Goal: Task Accomplishment & Management: Manage account settings

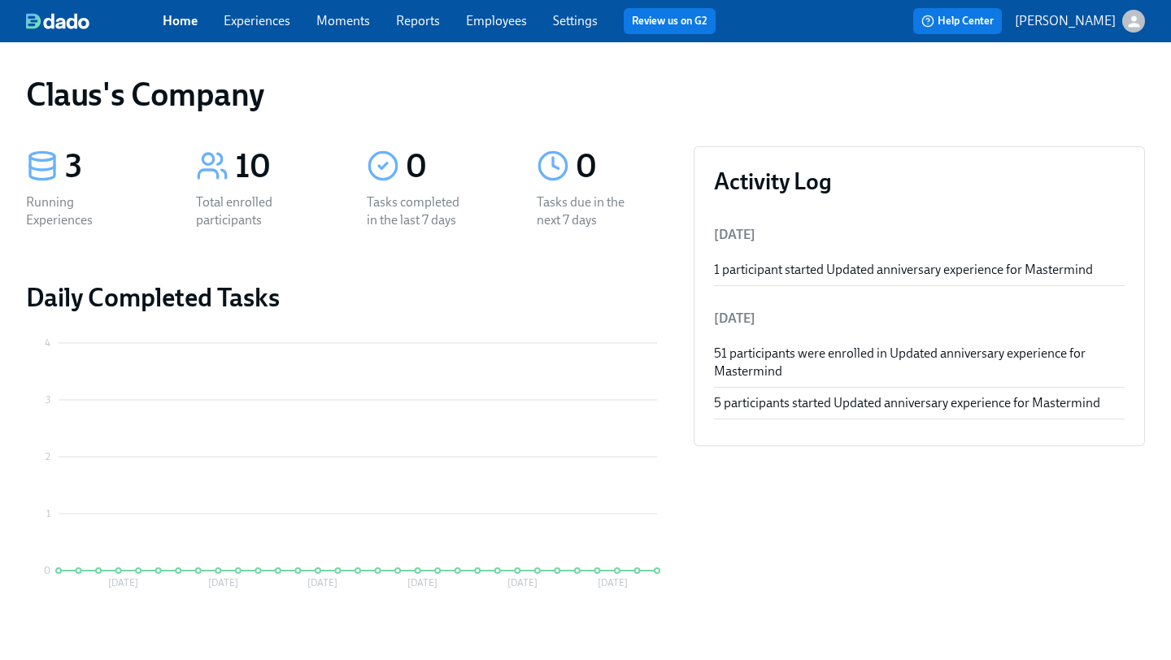
click at [1140, 27] on icon "button" at bounding box center [1133, 21] width 17 height 17
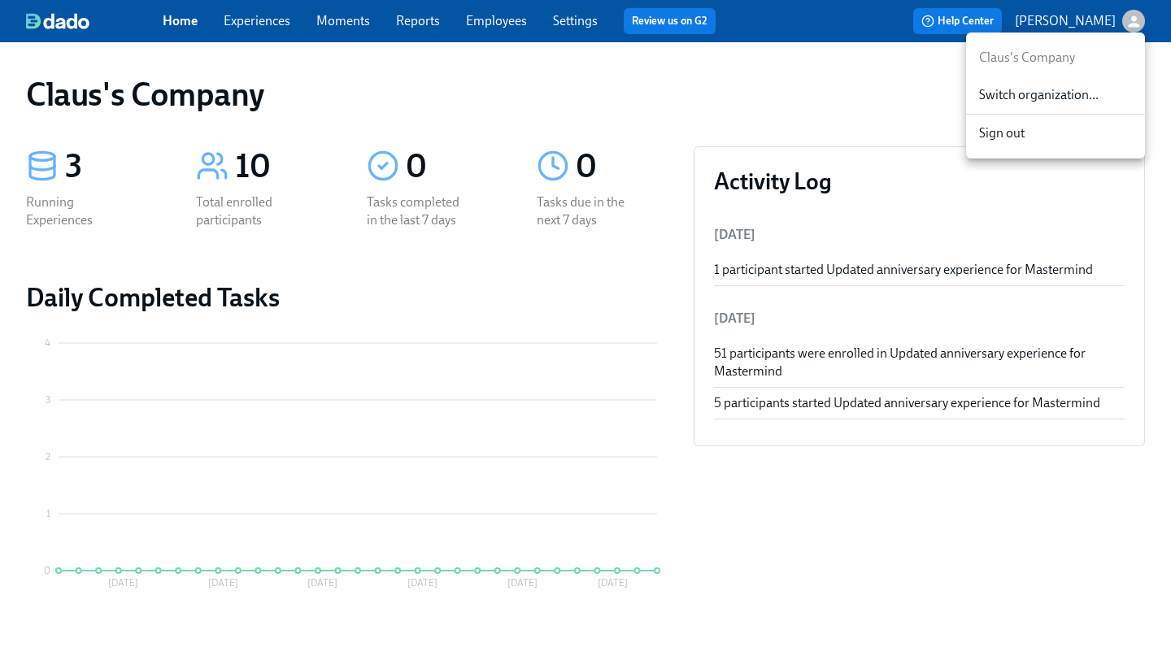
click at [1071, 86] on span "Switch organization..." at bounding box center [1055, 95] width 153 height 18
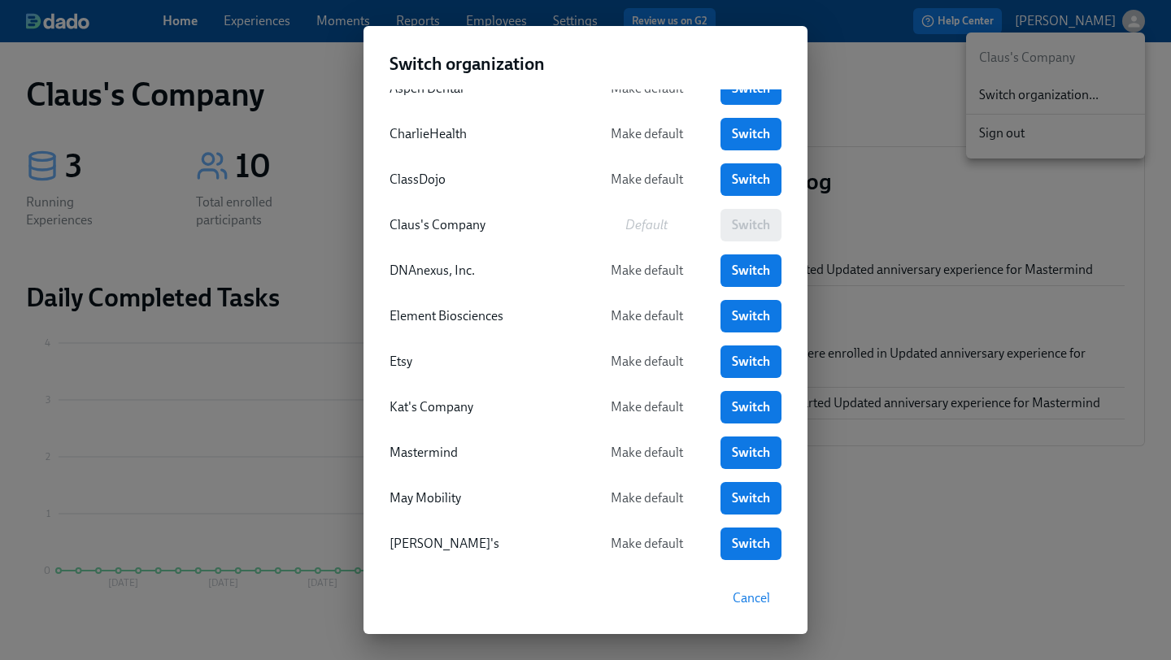
scroll to position [34, 0]
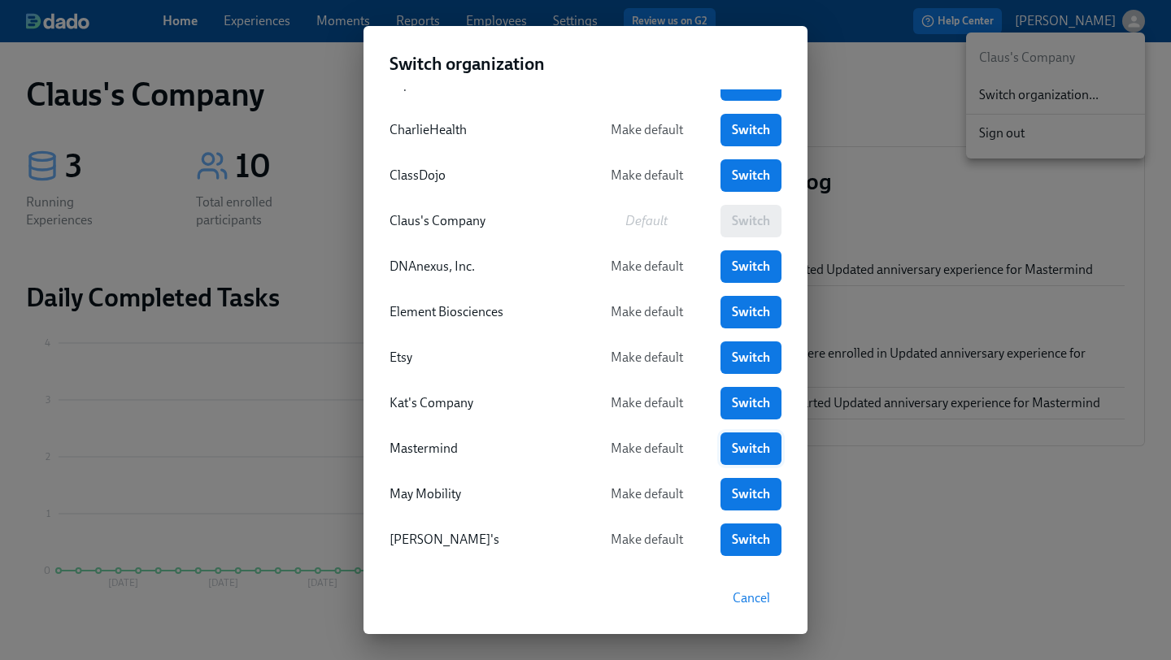
click at [751, 433] on link "Switch" at bounding box center [750, 449] width 61 height 33
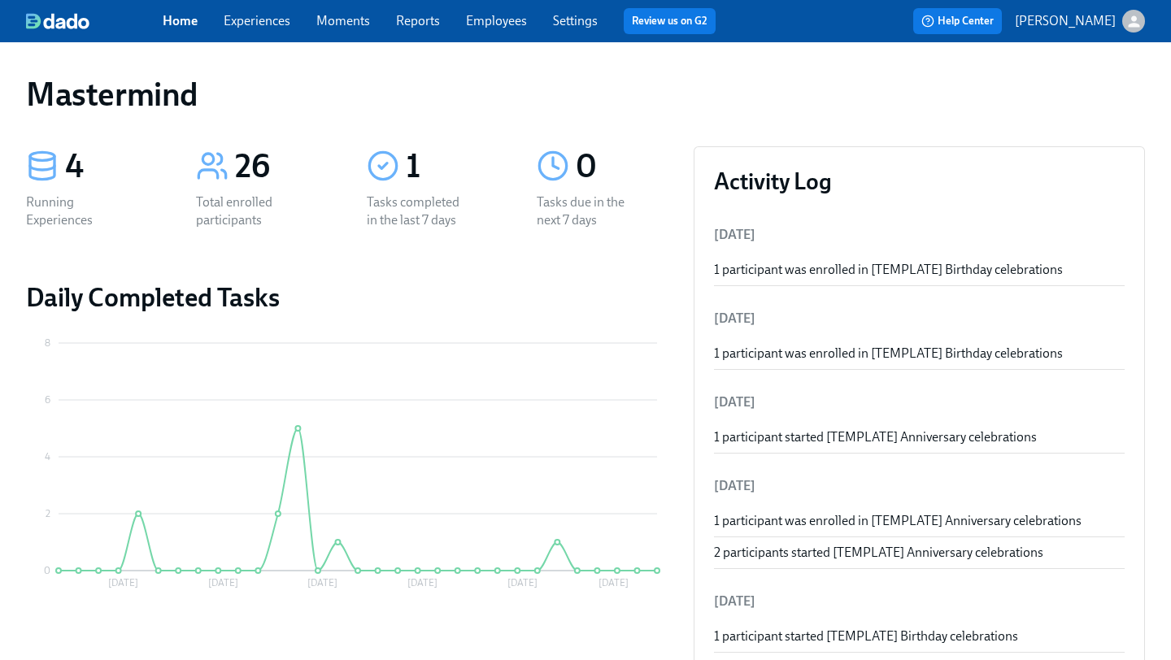
click at [272, 35] on div "Home Experiences Moments Reports Employees Settings Review us on G2 Help Center…" at bounding box center [585, 21] width 1171 height 42
click at [268, 21] on link "Experiences" at bounding box center [257, 20] width 67 height 15
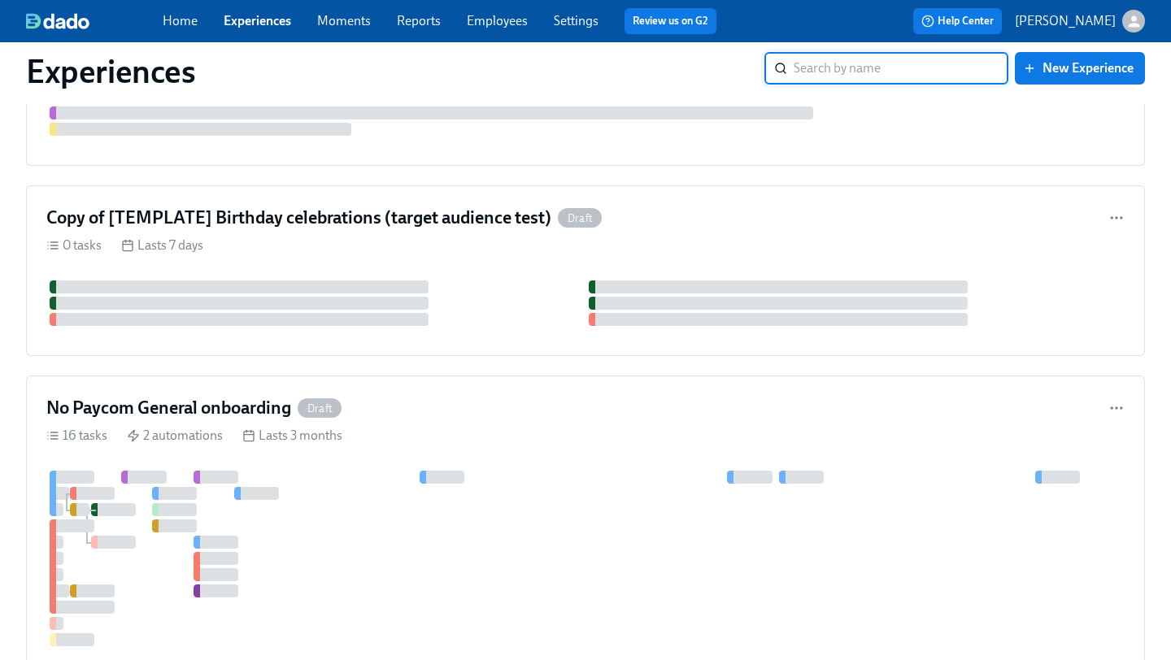
scroll to position [823, 0]
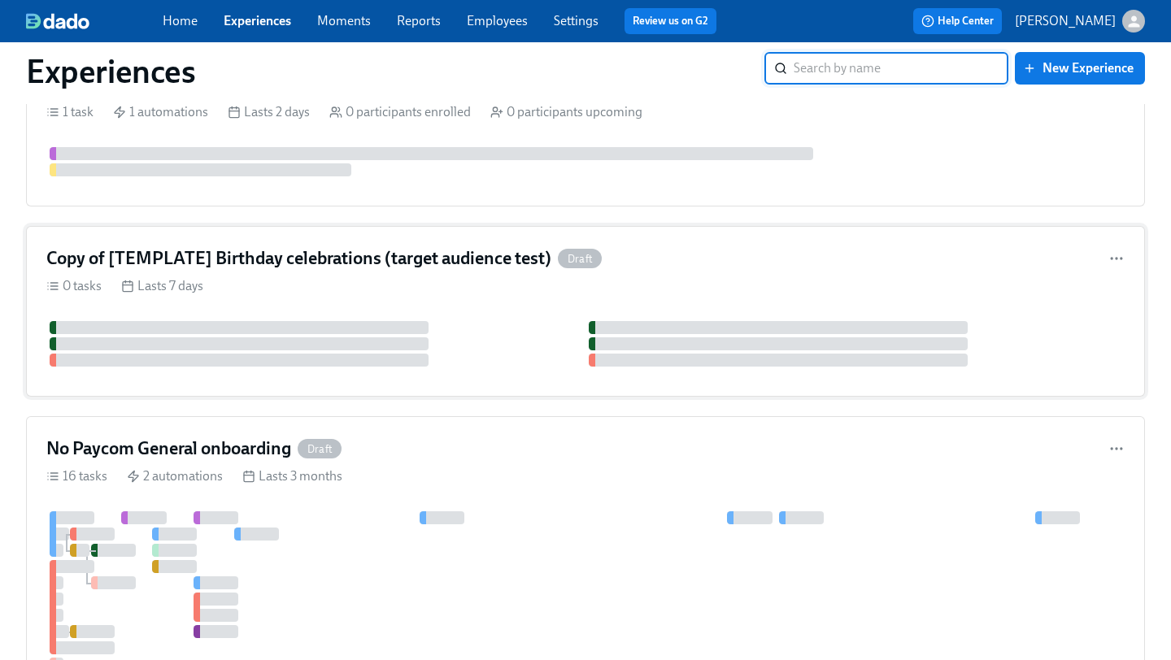
click at [350, 257] on h4 "Copy of [TEMPLATE] Birthday celebrations (target audience test)" at bounding box center [298, 258] width 505 height 24
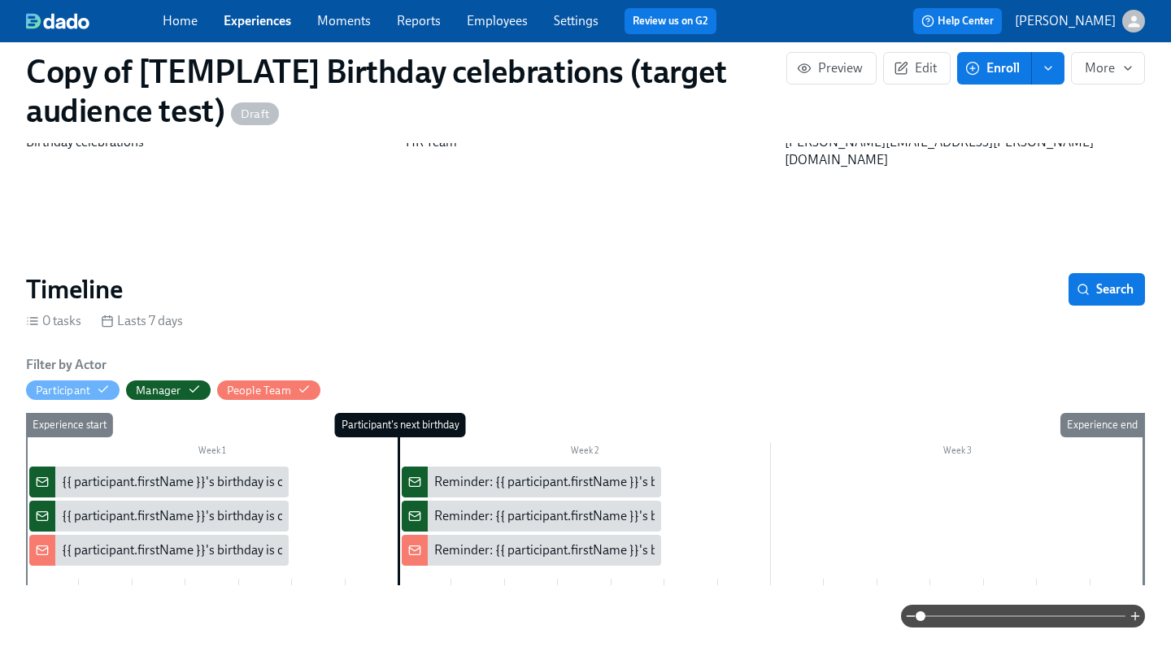
scroll to position [185, 0]
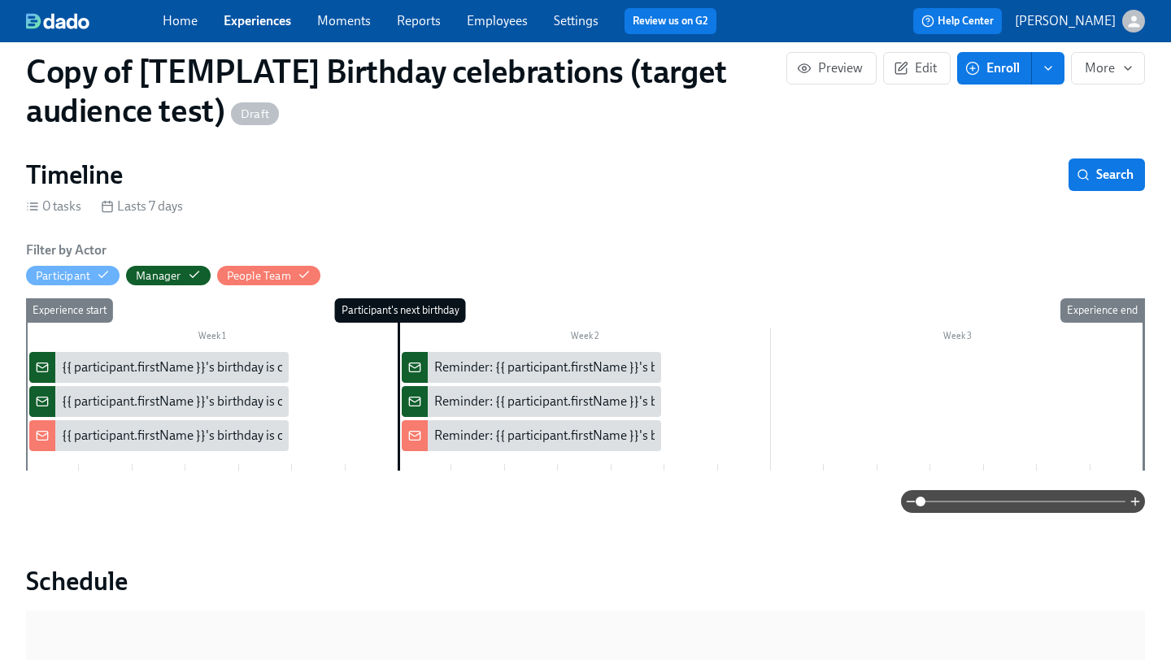
click at [138, 359] on div "{{ participant.firstName }}'s birthday is coming up on {{ participant.calculate…" at bounding box center [325, 368] width 526 height 18
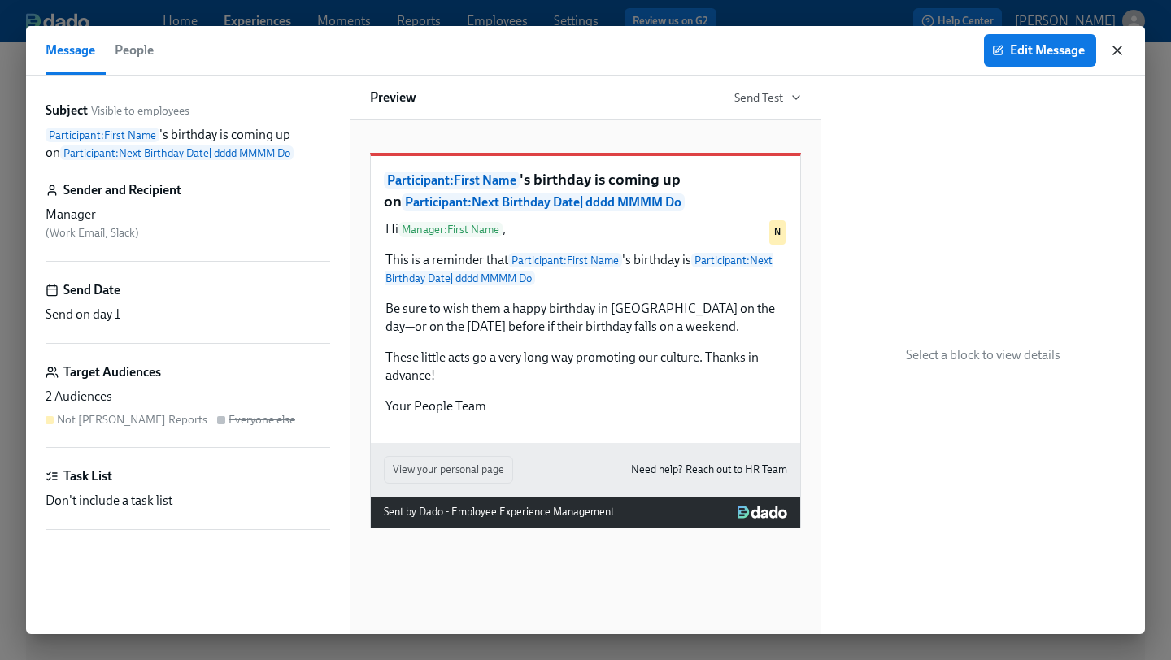
click at [1123, 46] on icon "button" at bounding box center [1117, 50] width 16 height 16
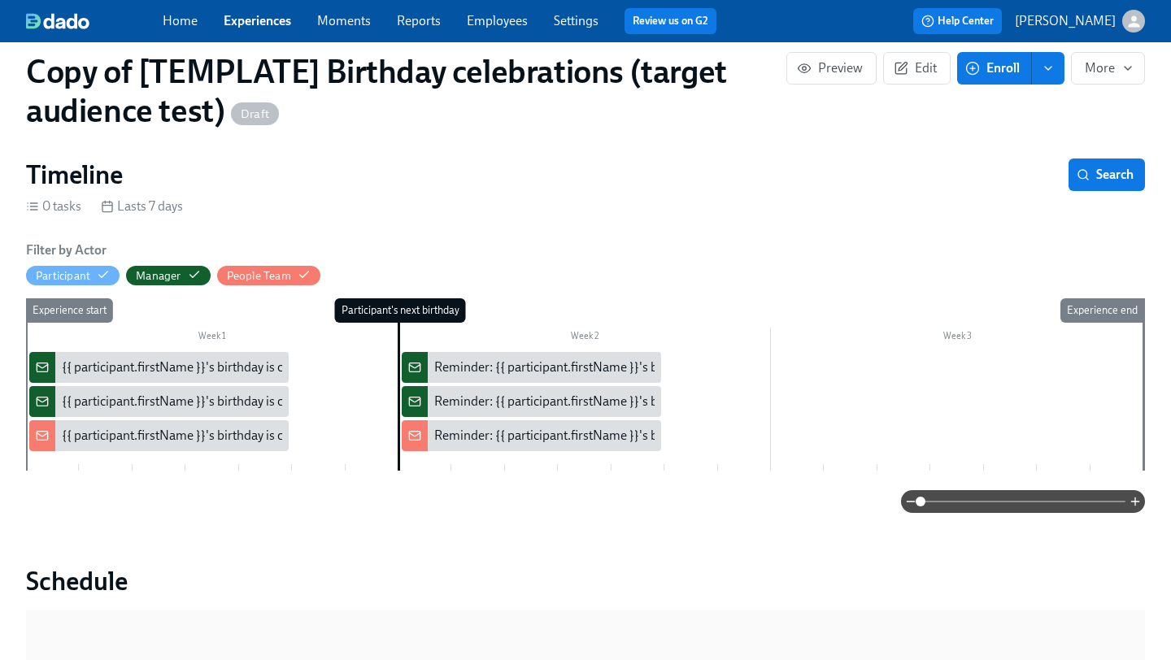
click at [184, 393] on div "{{ participant.firstName }}'s birthday is coming up on {{ participant.calculate…" at bounding box center [325, 402] width 526 height 18
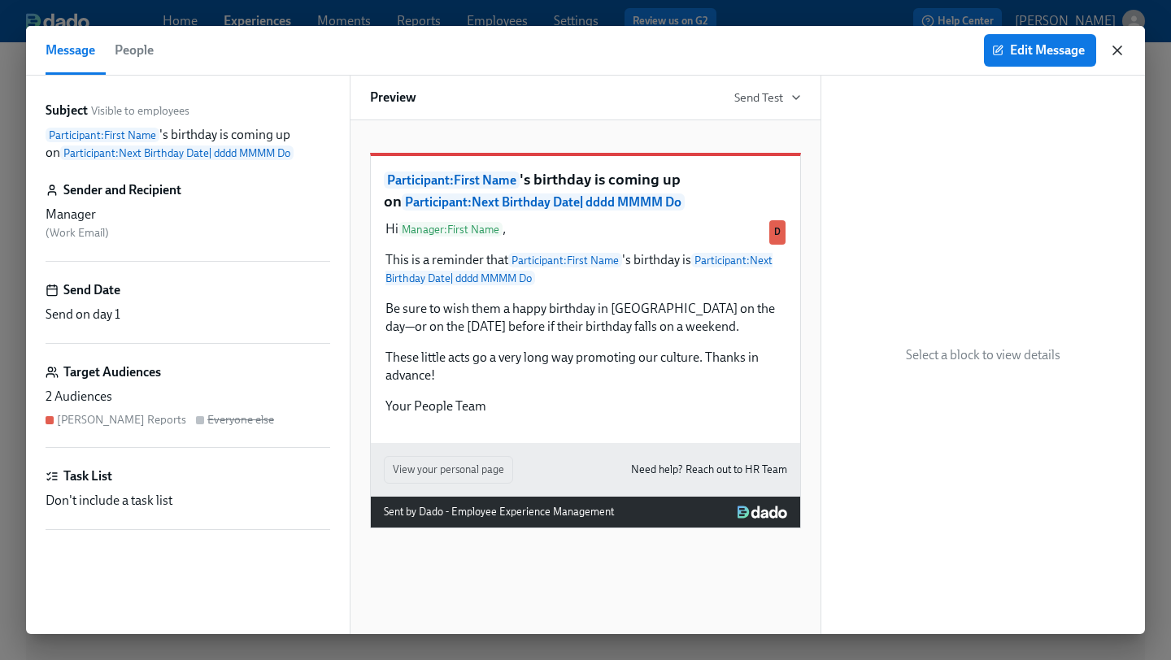
click at [1124, 54] on icon "button" at bounding box center [1117, 50] width 16 height 16
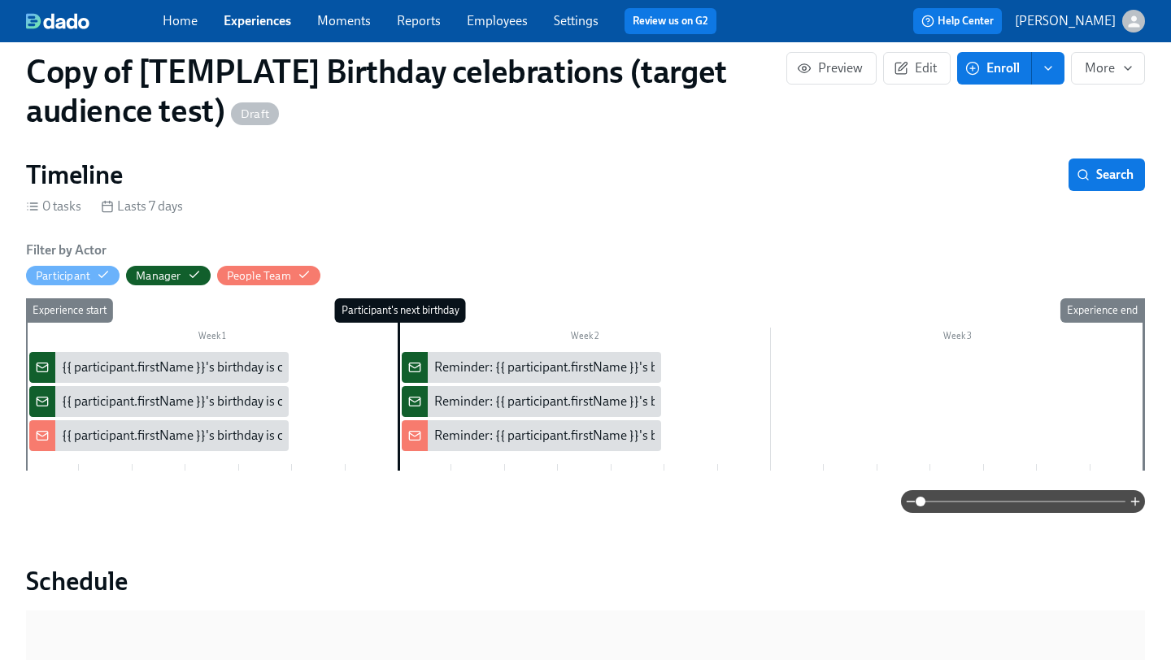
click at [198, 427] on div "{{ participant.firstName }}'s birthday is coming up on {{ participant.calculate…" at bounding box center [325, 436] width 526 height 18
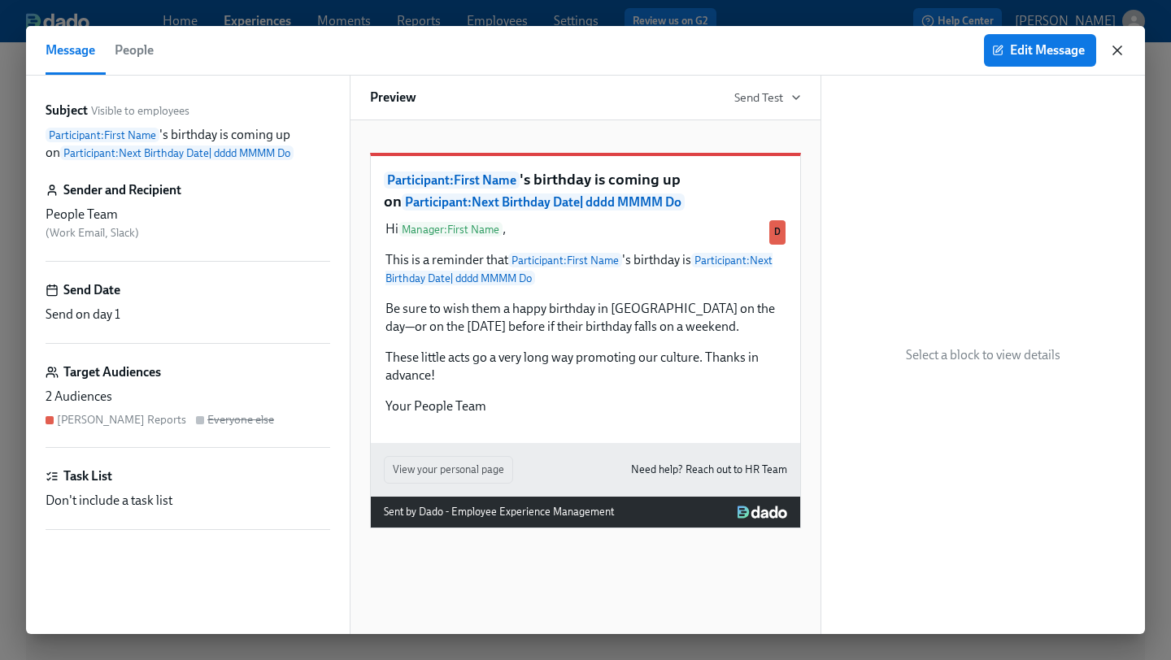
click at [1117, 46] on icon "button" at bounding box center [1117, 50] width 16 height 16
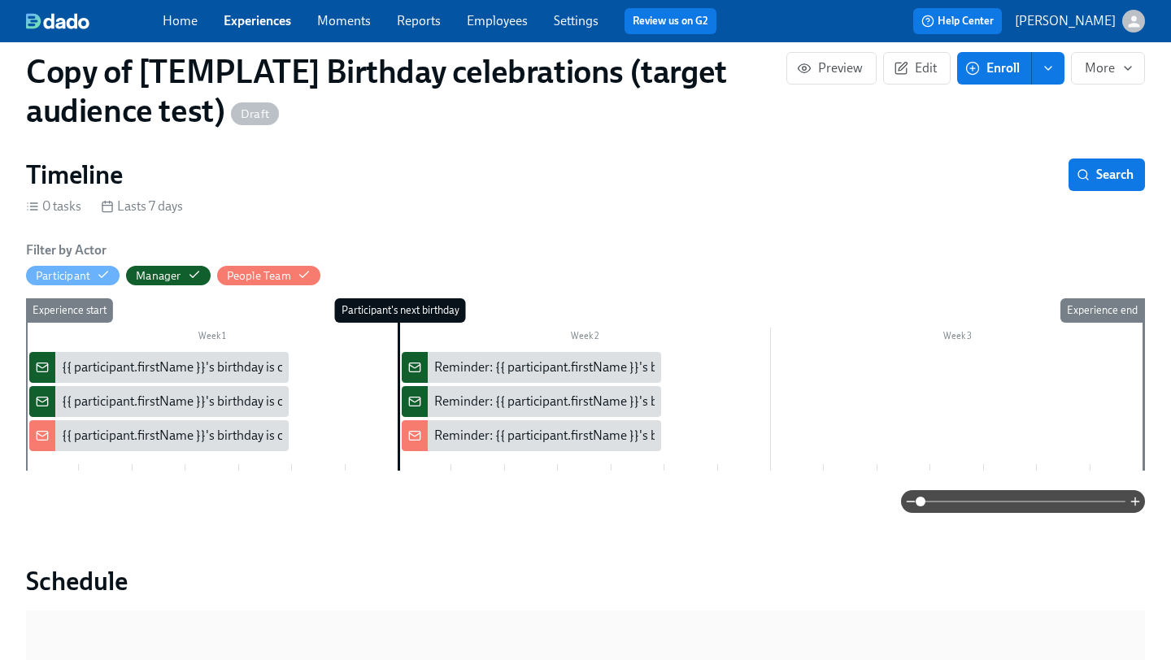
click at [259, 20] on link "Experiences" at bounding box center [257, 20] width 67 height 15
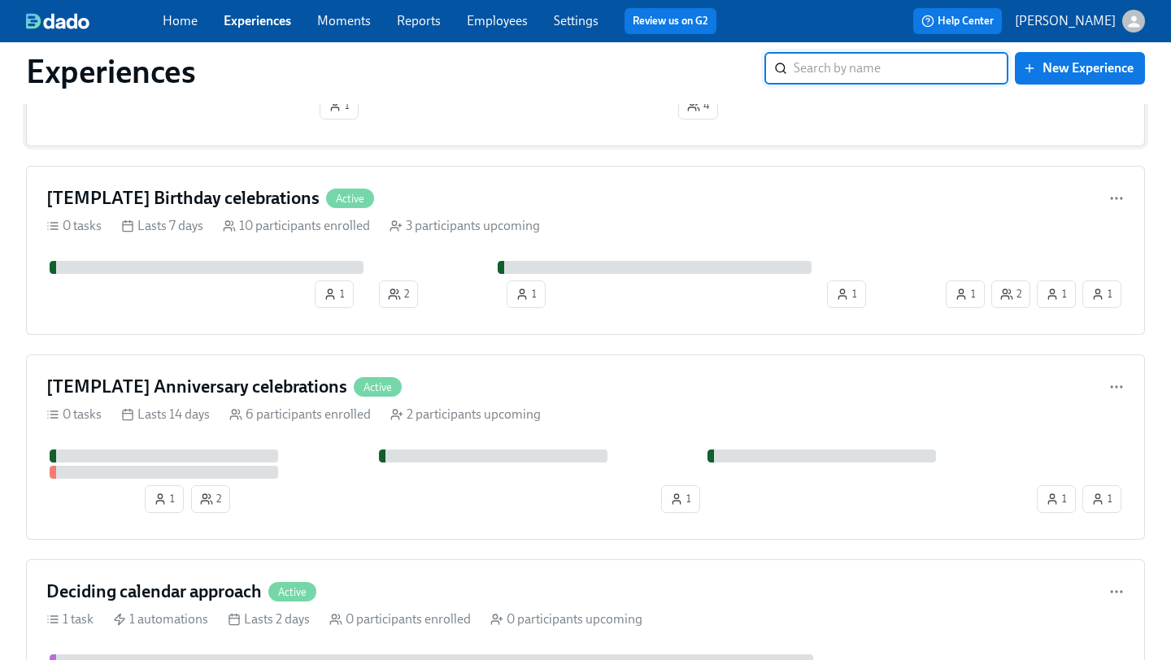
scroll to position [350, 0]
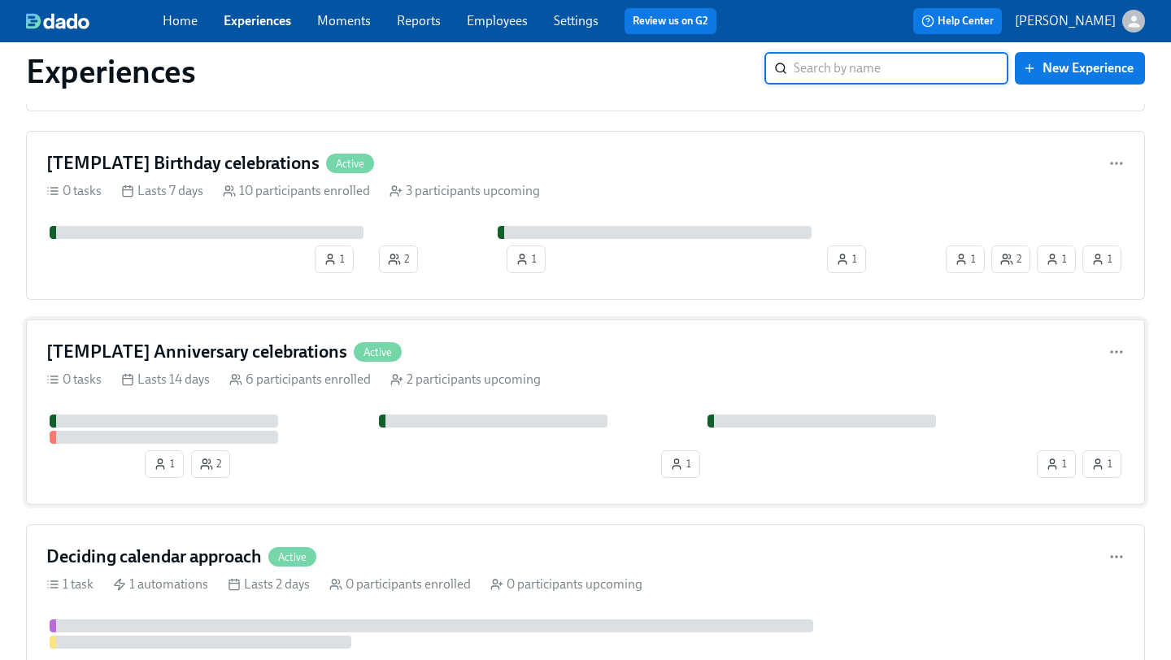
click at [635, 360] on div "[TEMPLATE] Anniversary celebrations Active" at bounding box center [585, 352] width 1078 height 24
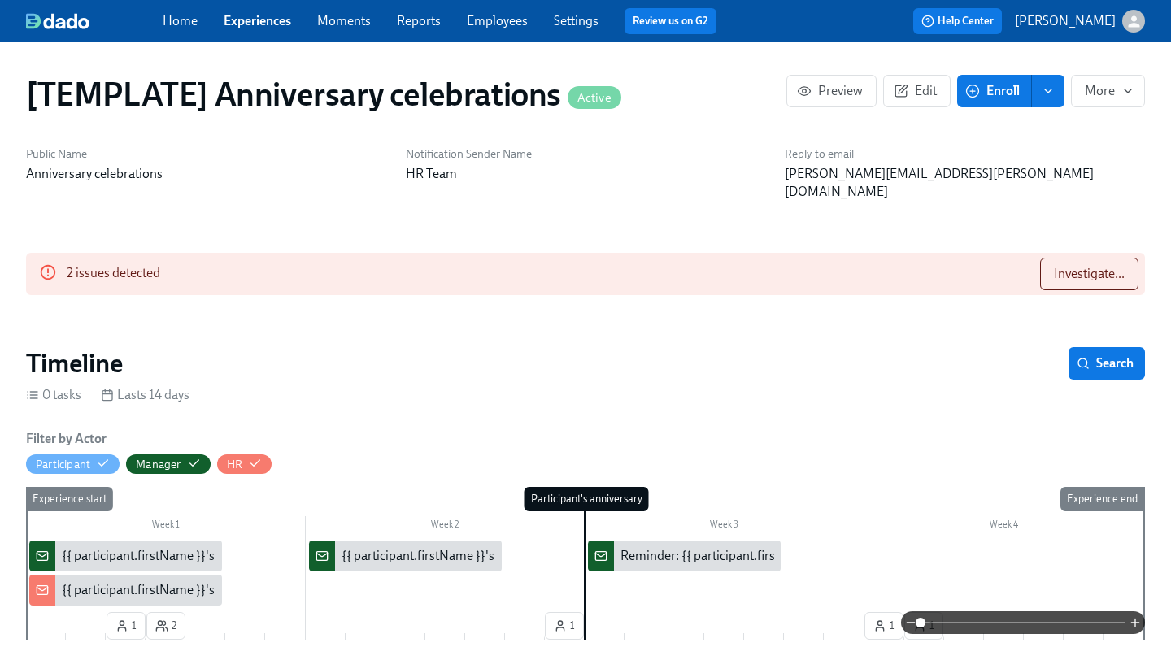
scroll to position [0, 1278]
click at [1081, 266] on span "Investigate..." at bounding box center [1089, 274] width 71 height 16
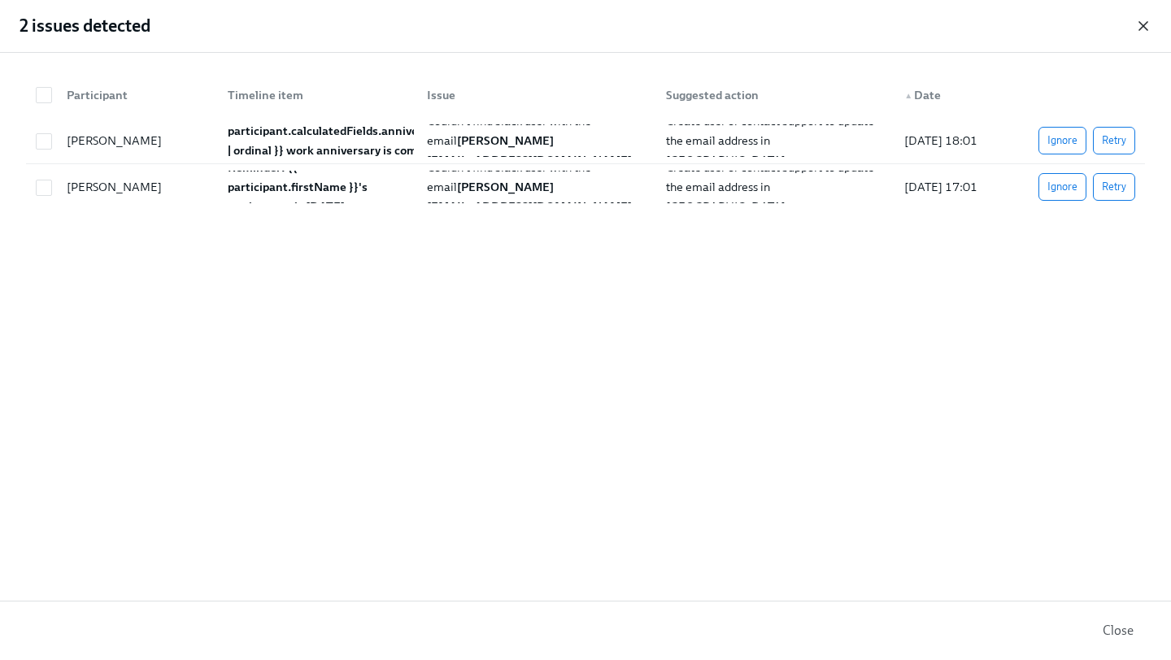
click at [1150, 18] on icon "button" at bounding box center [1143, 26] width 16 height 16
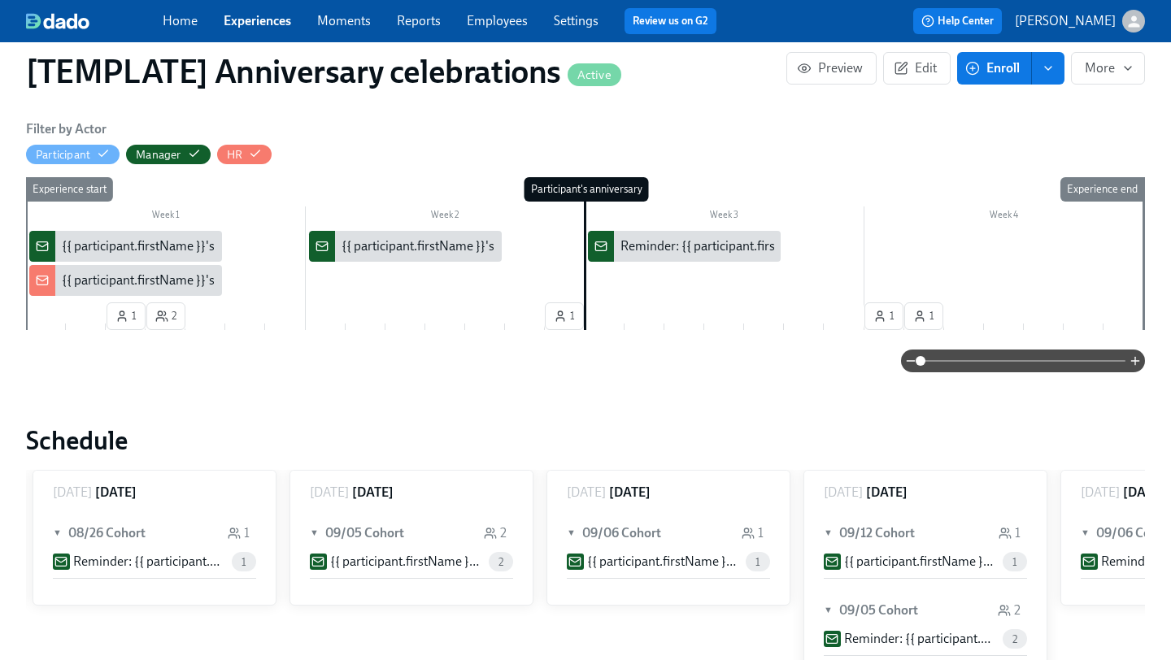
scroll to position [311, 0]
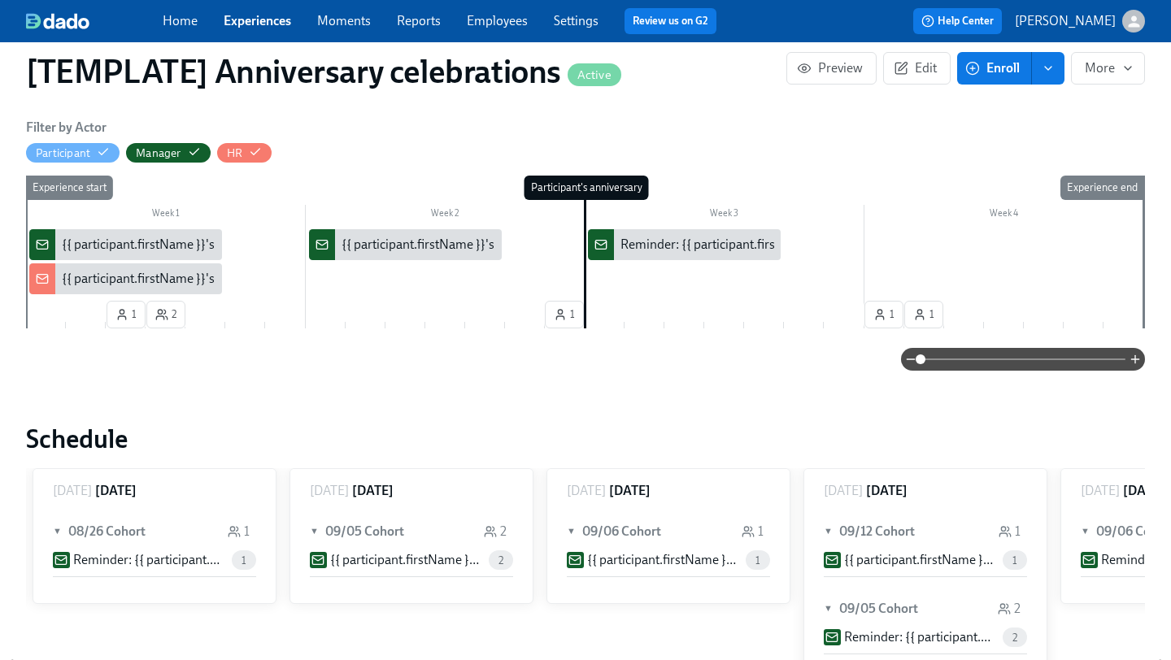
click at [159, 236] on div "{{ participant.firstName }}'s {{ participant.calculatedFields.anniversary.count…" at bounding box center [514, 245] width 904 height 18
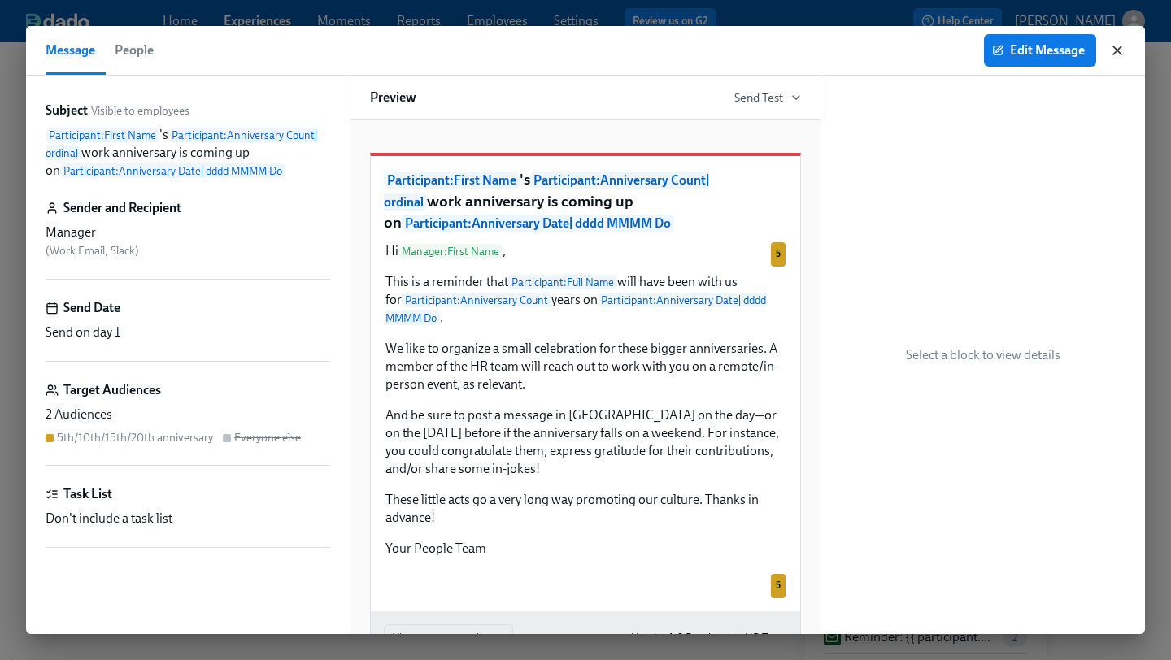
click at [1116, 51] on icon "button" at bounding box center [1117, 50] width 8 height 8
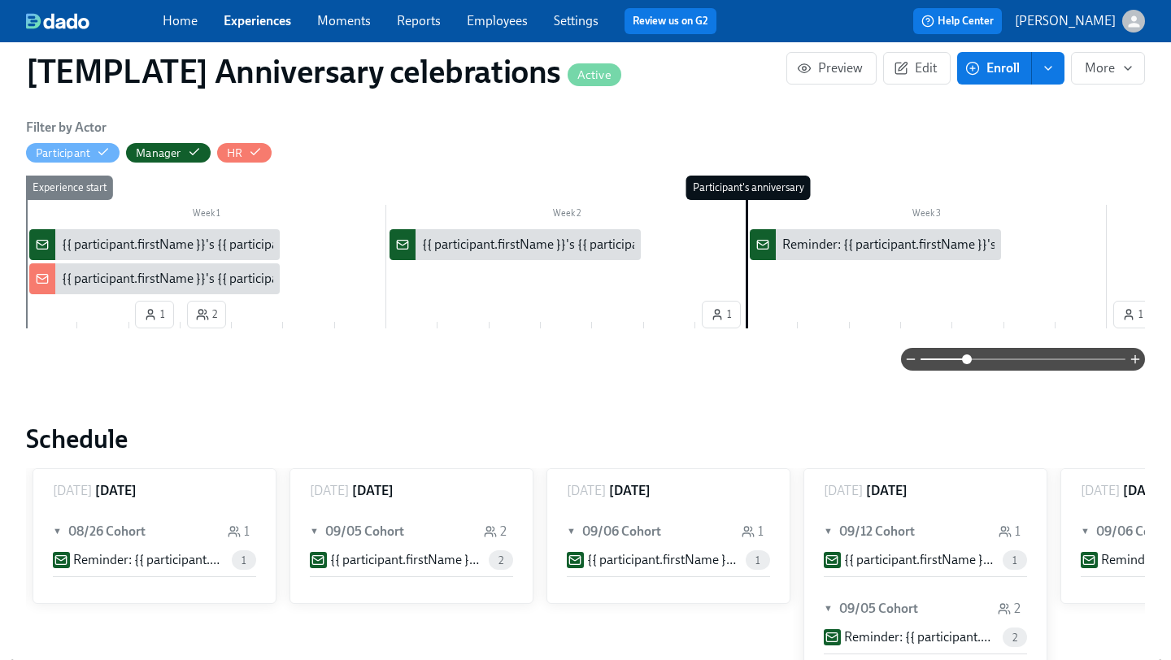
drag, startPoint x: 924, startPoint y: 337, endPoint x: 966, endPoint y: 352, distance: 44.7
click at [966, 355] on span at bounding box center [967, 360] width 10 height 10
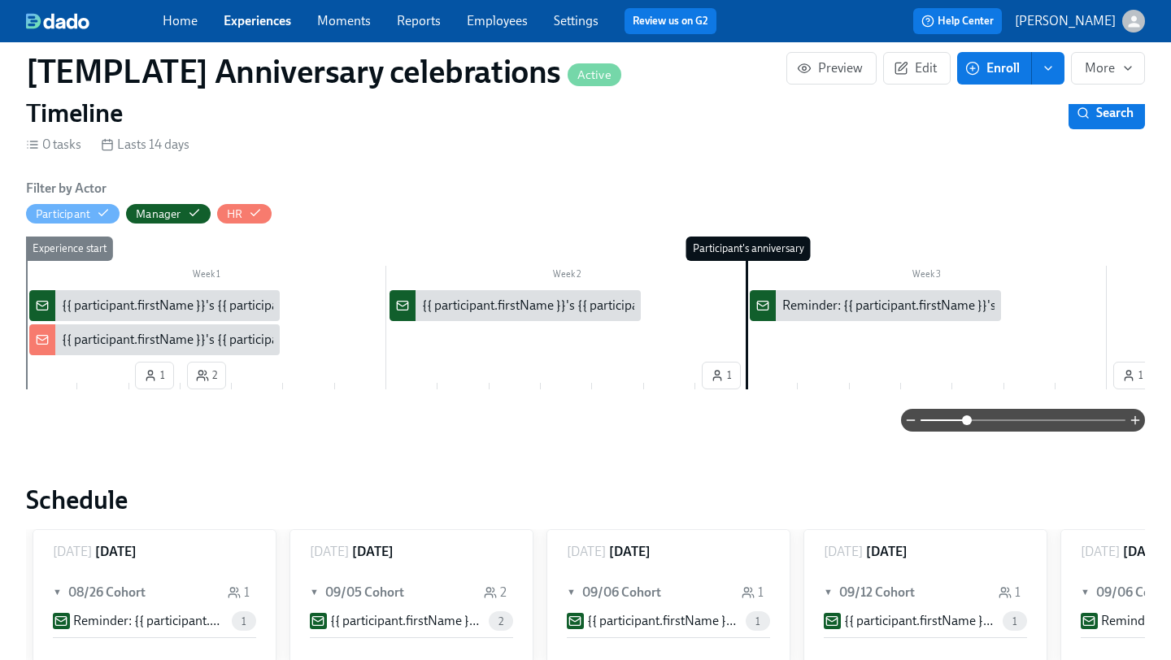
scroll to position [215, 0]
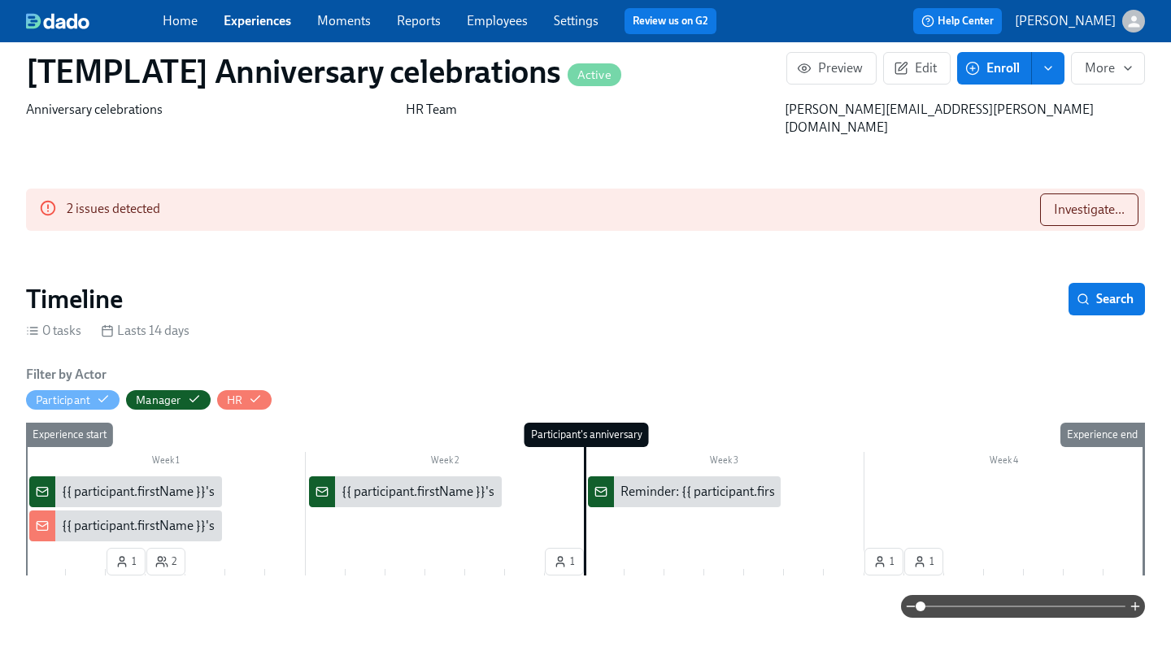
scroll to position [63, 0]
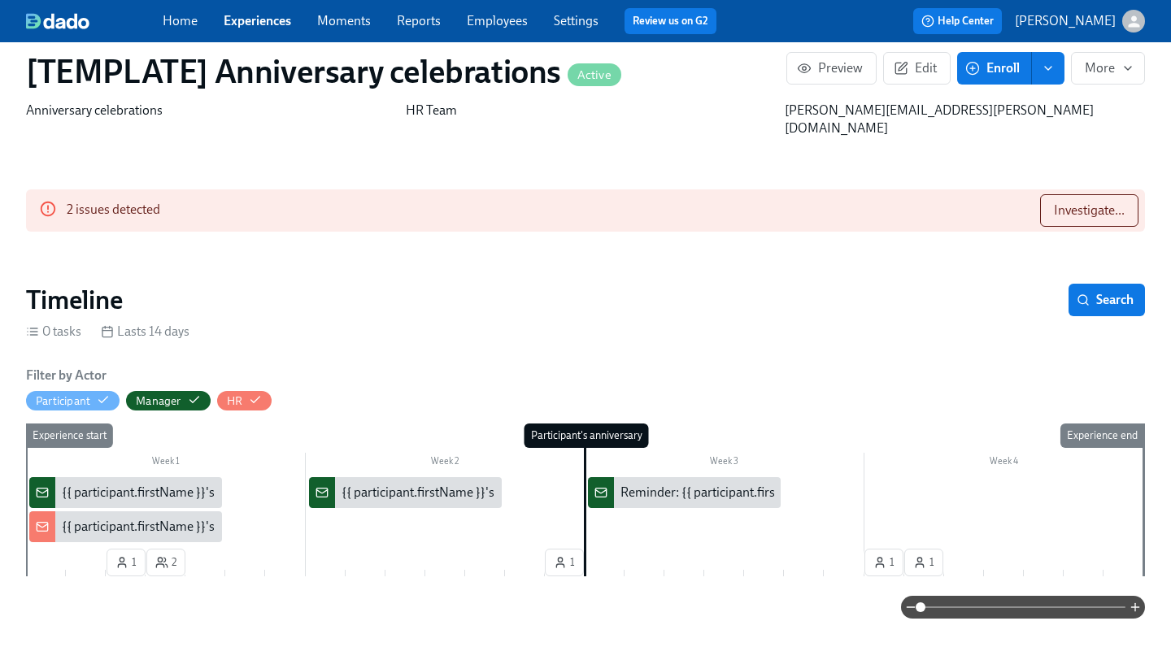
click at [137, 484] on div "{{ participant.firstName }}'s {{ participant.calculatedFields.anniversary.count…" at bounding box center [514, 493] width 904 height 18
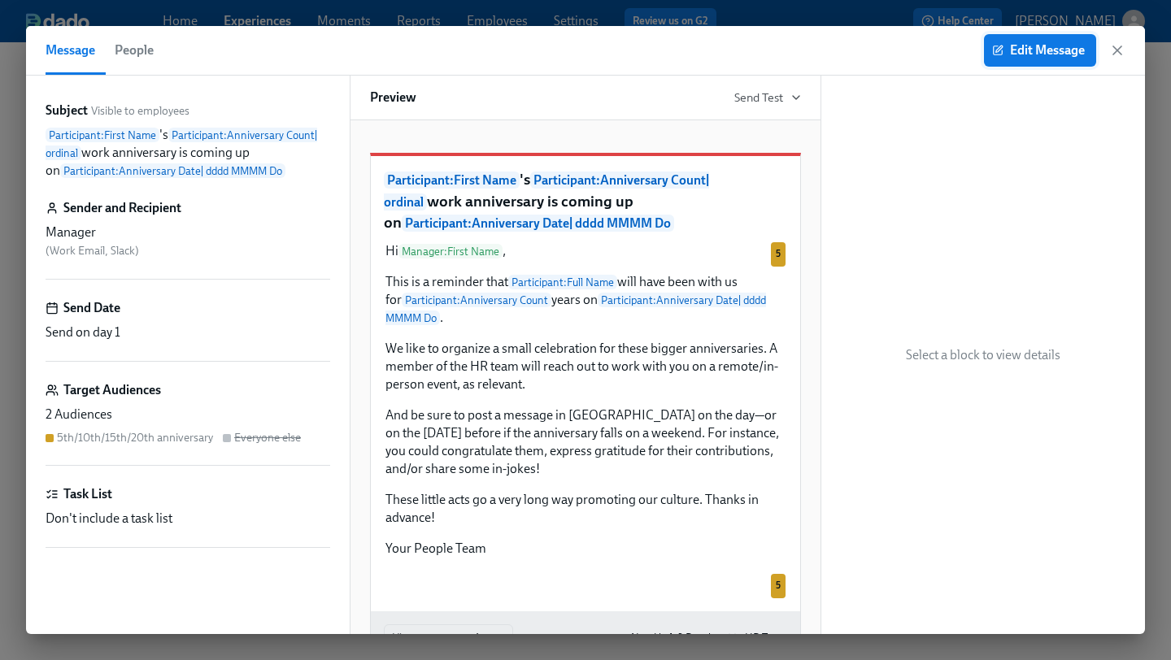
click at [1047, 56] on span "Edit Message" at bounding box center [1039, 50] width 89 height 16
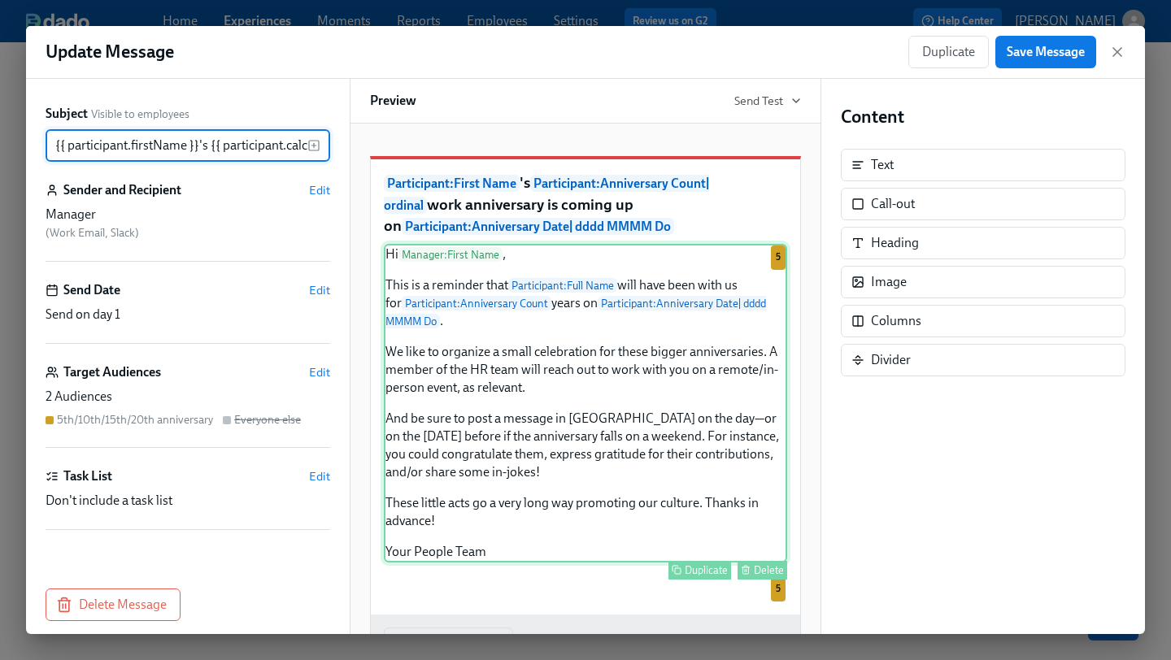
scroll to position [0, 795]
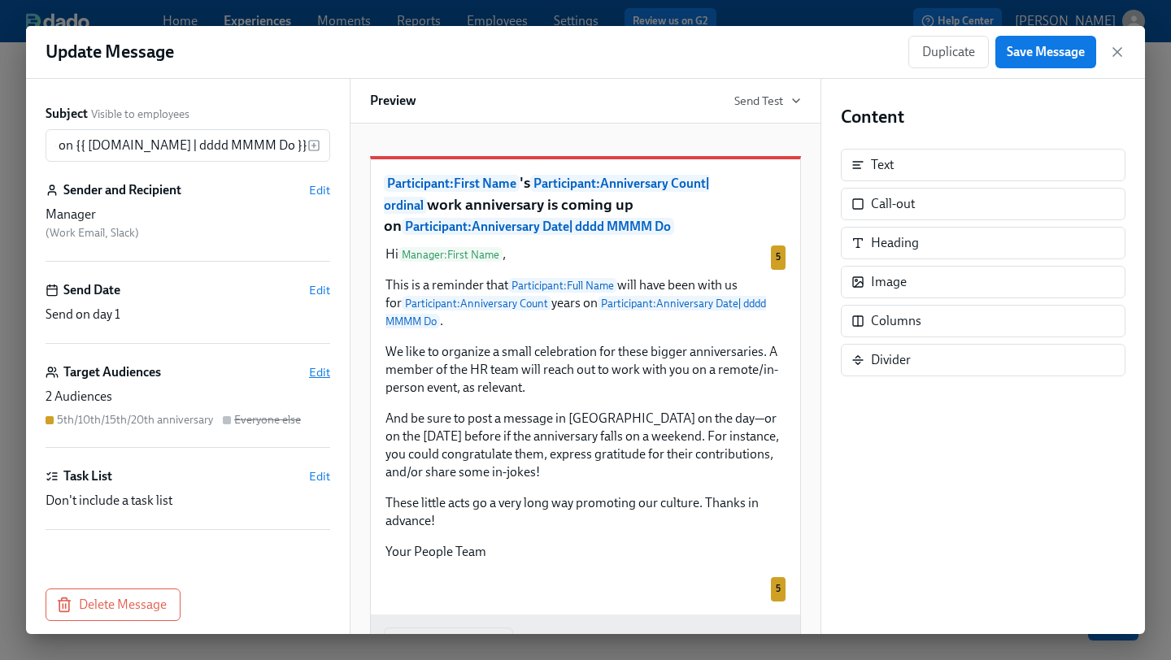
click at [314, 378] on span "Edit" at bounding box center [319, 372] width 21 height 16
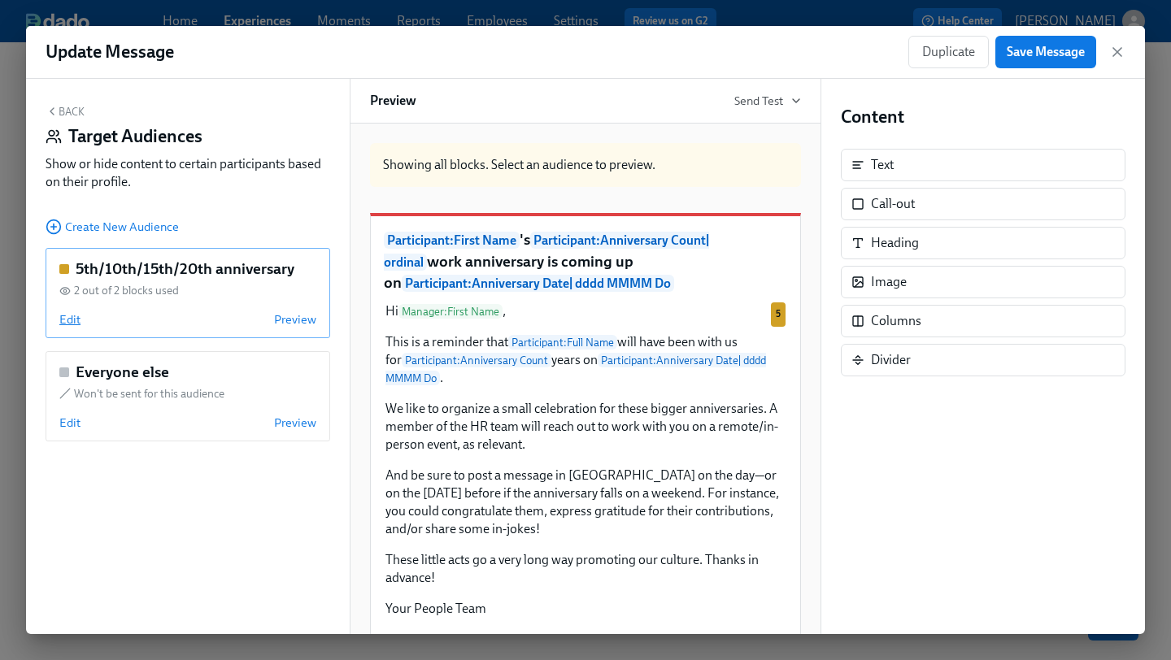
click at [71, 322] on span "Edit" at bounding box center [69, 319] width 21 height 16
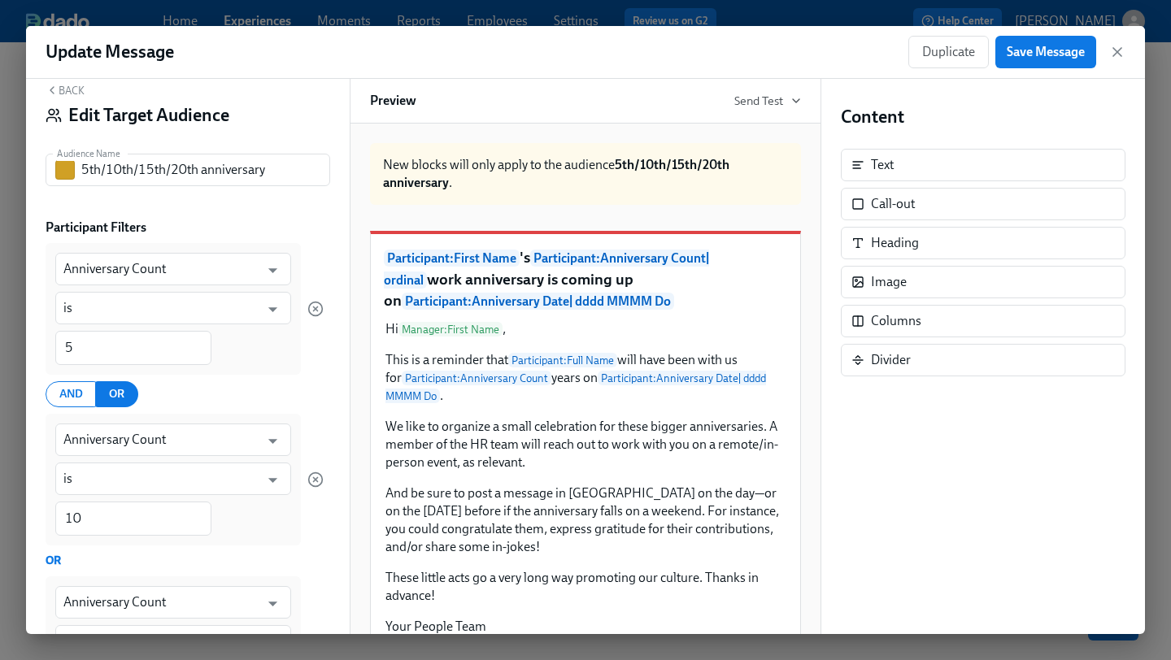
scroll to position [34, 0]
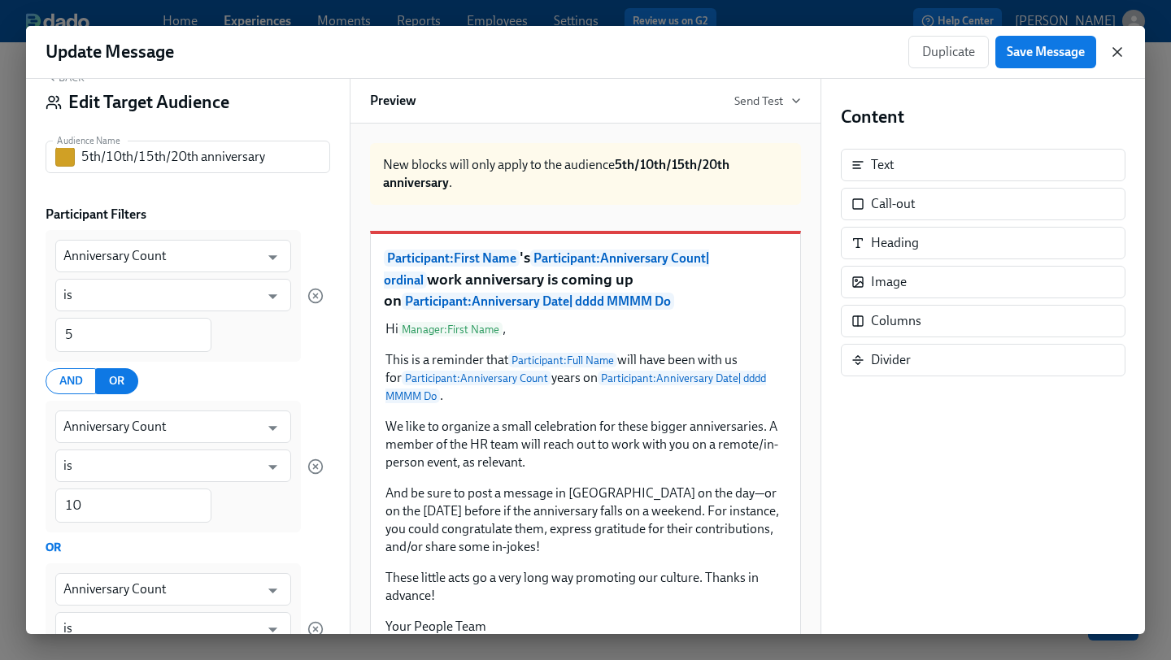
click at [1122, 58] on icon "button" at bounding box center [1117, 52] width 16 height 16
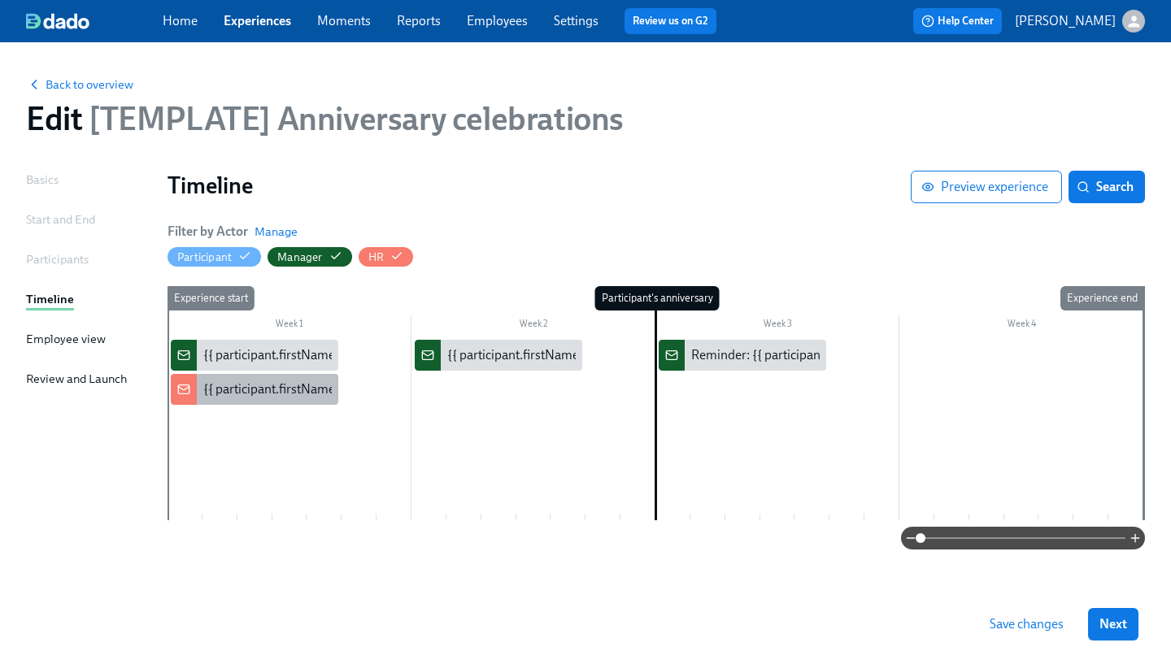
click at [285, 389] on div "{{ participant.firstName }}'s {{ participant.calculatedFields.anniversary.count…" at bounding box center [655, 390] width 904 height 18
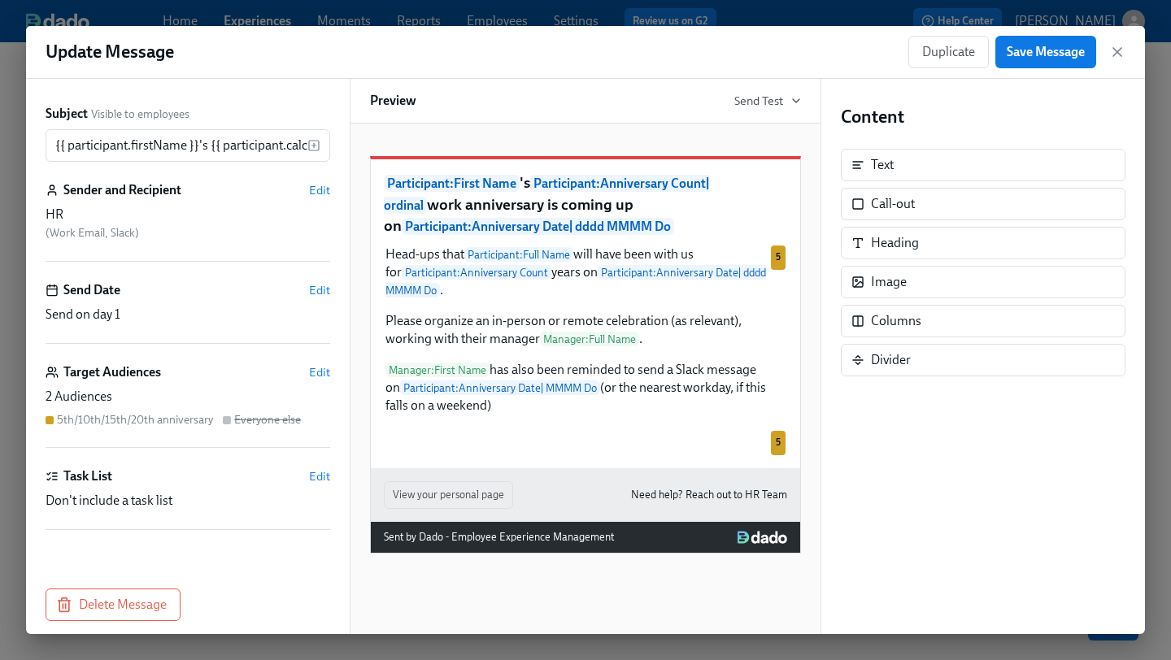
click at [1122, 42] on div "Duplicate Save Message" at bounding box center [1016, 52] width 217 height 33
click at [1122, 45] on icon "button" at bounding box center [1117, 52] width 16 height 16
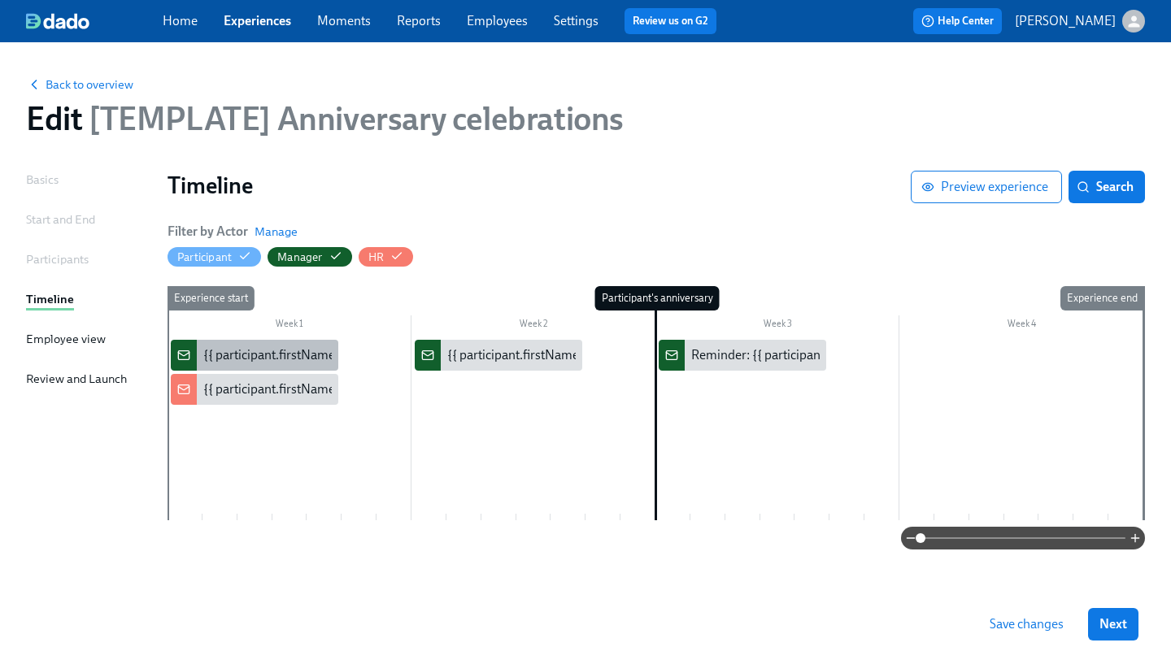
click at [277, 355] on div "{{ participant.firstName }}'s {{ participant.calculatedFields.anniversary.count…" at bounding box center [655, 355] width 904 height 18
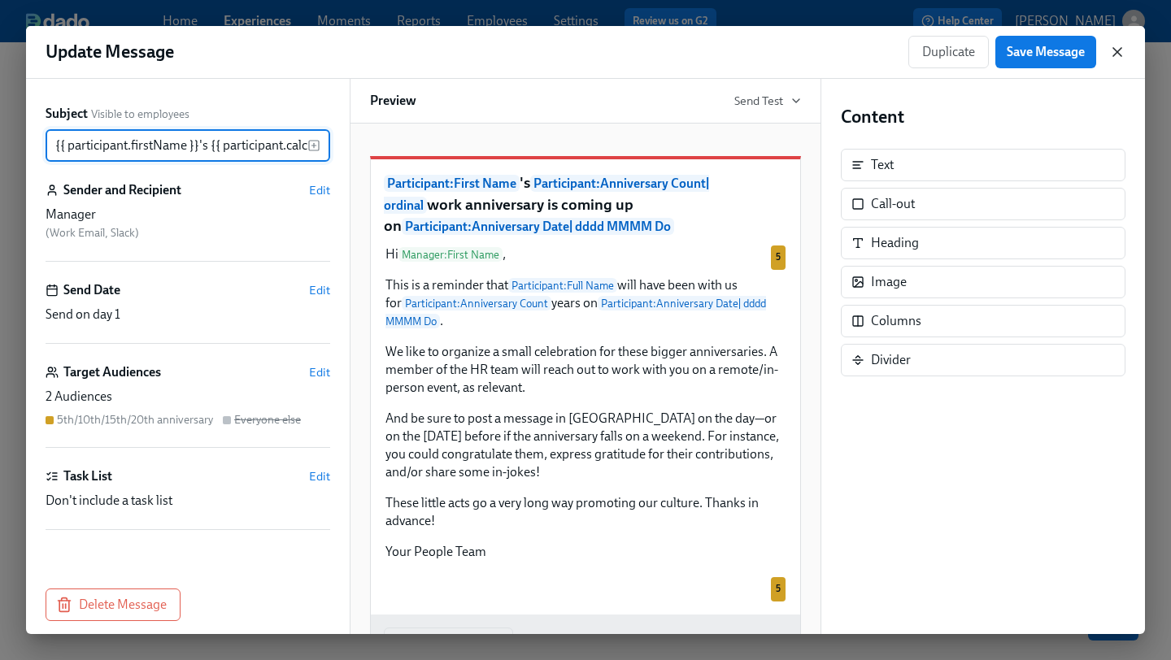
click at [1118, 52] on icon "button" at bounding box center [1117, 52] width 16 height 16
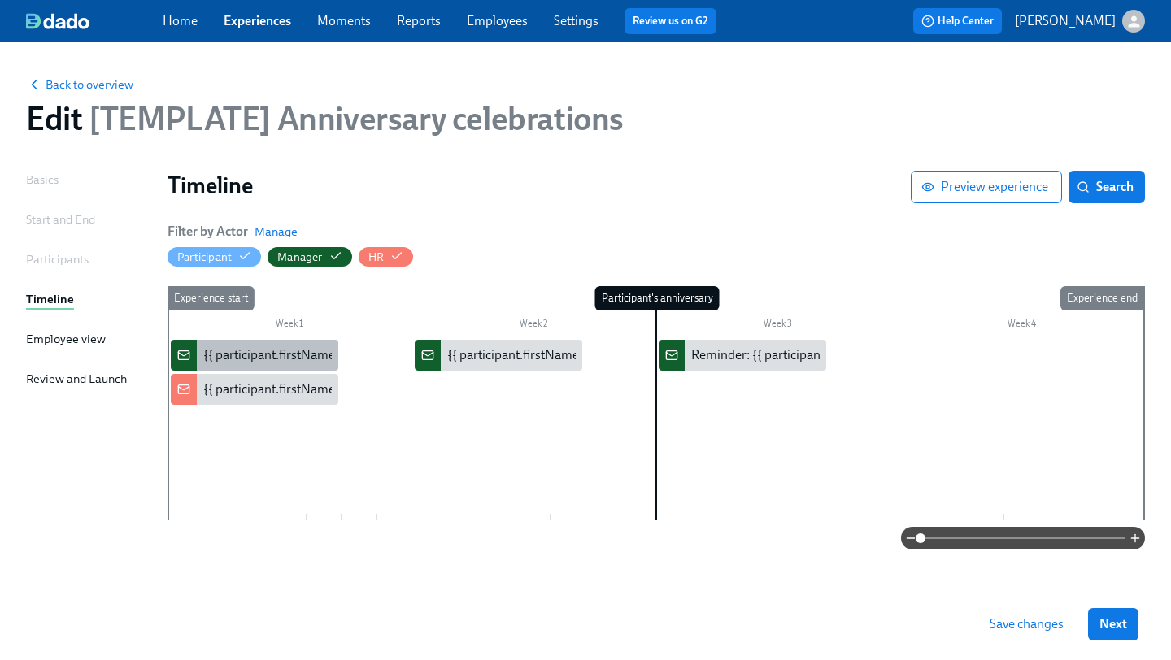
click at [256, 354] on div "{{ participant.firstName }}'s {{ participant.calculatedFields.anniversary.count…" at bounding box center [655, 355] width 904 height 18
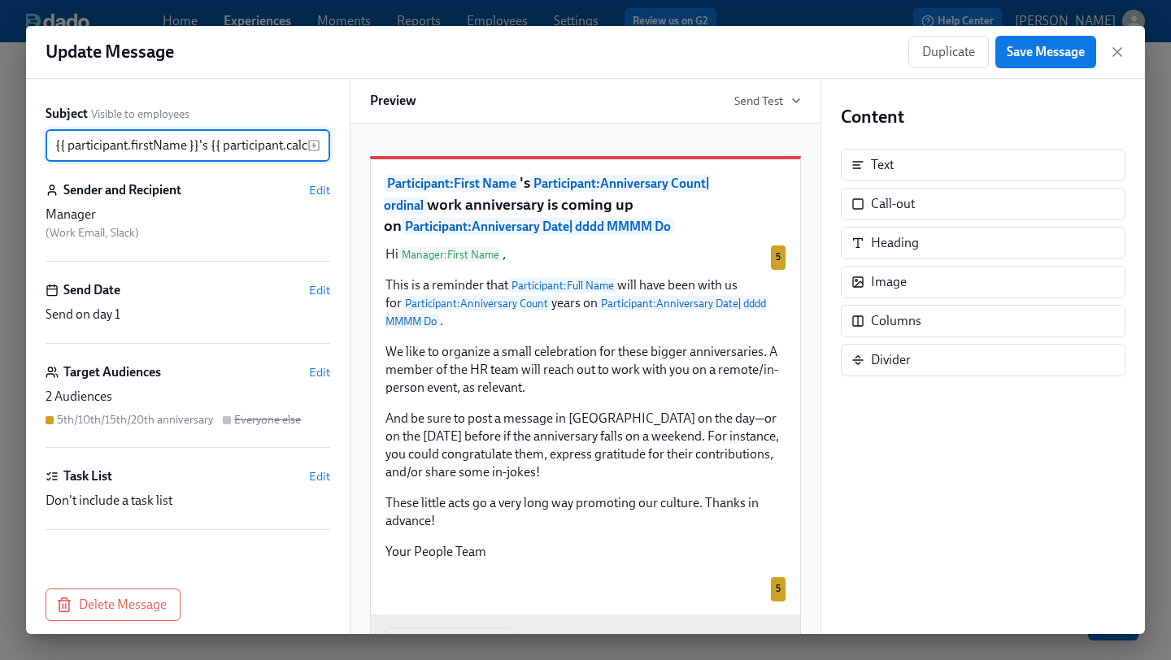
scroll to position [0, 795]
click at [320, 367] on span "Edit" at bounding box center [319, 372] width 21 height 16
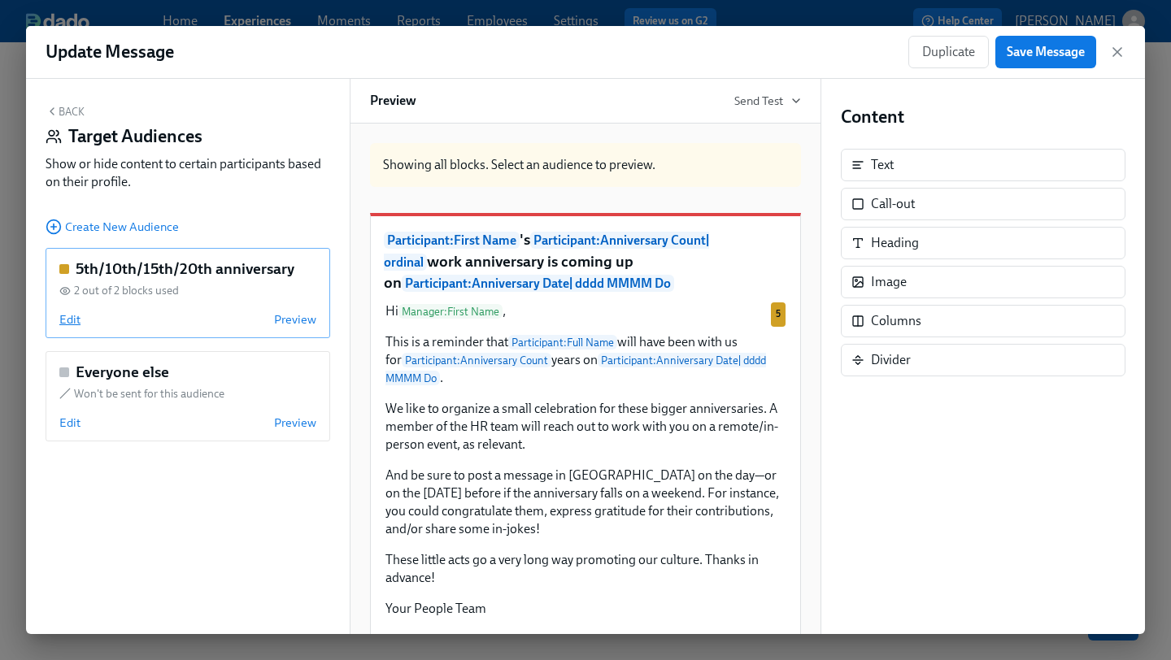
click at [70, 321] on span "Edit" at bounding box center [69, 319] width 21 height 16
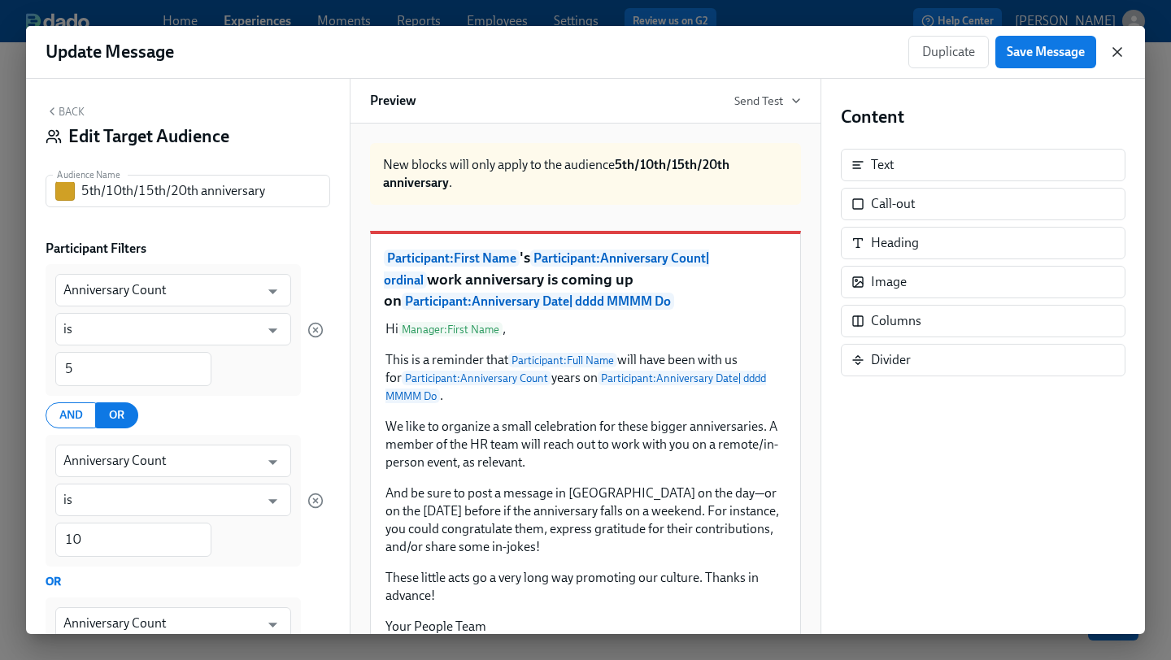
click at [1123, 45] on icon "button" at bounding box center [1117, 52] width 16 height 16
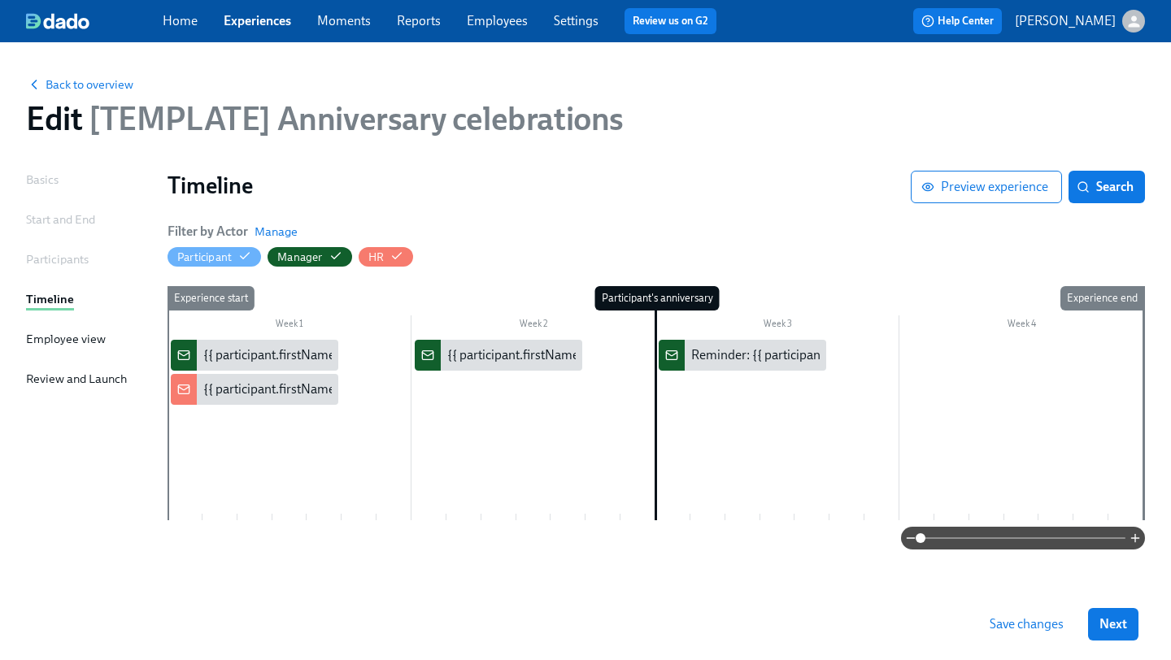
click at [277, 24] on link "Experiences" at bounding box center [257, 20] width 67 height 15
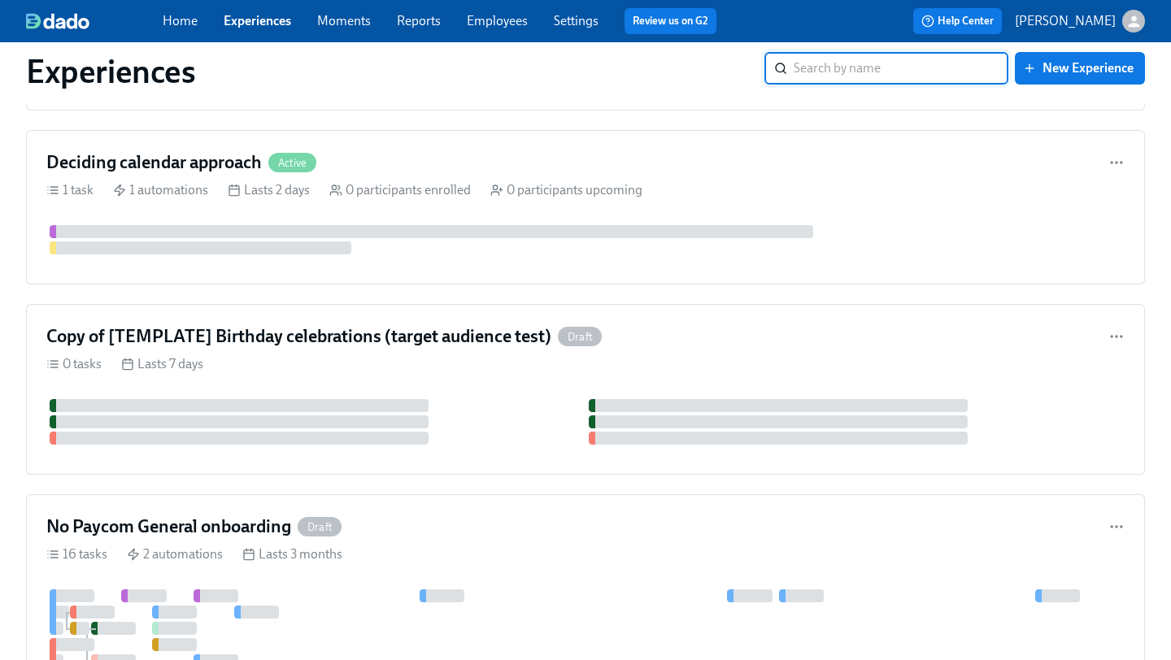
scroll to position [749, 0]
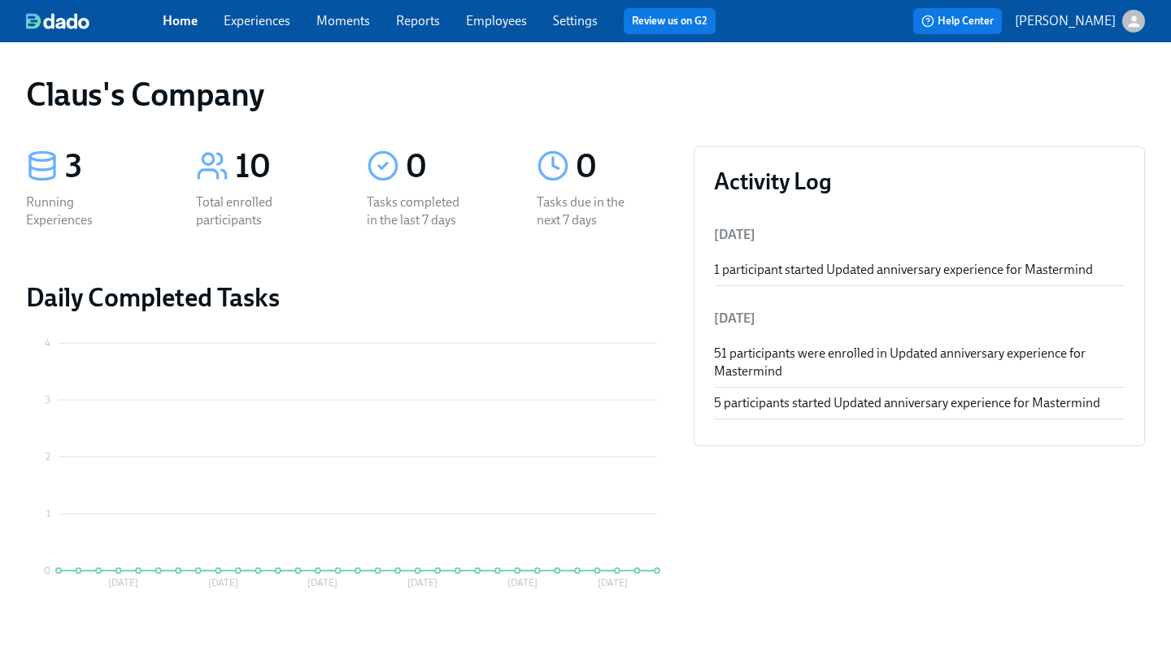
click at [276, 19] on link "Experiences" at bounding box center [257, 20] width 67 height 15
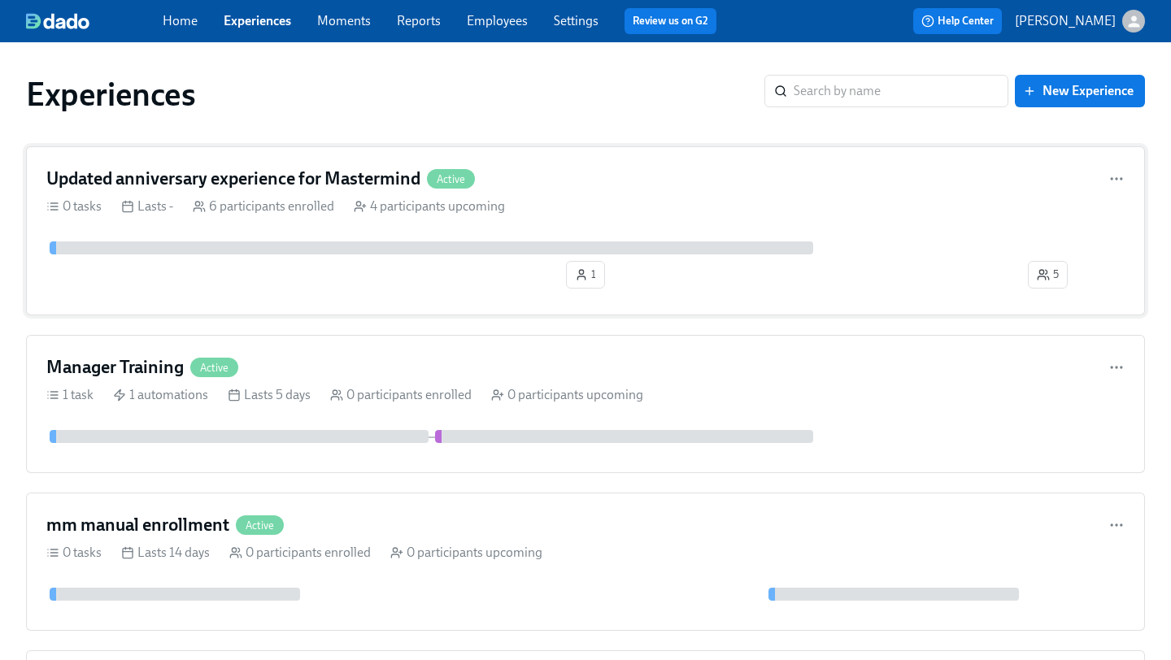
click at [661, 189] on div "Updated anniversary experience for Mastermind Active" at bounding box center [585, 179] width 1078 height 24
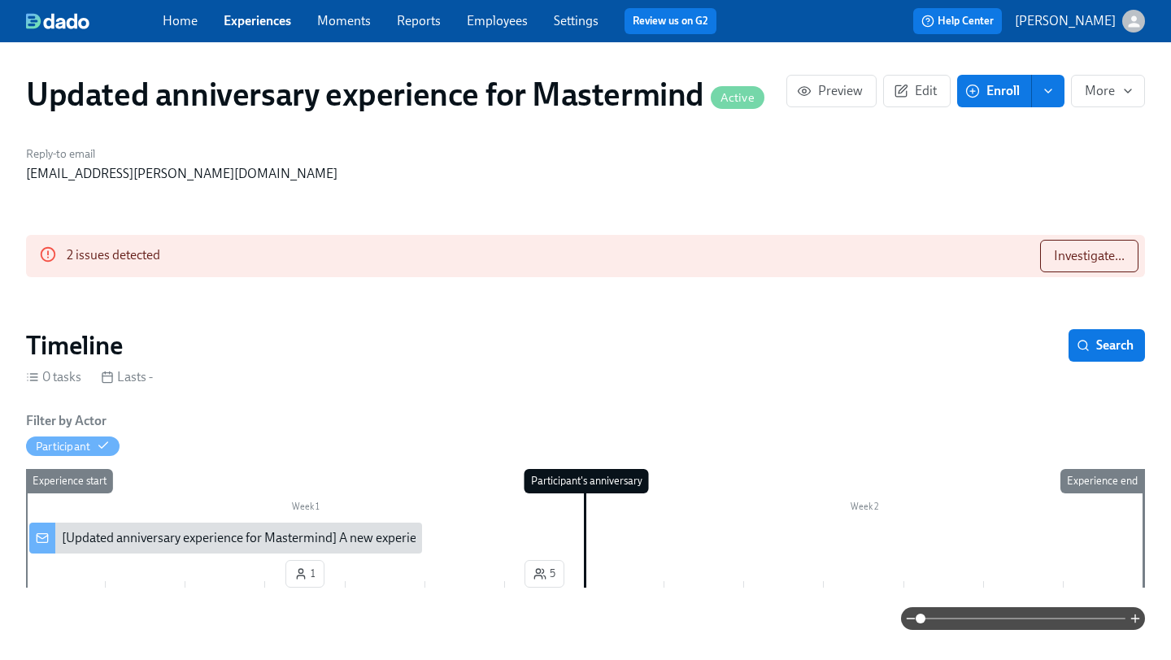
scroll to position [0, 153]
click at [309, 530] on div "[Updated anniversary experience for Mastermind] A new experience starts today!" at bounding box center [288, 538] width 453 height 18
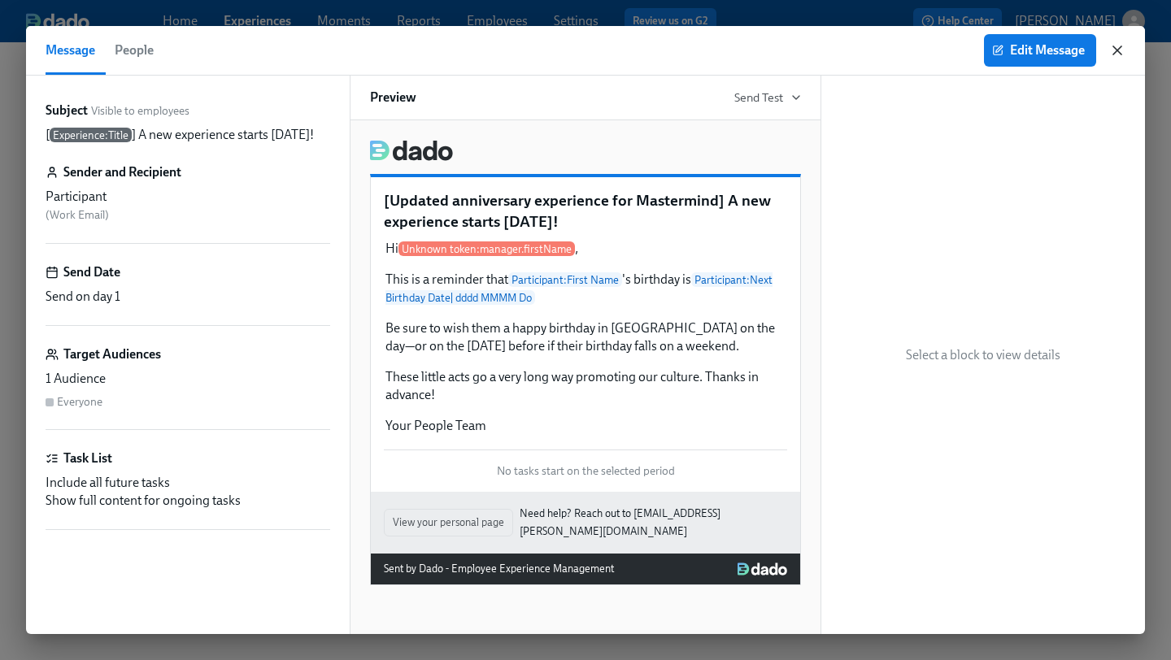
click at [1118, 47] on icon "button" at bounding box center [1117, 50] width 16 height 16
click at [1120, 52] on icon "button" at bounding box center [1117, 50] width 16 height 16
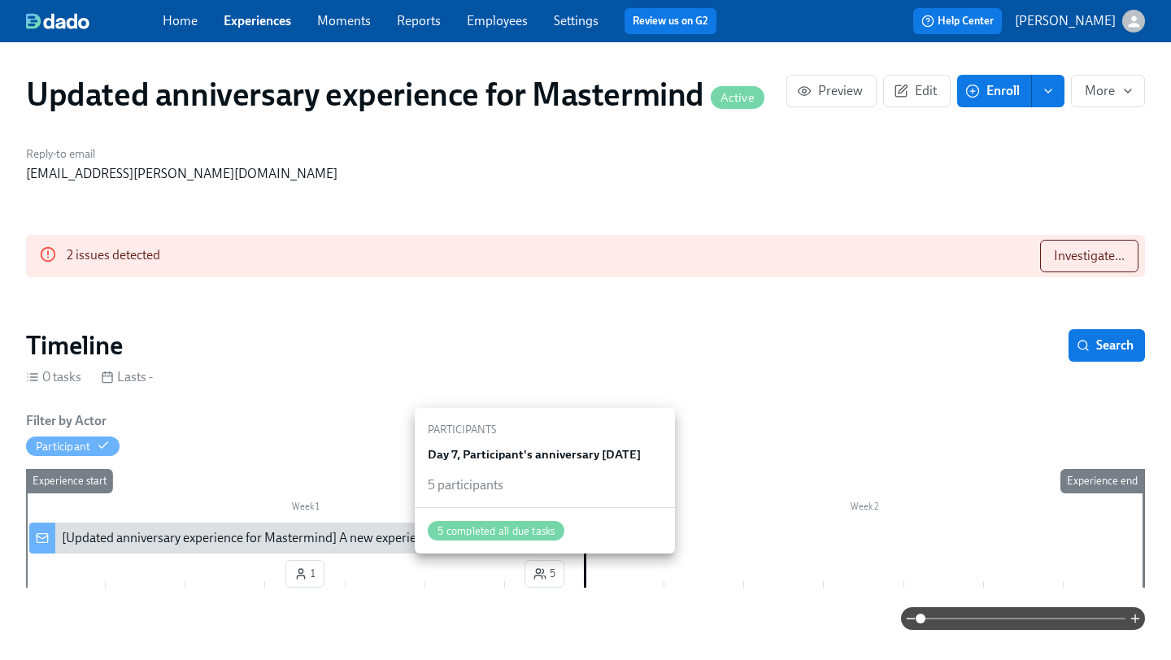
click at [540, 569] on circle "button" at bounding box center [539, 571] width 4 height 4
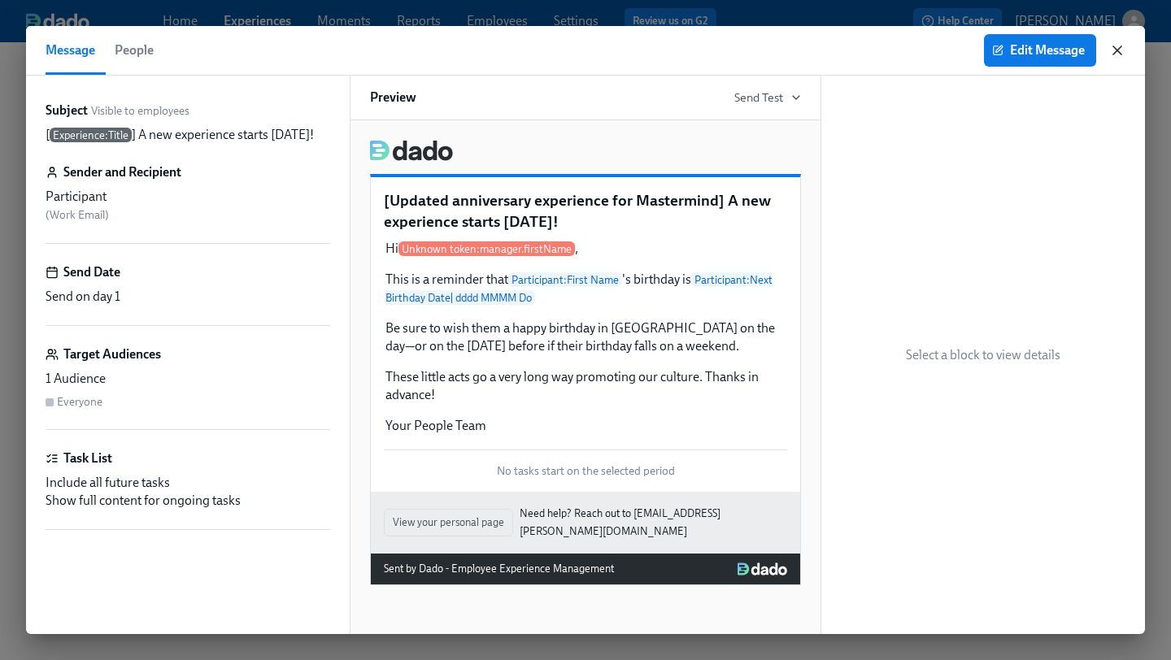
click at [1119, 43] on icon "button" at bounding box center [1117, 50] width 16 height 16
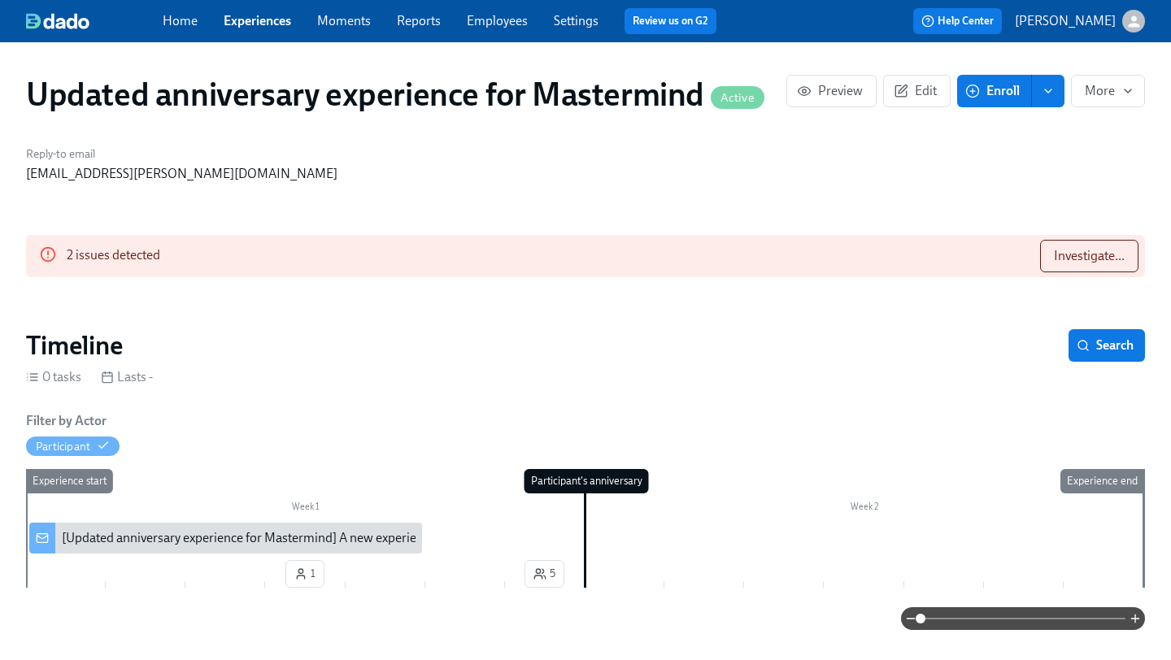
click at [275, 20] on link "Experiences" at bounding box center [257, 20] width 67 height 15
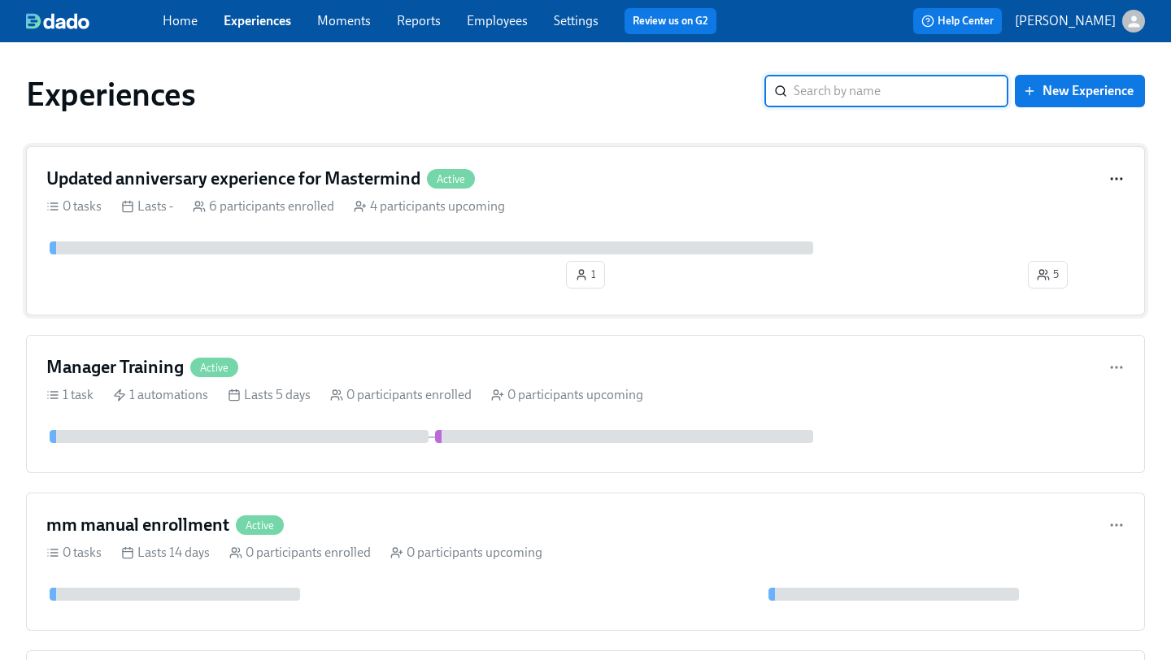
click at [1124, 174] on icon "button" at bounding box center [1116, 179] width 16 height 16
click at [1120, 33] on div at bounding box center [585, 330] width 1171 height 660
click at [1129, 16] on icon "button" at bounding box center [1133, 21] width 17 height 17
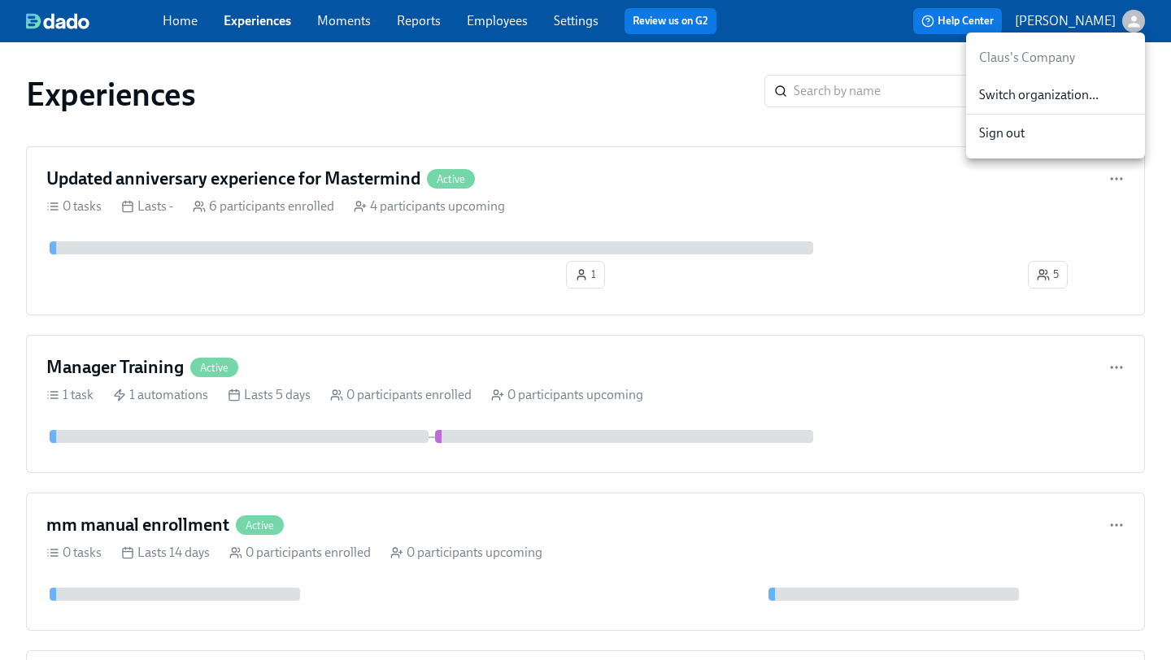
click at [1085, 87] on span "Switch organization..." at bounding box center [1055, 95] width 153 height 18
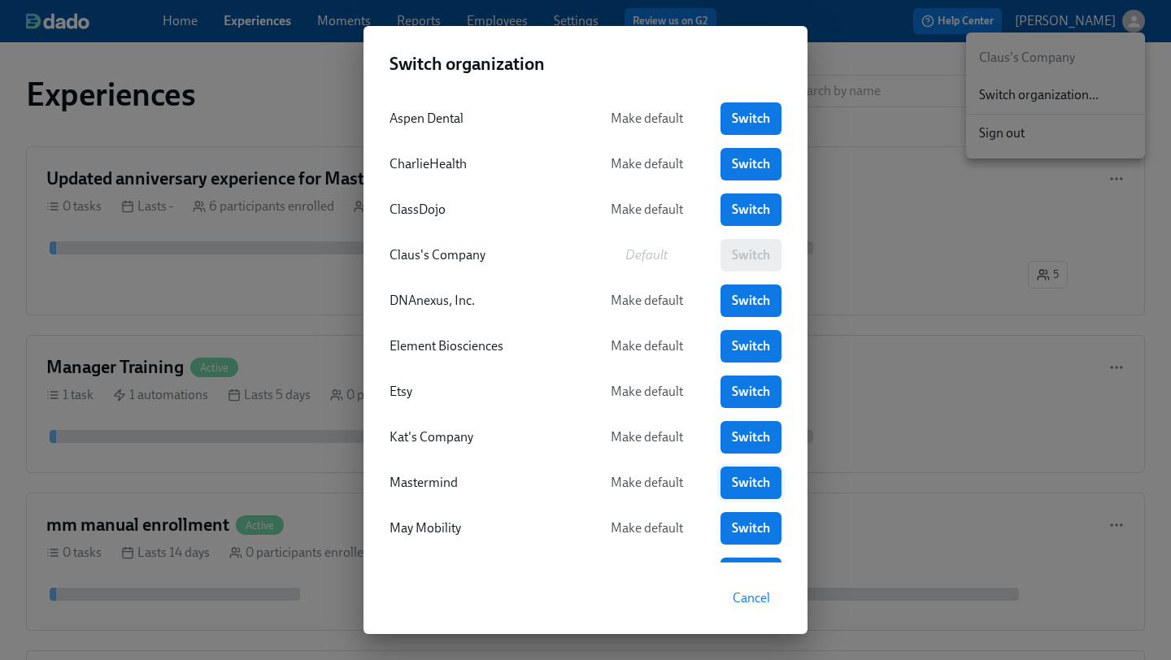
click at [733, 475] on span "Switch" at bounding box center [751, 483] width 38 height 16
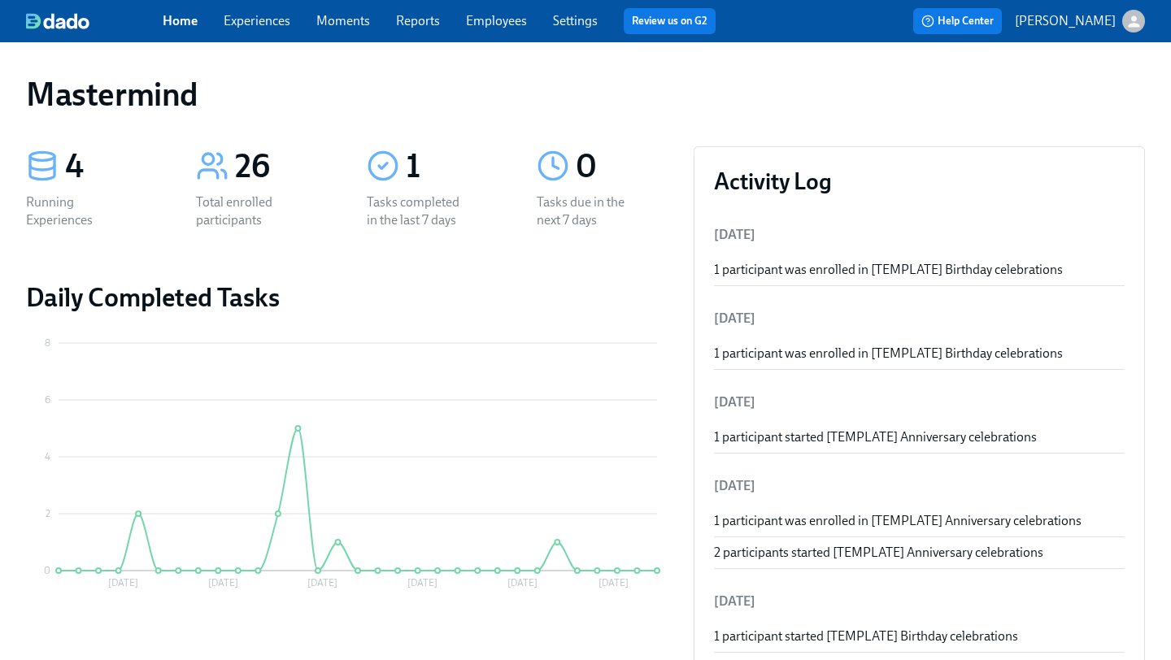
click at [272, 21] on link "Experiences" at bounding box center [257, 20] width 67 height 15
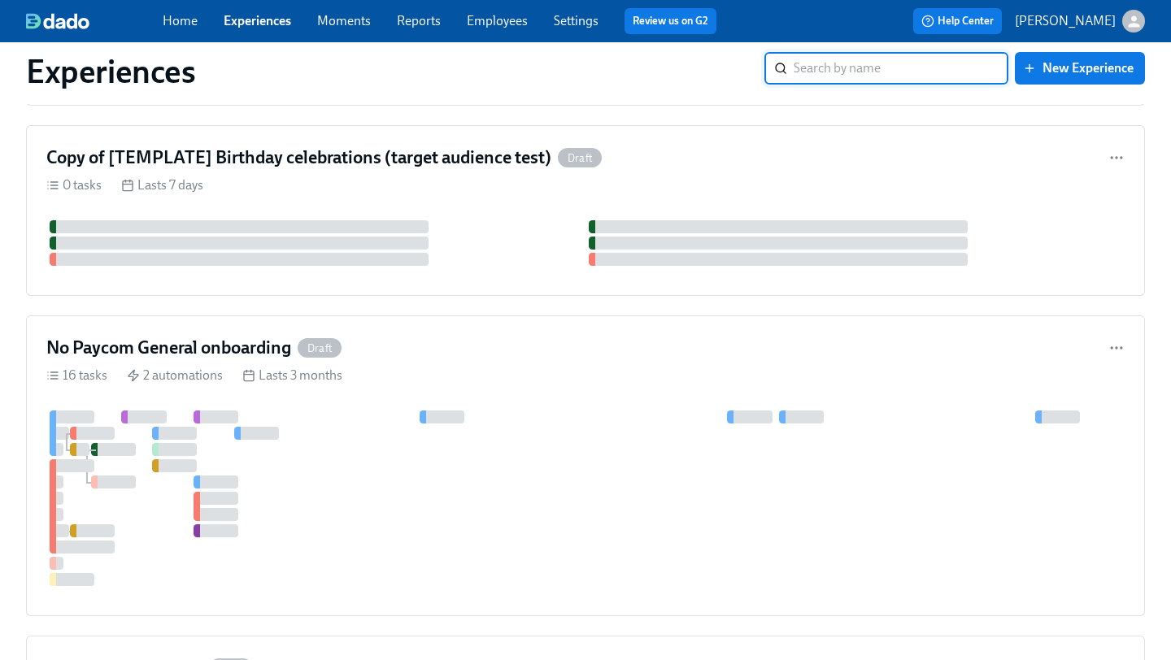
scroll to position [929, 0]
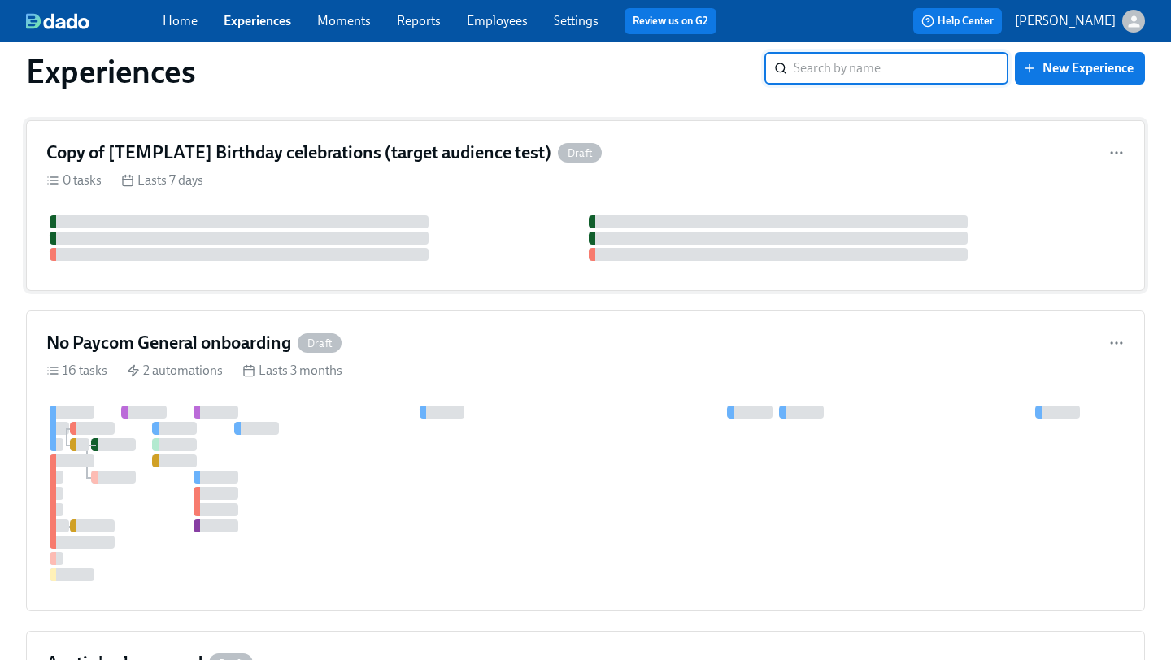
click at [510, 208] on div "Copy of [TEMPLATE] Birthday celebrations (target audience test) Draft 0 tasks L…" at bounding box center [585, 205] width 1119 height 171
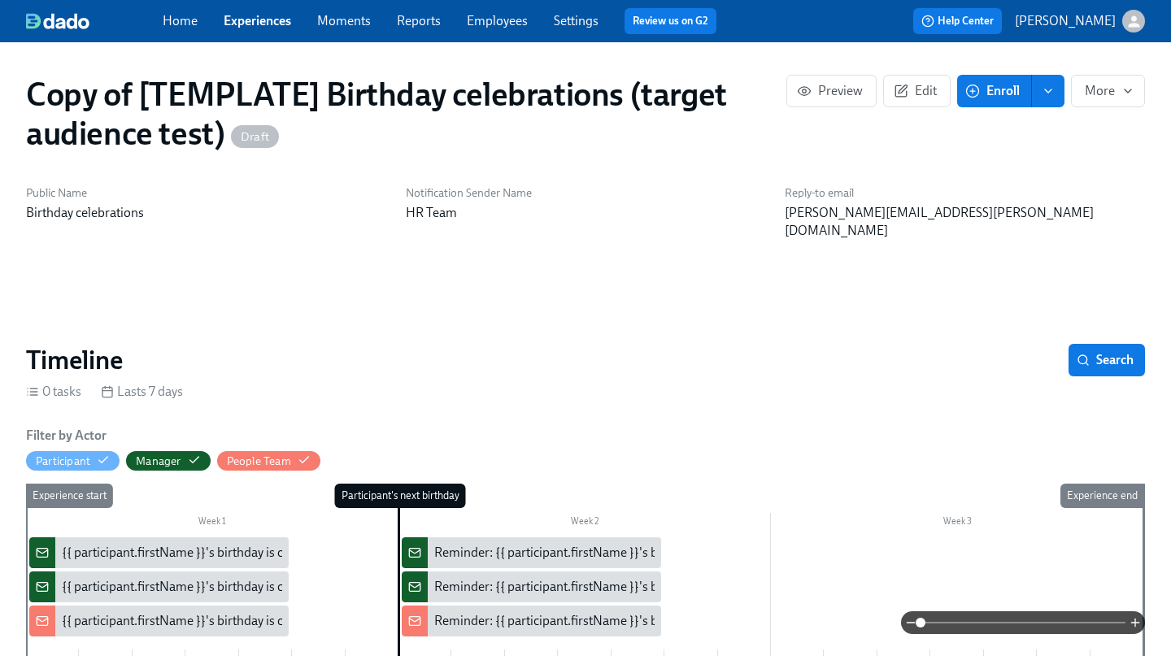
click at [150, 544] on div "{{ participant.firstName }}'s birthday is coming up on {{ [DOMAIN_NAME] | dddd …" at bounding box center [325, 553] width 526 height 18
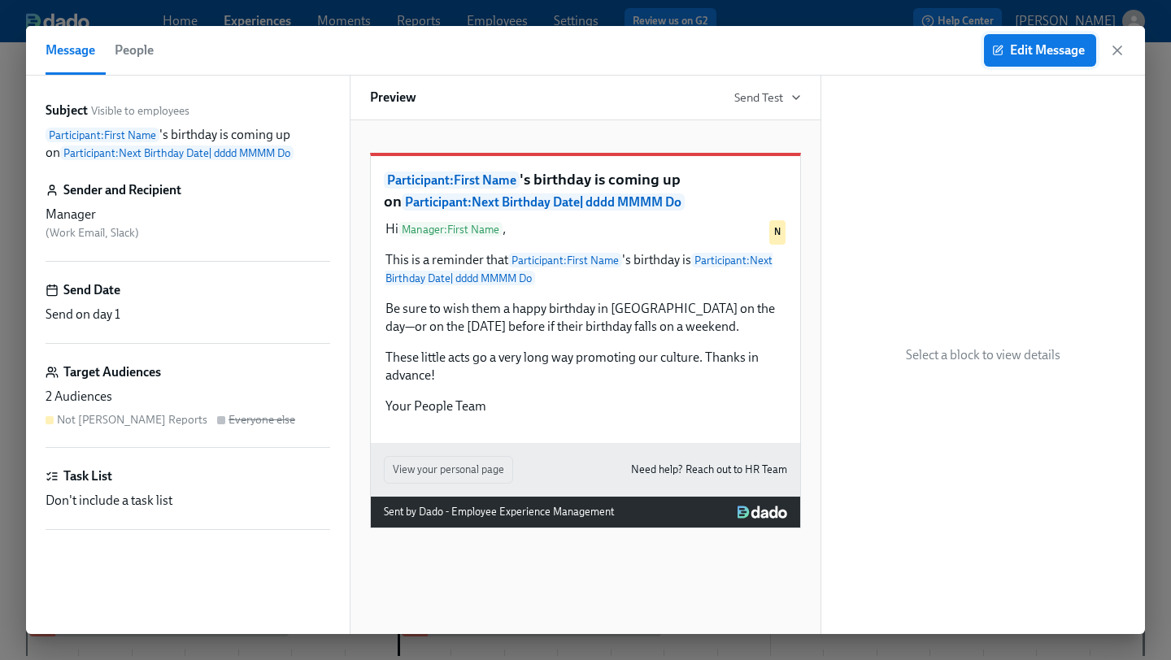
click at [1017, 59] on button "Edit Message" at bounding box center [1040, 50] width 112 height 33
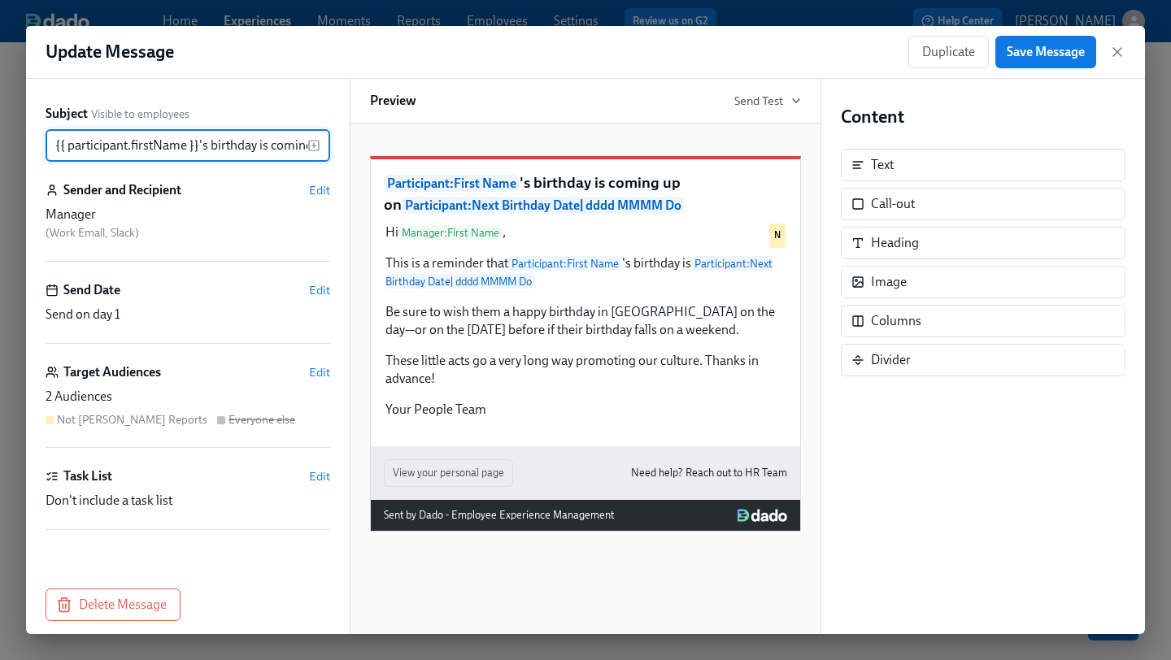
scroll to position [0, 399]
click at [324, 368] on span "Edit" at bounding box center [319, 372] width 21 height 16
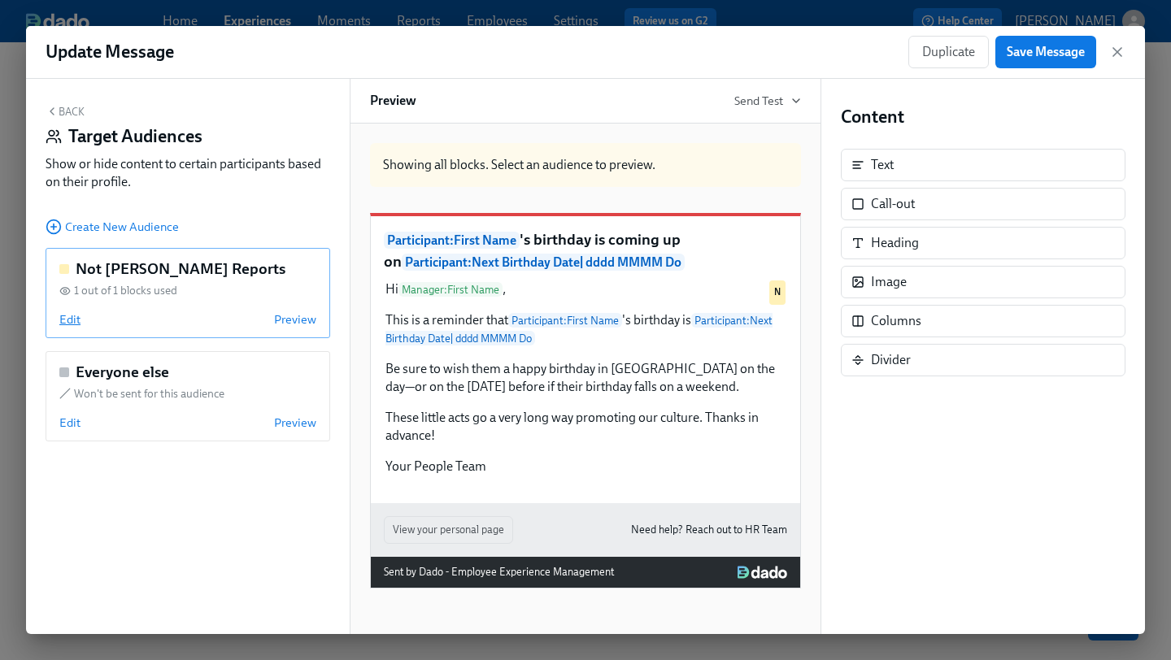
click at [75, 321] on span "Edit" at bounding box center [69, 319] width 21 height 16
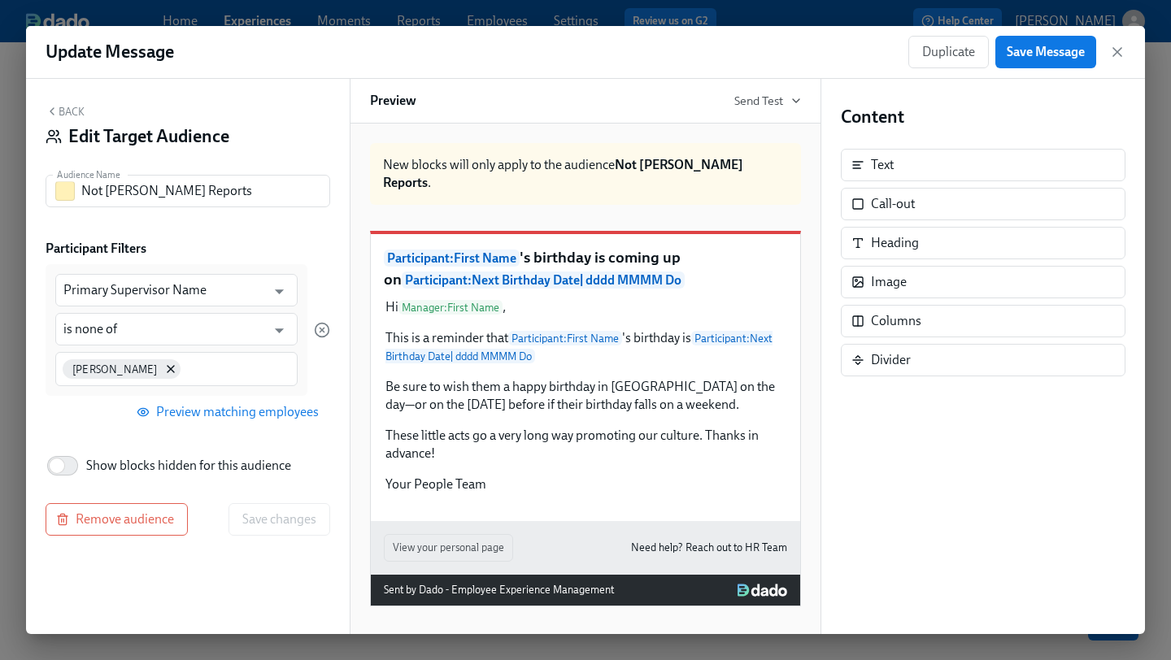
click at [1132, 50] on div "Update Message Duplicate Save Message" at bounding box center [585, 52] width 1119 height 53
click at [1122, 50] on icon "button" at bounding box center [1117, 52] width 16 height 16
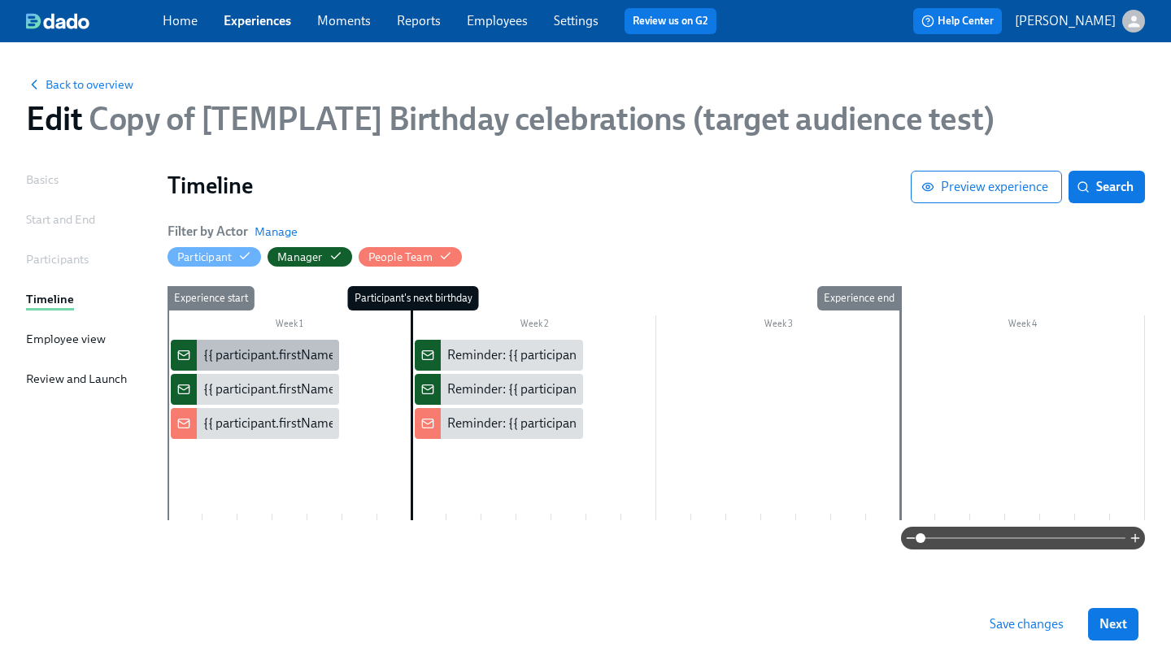
click at [259, 358] on div "{{ participant.firstName }}'s birthday is coming up on {{ [DOMAIN_NAME] | dddd …" at bounding box center [466, 355] width 526 height 18
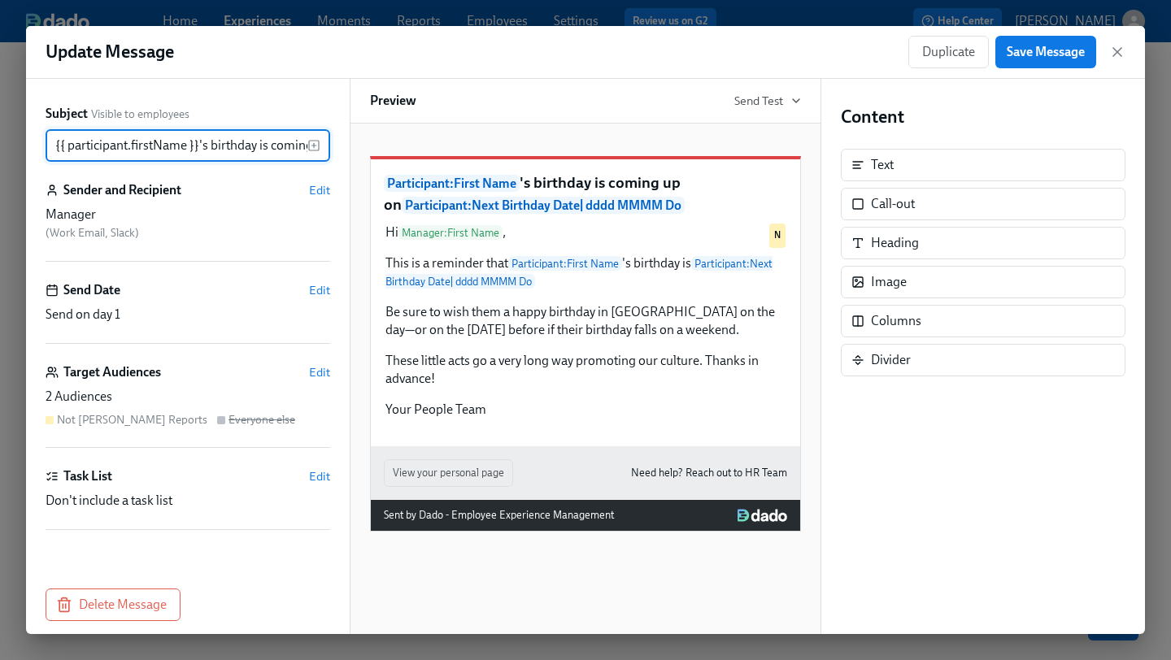
scroll to position [0, 399]
click at [317, 380] on span "Edit" at bounding box center [319, 372] width 21 height 16
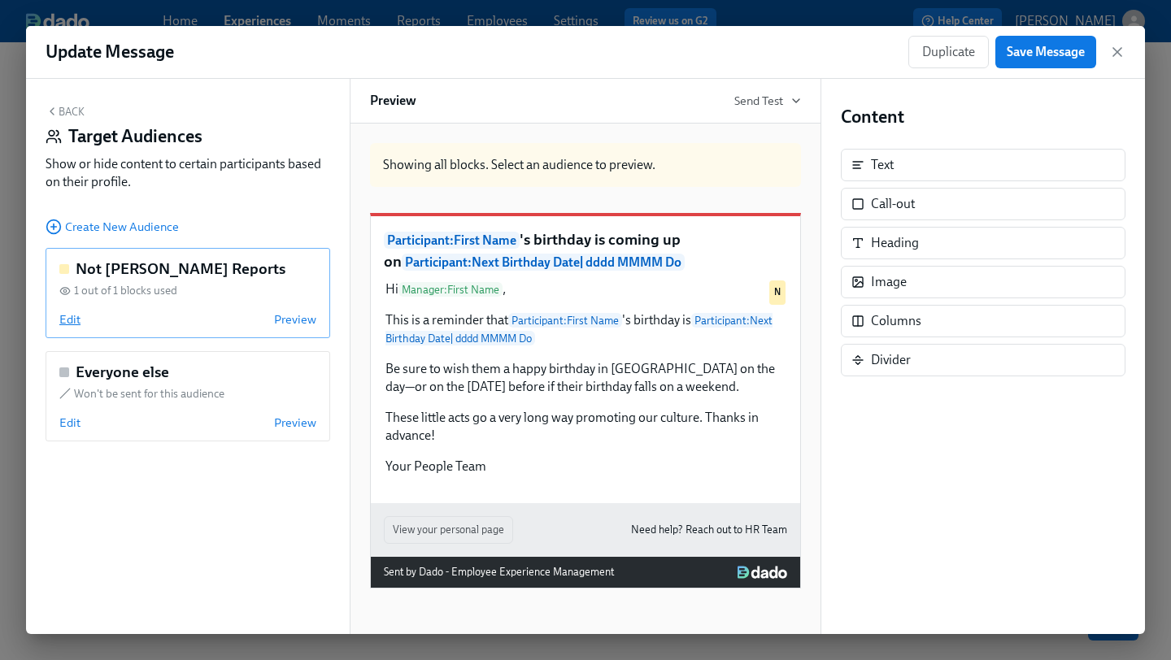
click at [73, 315] on span "Edit" at bounding box center [69, 319] width 21 height 16
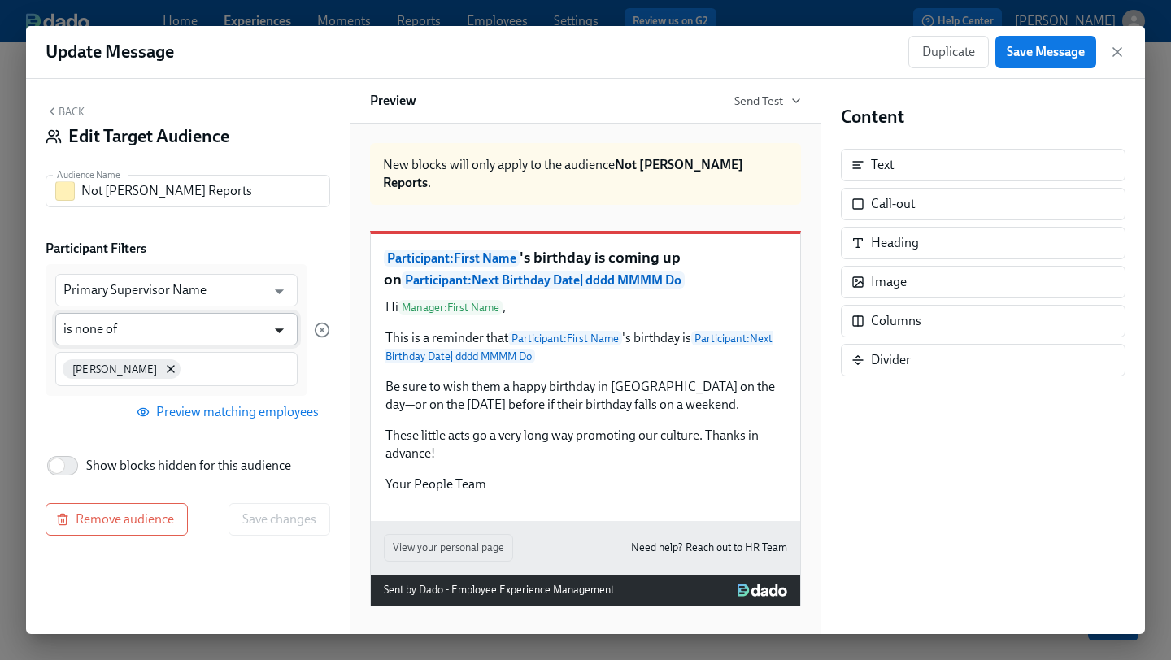
click at [274, 334] on icon "Open" at bounding box center [279, 331] width 22 height 22
click at [310, 231] on div "Back Edit Target Audience Audience Name Not [PERSON_NAME] Reports Audience Name…" at bounding box center [188, 356] width 324 height 555
click at [1110, 51] on icon "button" at bounding box center [1117, 52] width 16 height 16
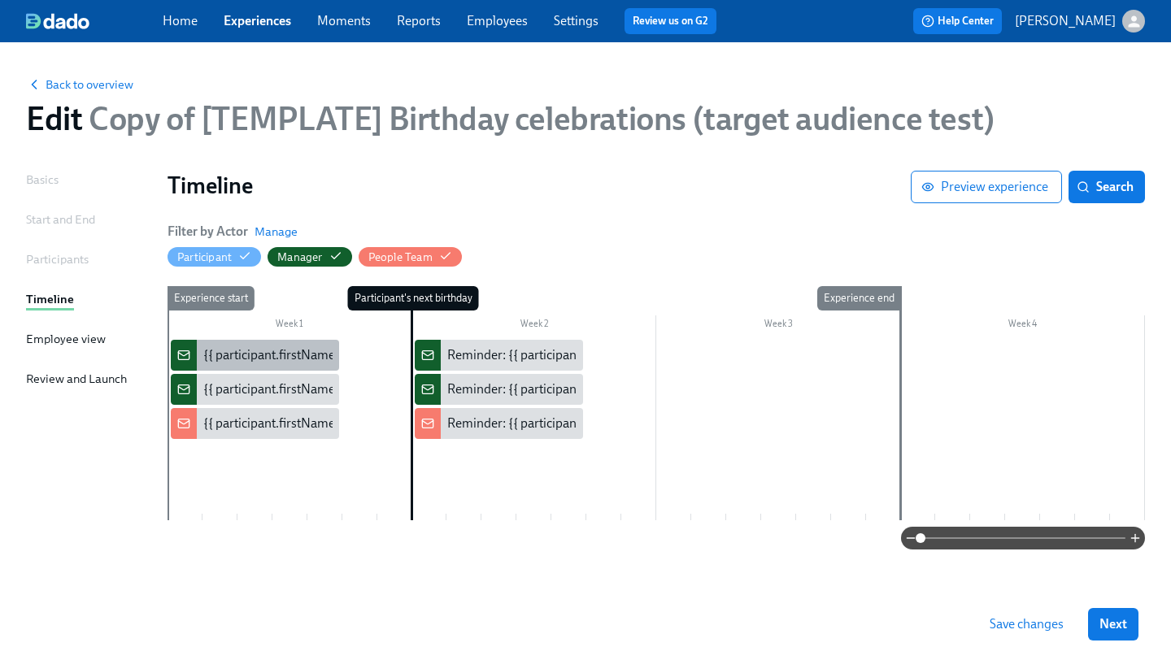
click at [234, 355] on div "{{ participant.firstName }}'s birthday is coming up on {{ [DOMAIN_NAME] | dddd …" at bounding box center [466, 355] width 526 height 18
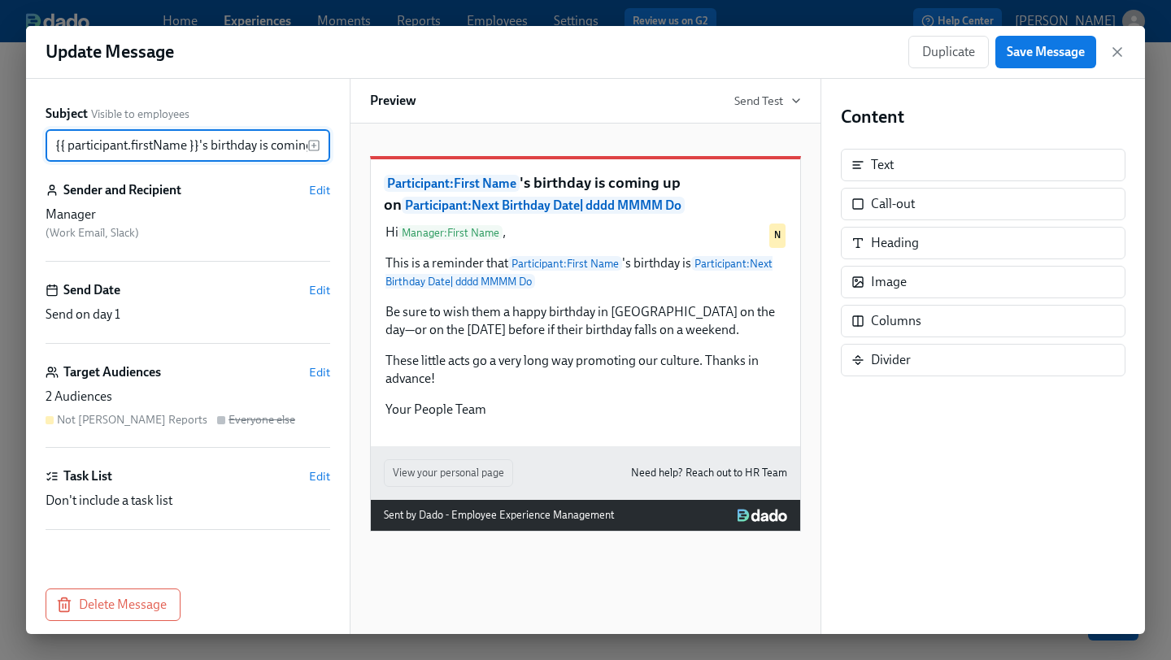
scroll to position [0, 399]
click at [326, 372] on span "Edit" at bounding box center [319, 372] width 21 height 16
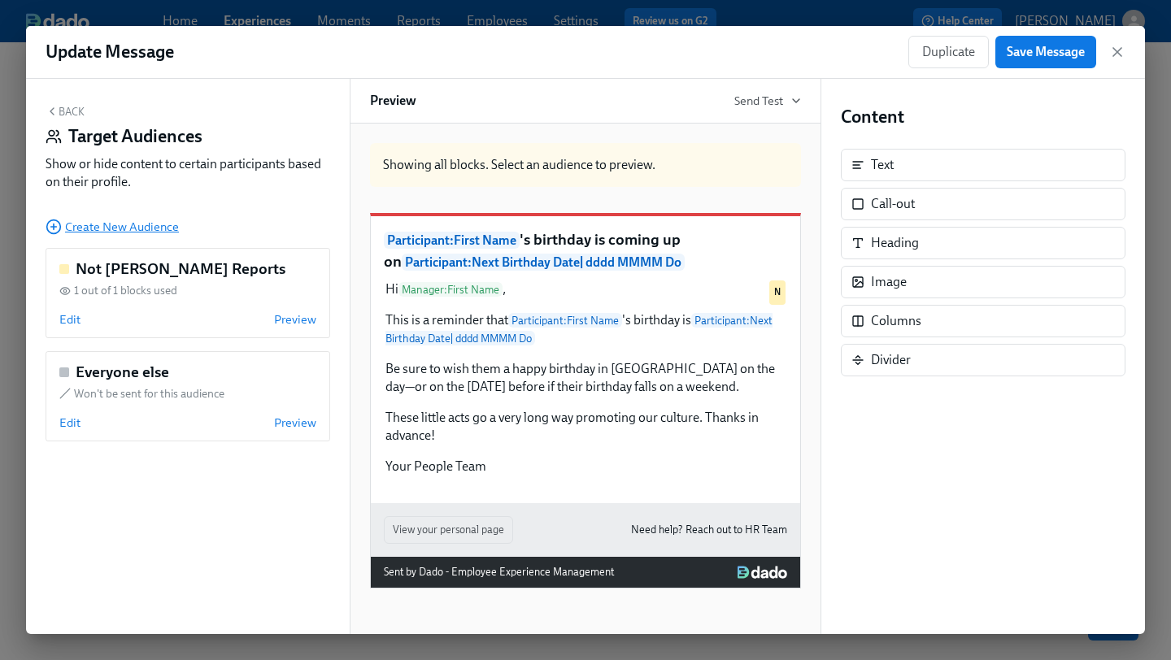
click at [126, 231] on span "Create New Audience" at bounding box center [112, 227] width 133 height 16
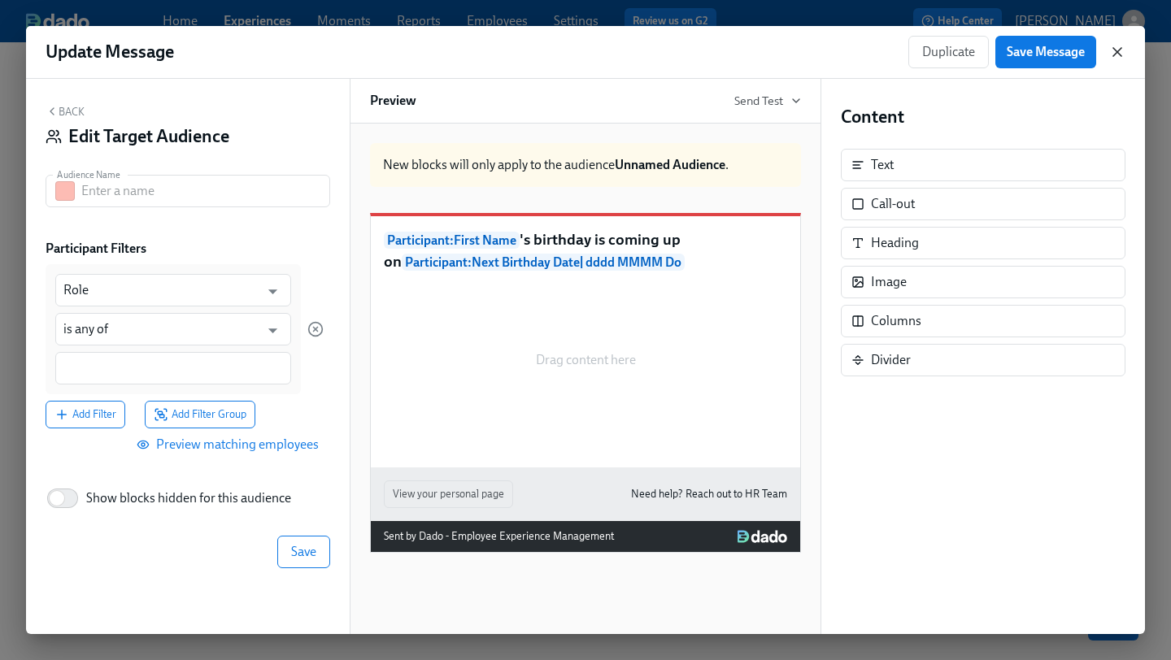
click at [1124, 55] on icon "button" at bounding box center [1117, 52] width 16 height 16
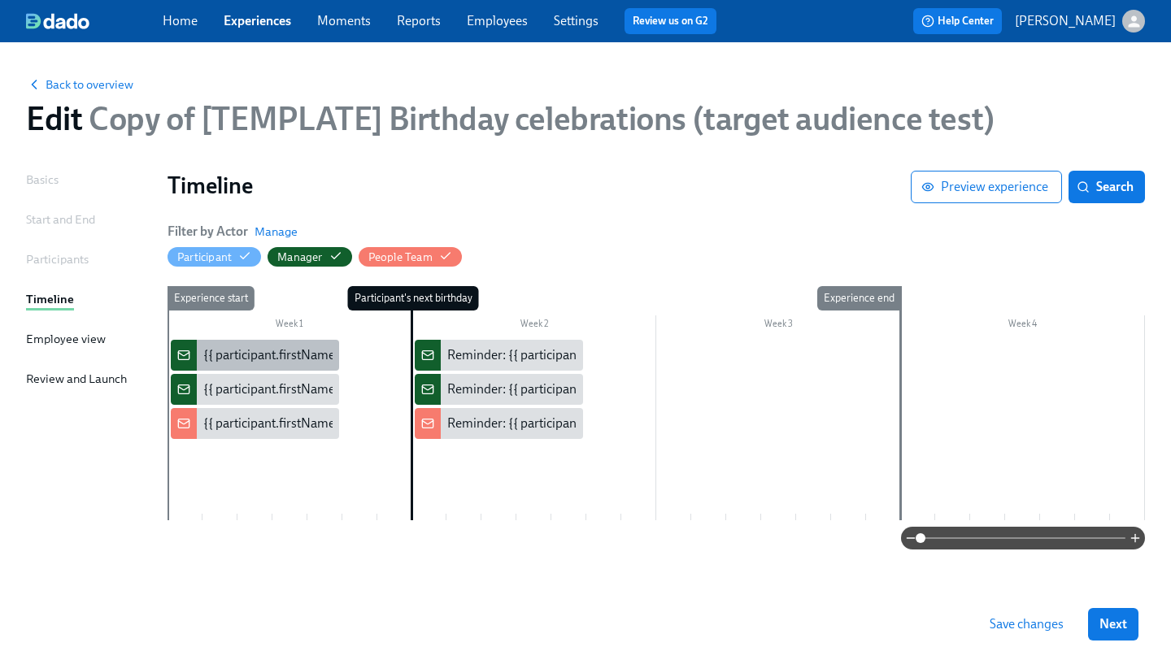
click at [240, 356] on div "{{ participant.firstName }}'s birthday is coming up on {{ [DOMAIN_NAME] | dddd …" at bounding box center [466, 355] width 526 height 18
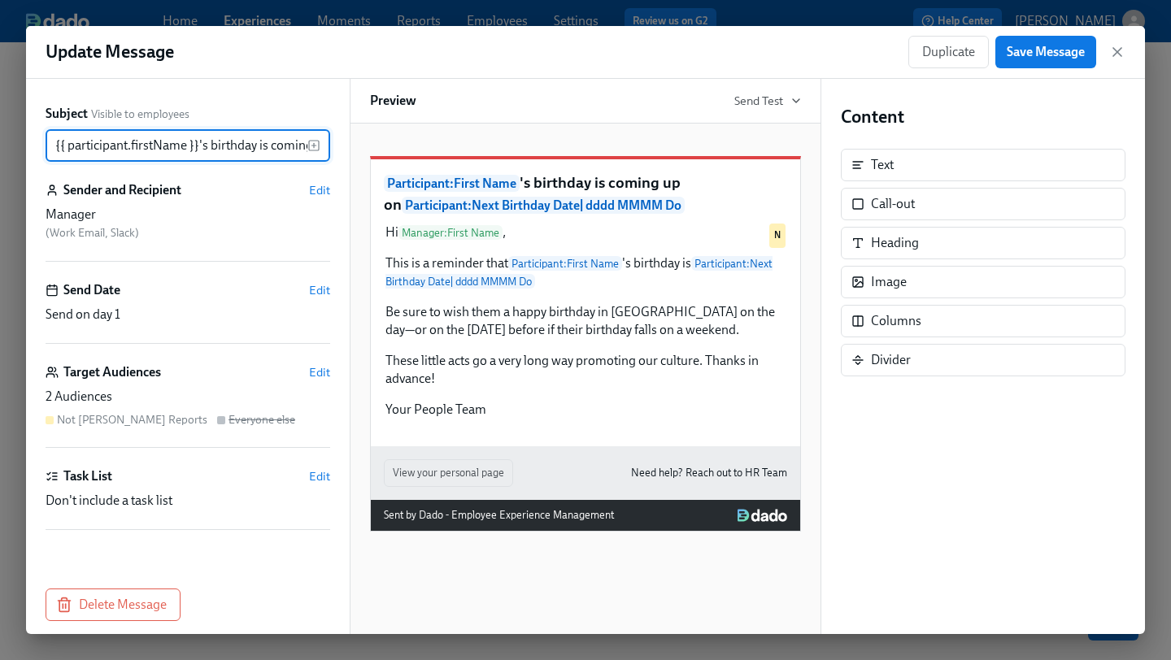
scroll to position [0, 399]
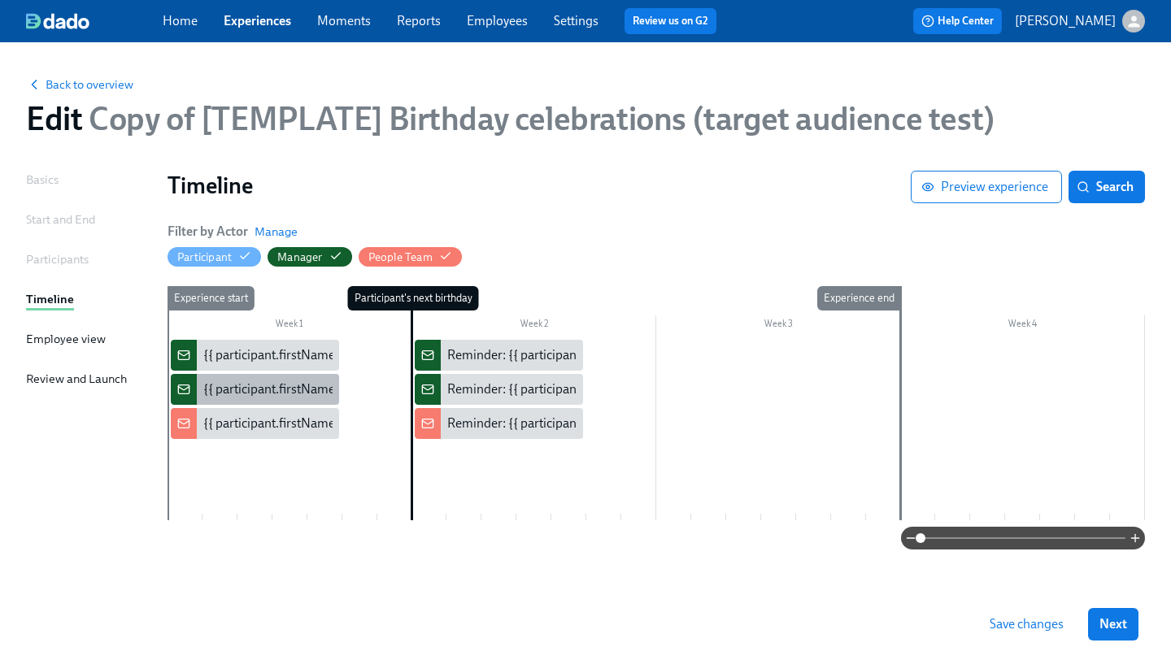
click at [248, 384] on div "{{ participant.firstName }}'s birthday is coming up on {{ [DOMAIN_NAME] | dddd …" at bounding box center [466, 390] width 526 height 18
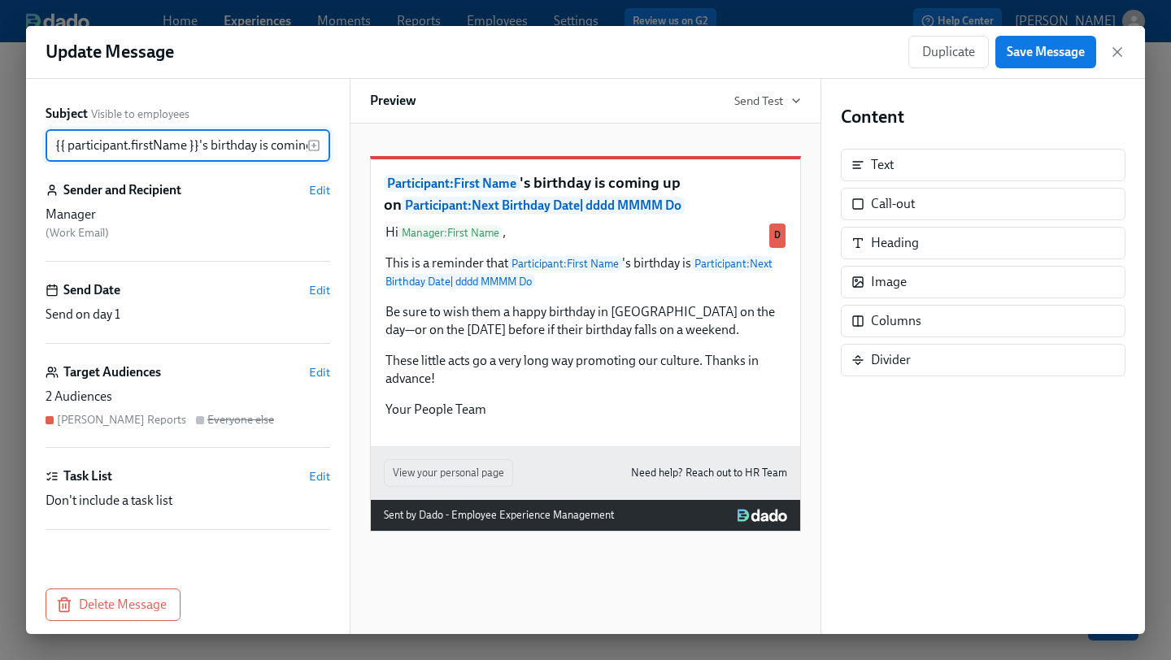
scroll to position [0, 399]
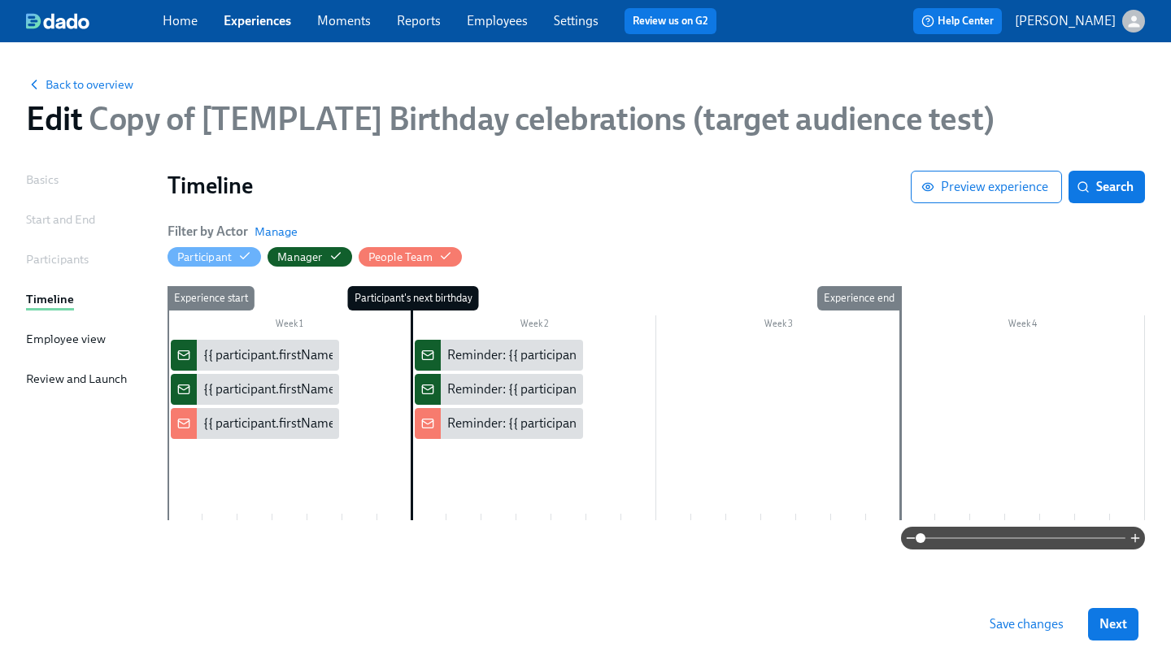
click at [251, 25] on link "Experiences" at bounding box center [257, 20] width 67 height 15
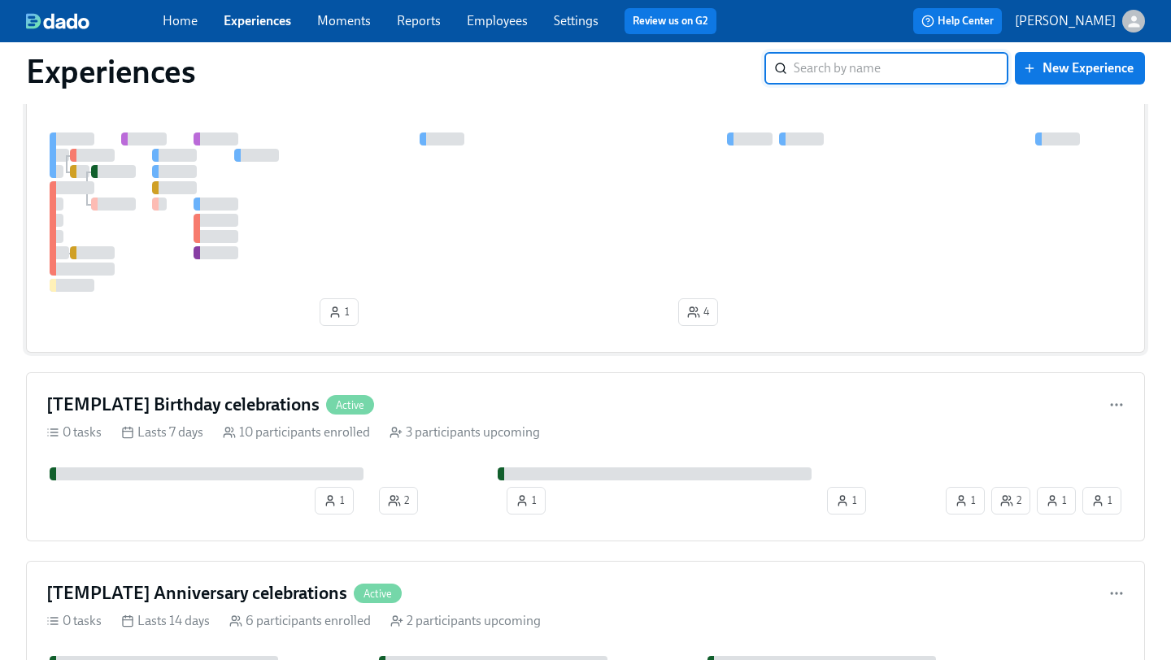
scroll to position [419, 0]
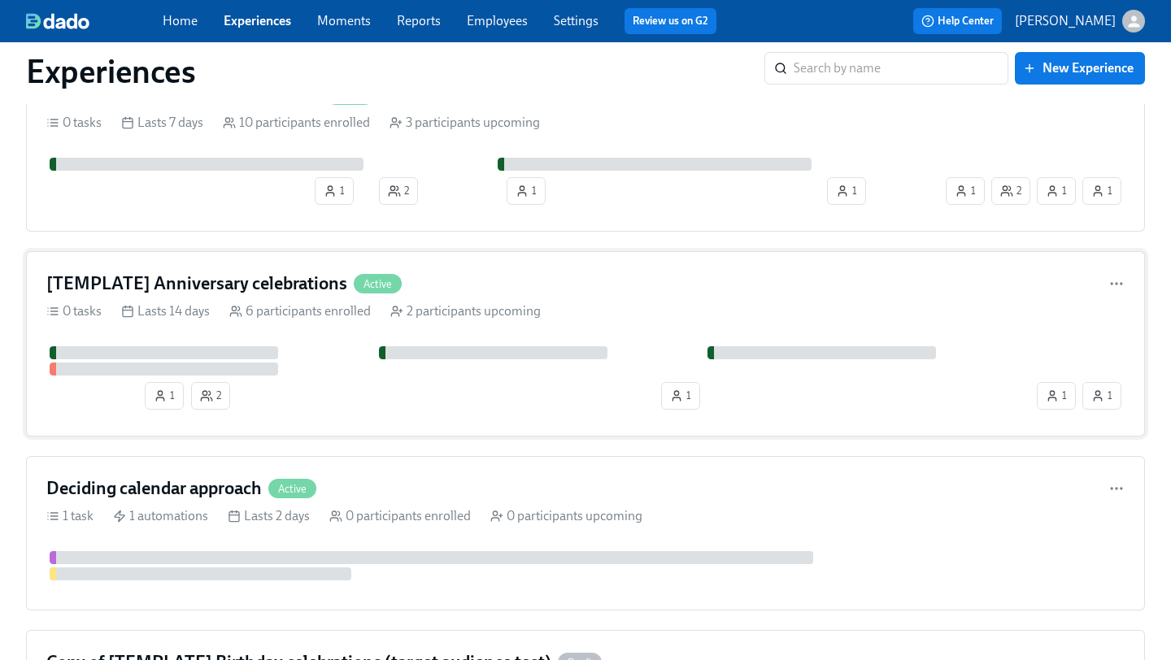
click at [492, 269] on div "[TEMPLATE] Anniversary celebrations Active 0 tasks Lasts 14 days 6 participants…" at bounding box center [585, 343] width 1119 height 185
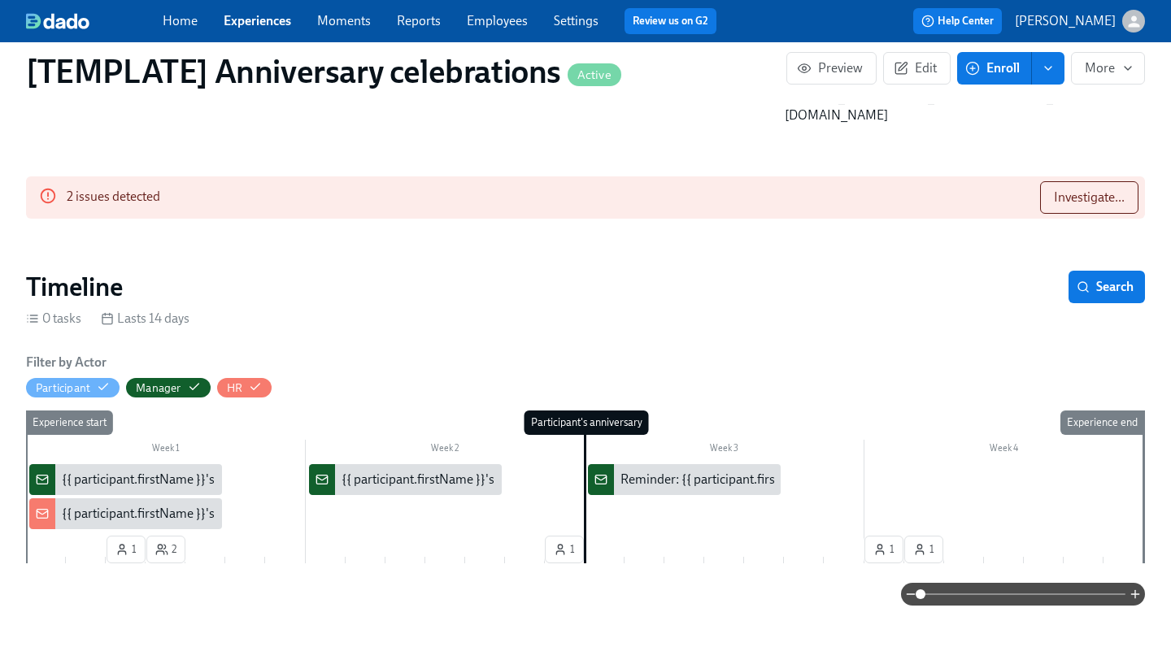
scroll to position [217, 0]
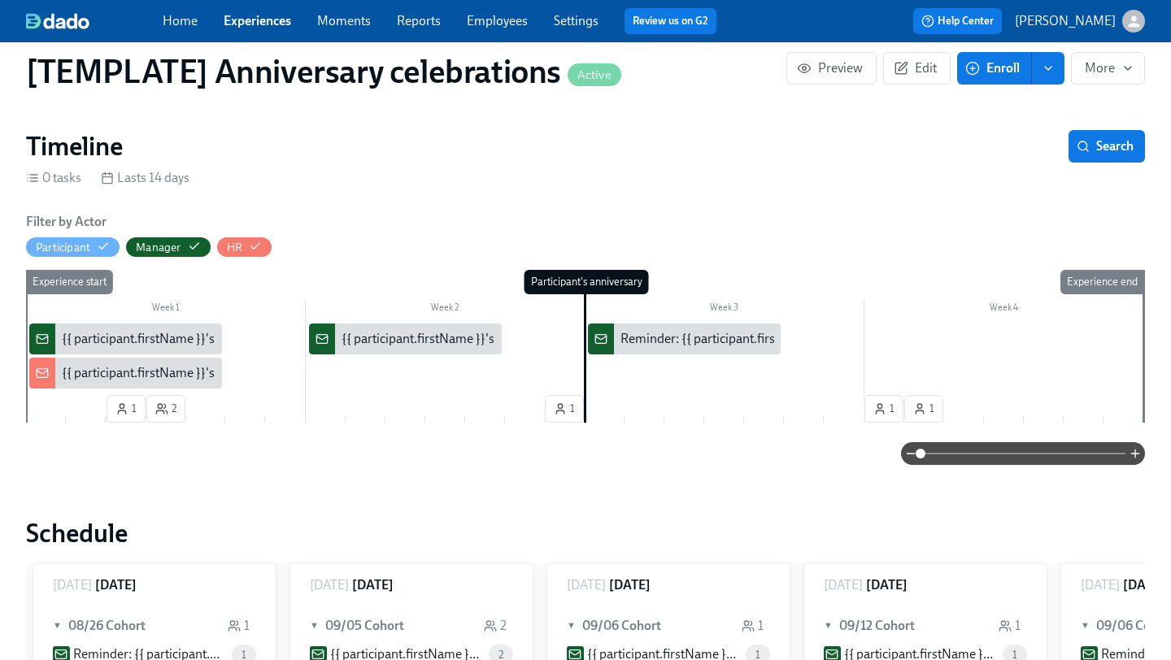
click at [84, 330] on div "{{ participant.firstName }}'s {{ participant.calculatedFields.anniversary.count…" at bounding box center [514, 339] width 904 height 18
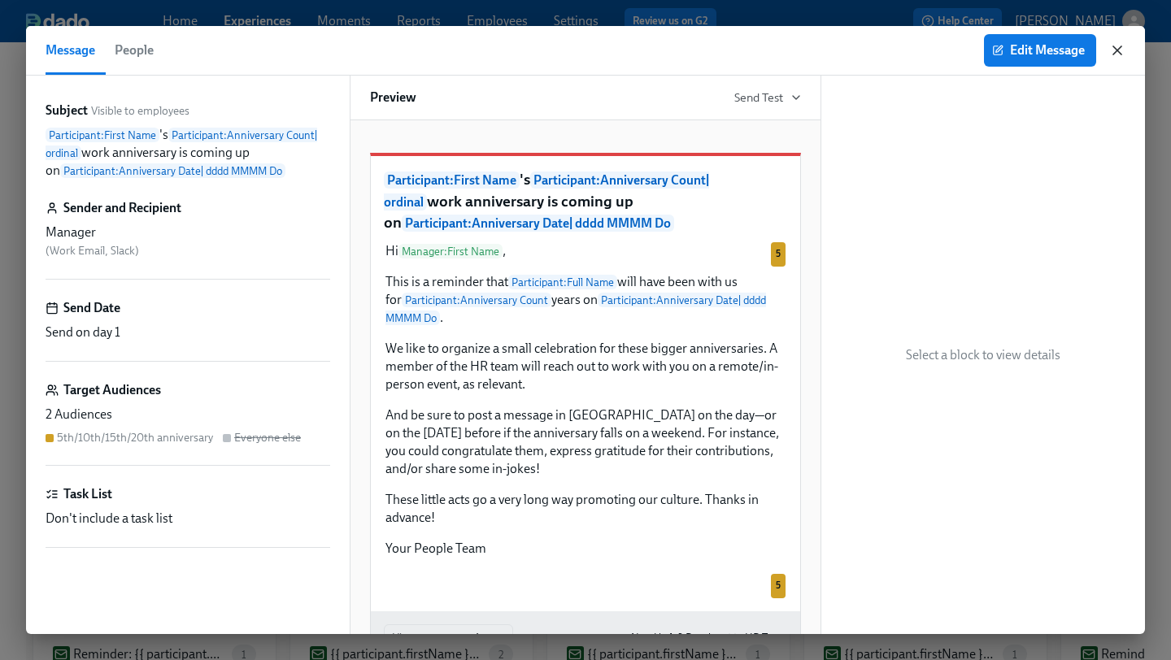
click at [1112, 47] on icon "button" at bounding box center [1117, 50] width 16 height 16
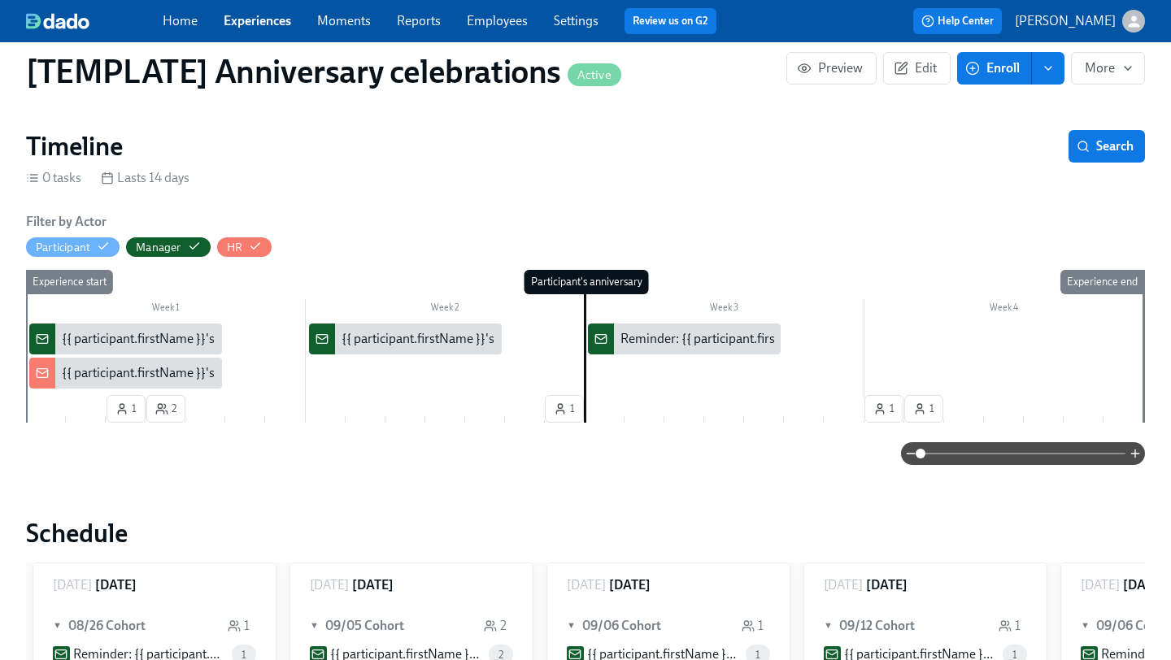
click at [125, 330] on div "{{ participant.firstName }}'s {{ participant.calculatedFields.anniversary.count…" at bounding box center [514, 339] width 904 height 18
click at [150, 364] on div "{{ participant.firstName }}'s {{ participant.calculatedFields.anniversary.count…" at bounding box center [514, 373] width 904 height 18
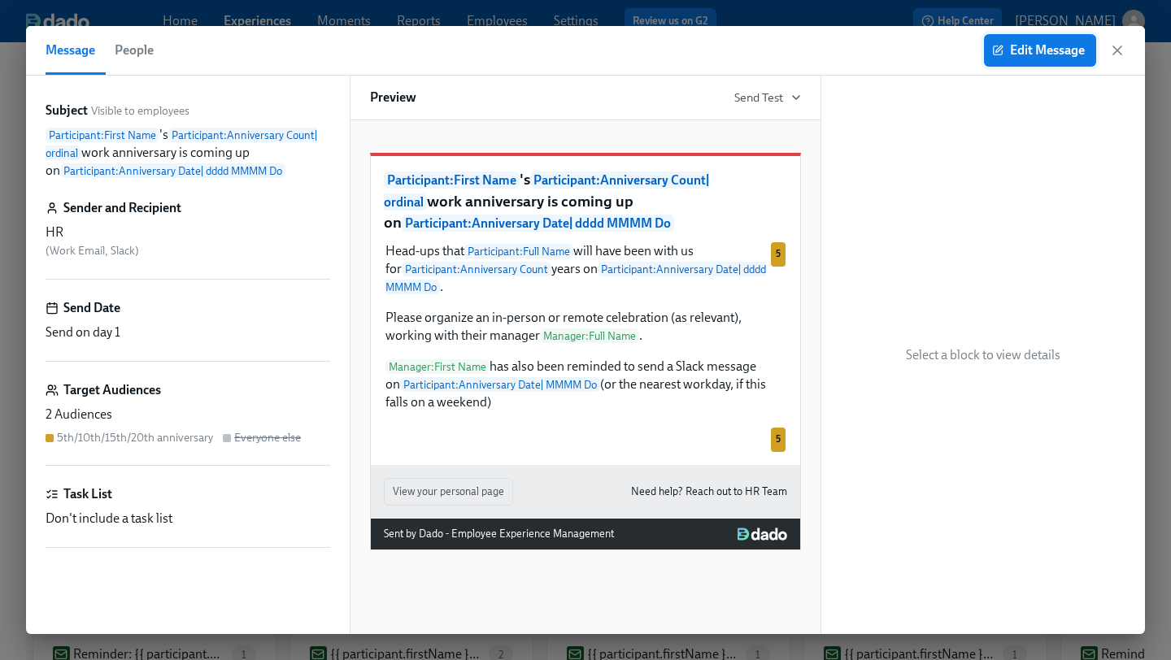
click at [1037, 60] on button "Edit Message" at bounding box center [1040, 50] width 112 height 33
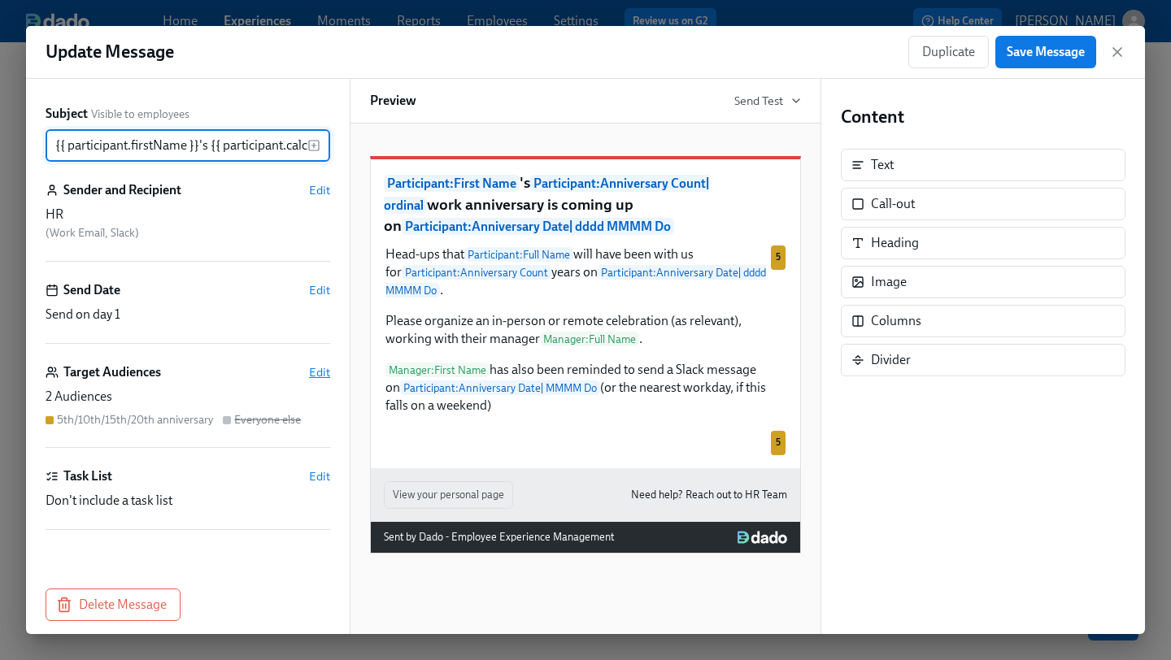
click at [320, 367] on span "Edit" at bounding box center [319, 372] width 21 height 16
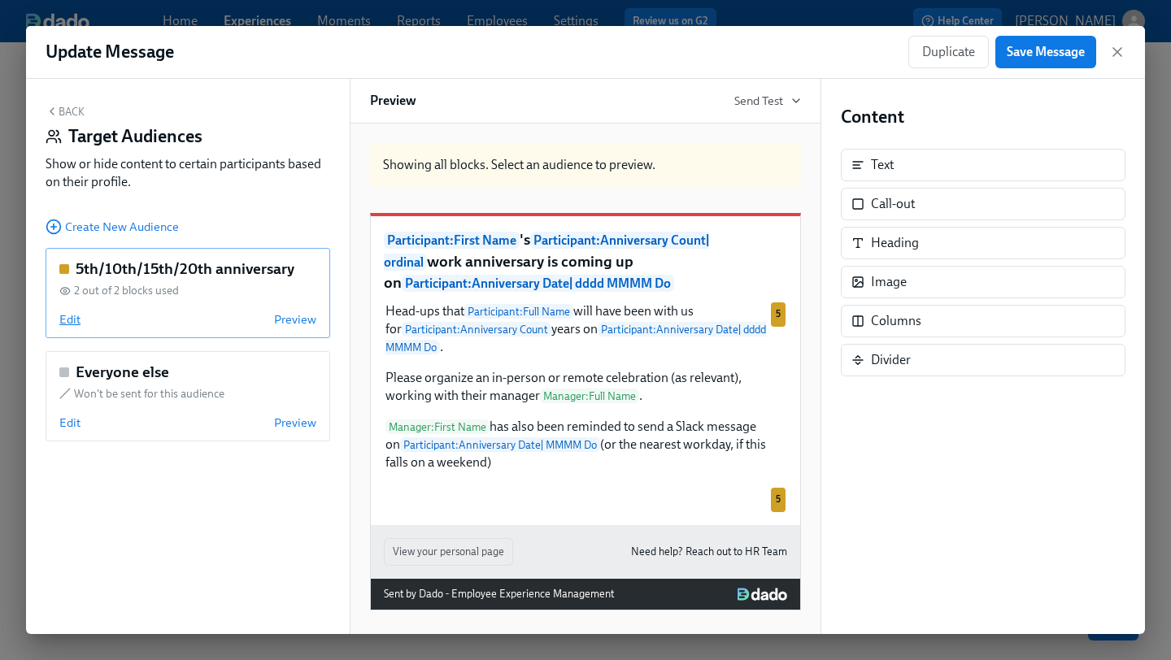
click at [72, 324] on span "Edit" at bounding box center [69, 319] width 21 height 16
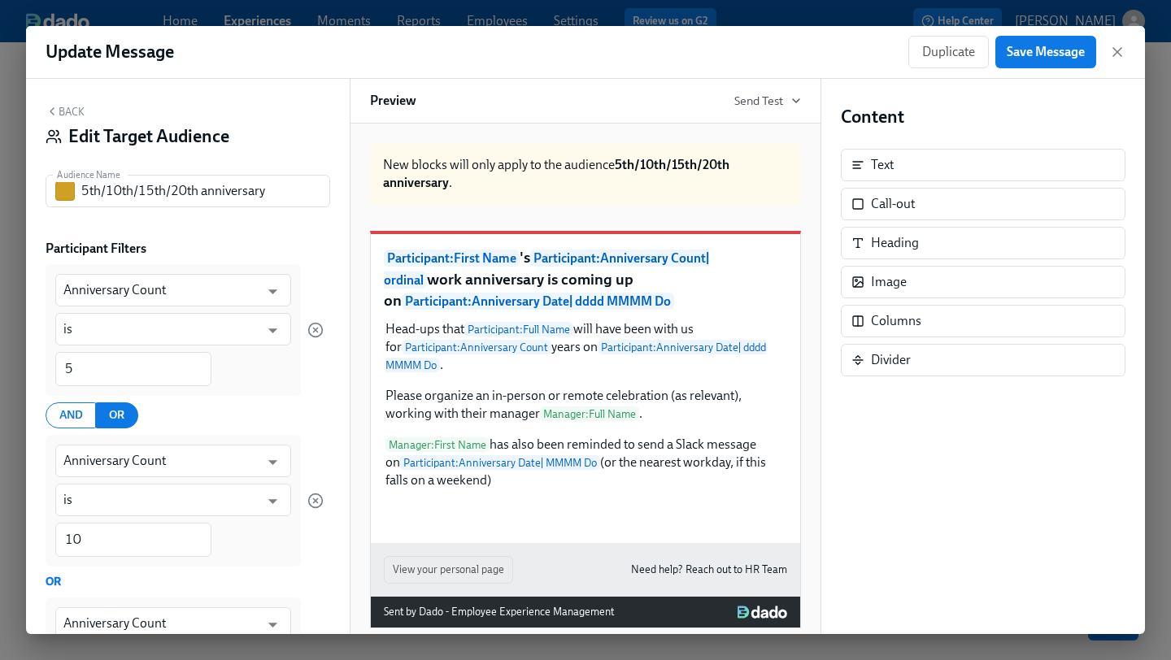
click at [63, 111] on button "Back" at bounding box center [65, 111] width 39 height 13
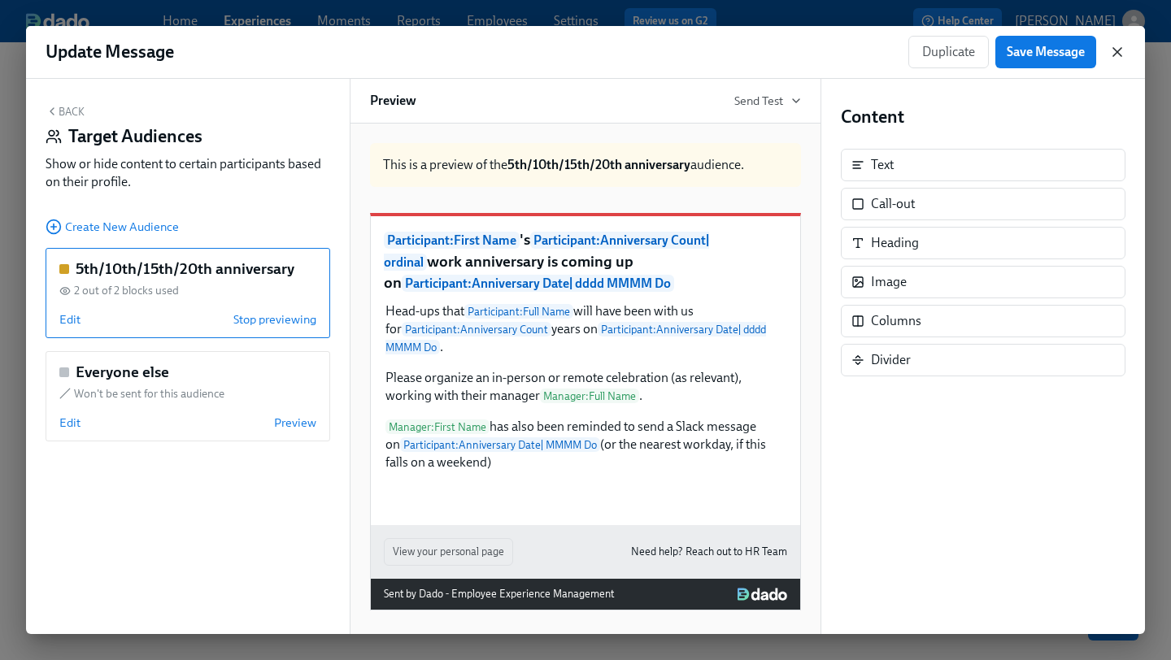
click at [1113, 47] on icon "button" at bounding box center [1117, 52] width 16 height 16
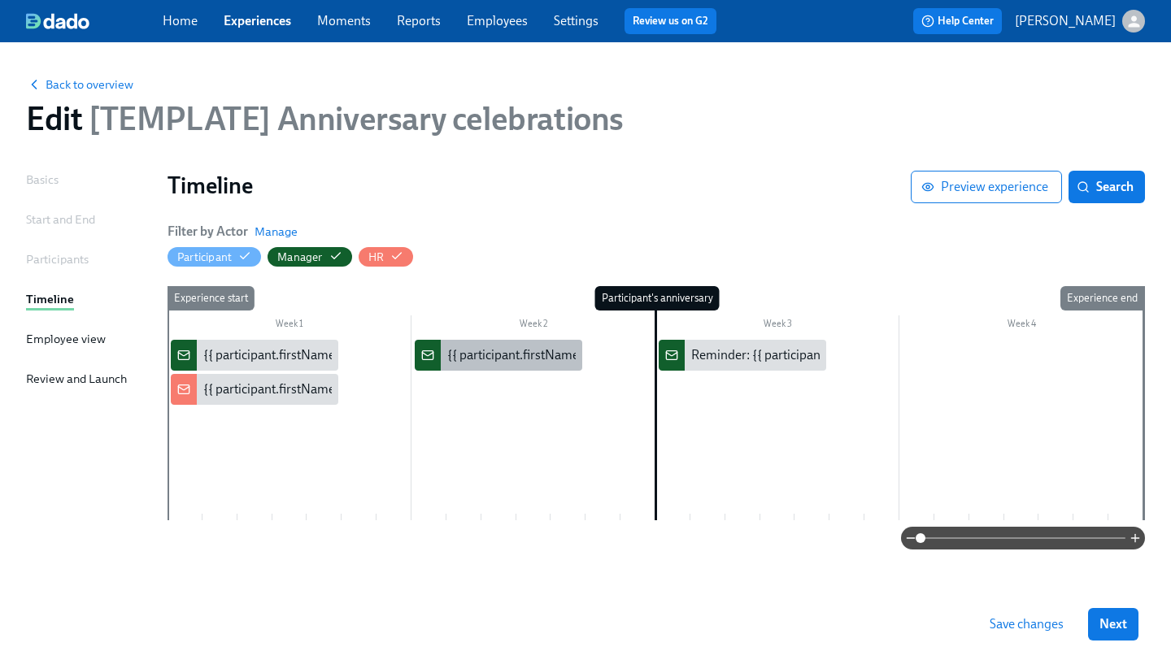
click at [507, 350] on div "{{ participant.firstName }}'s {{ participant.calculatedFields.anniversary.count…" at bounding box center [899, 355] width 904 height 18
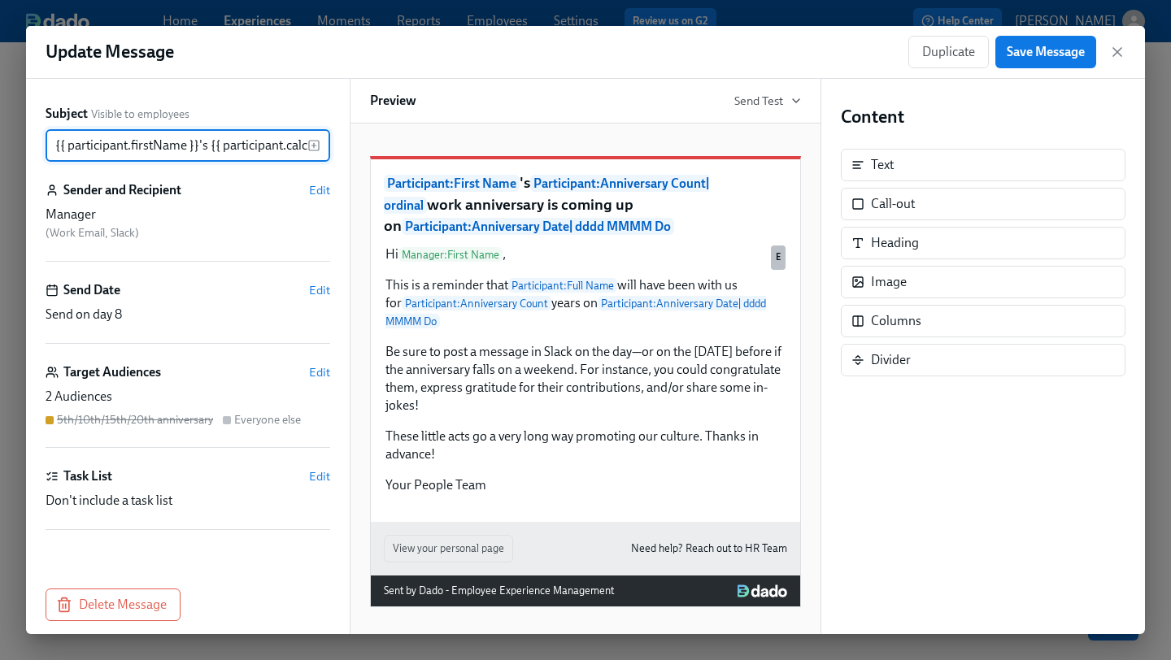
scroll to position [0, 795]
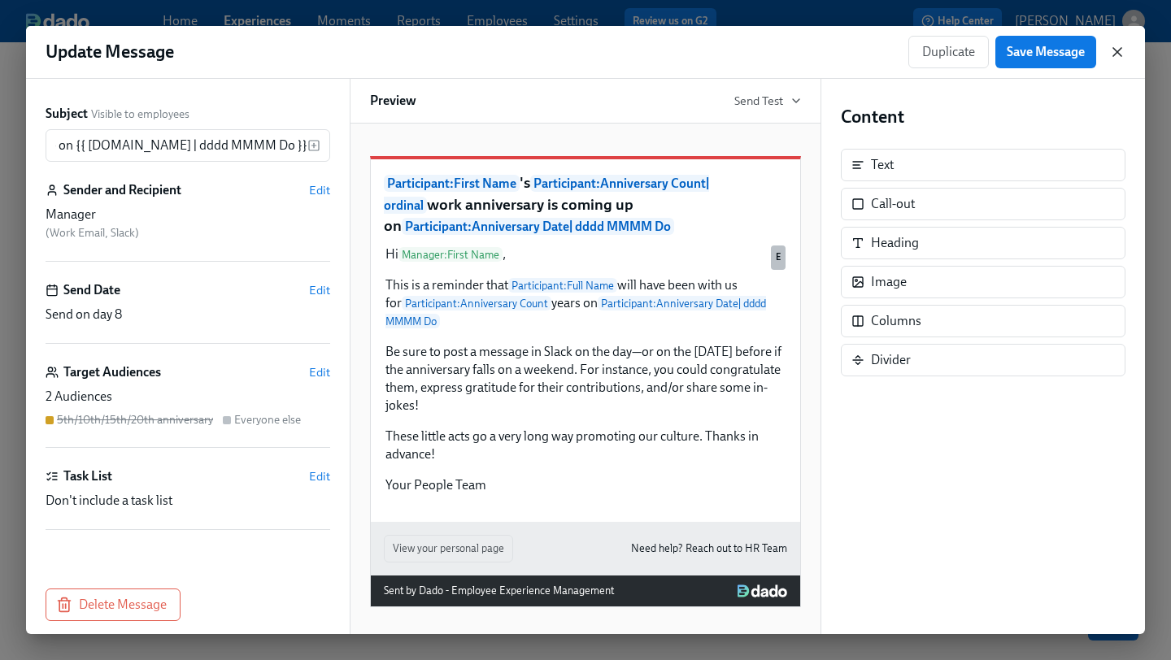
click at [1119, 49] on icon "button" at bounding box center [1117, 52] width 8 height 8
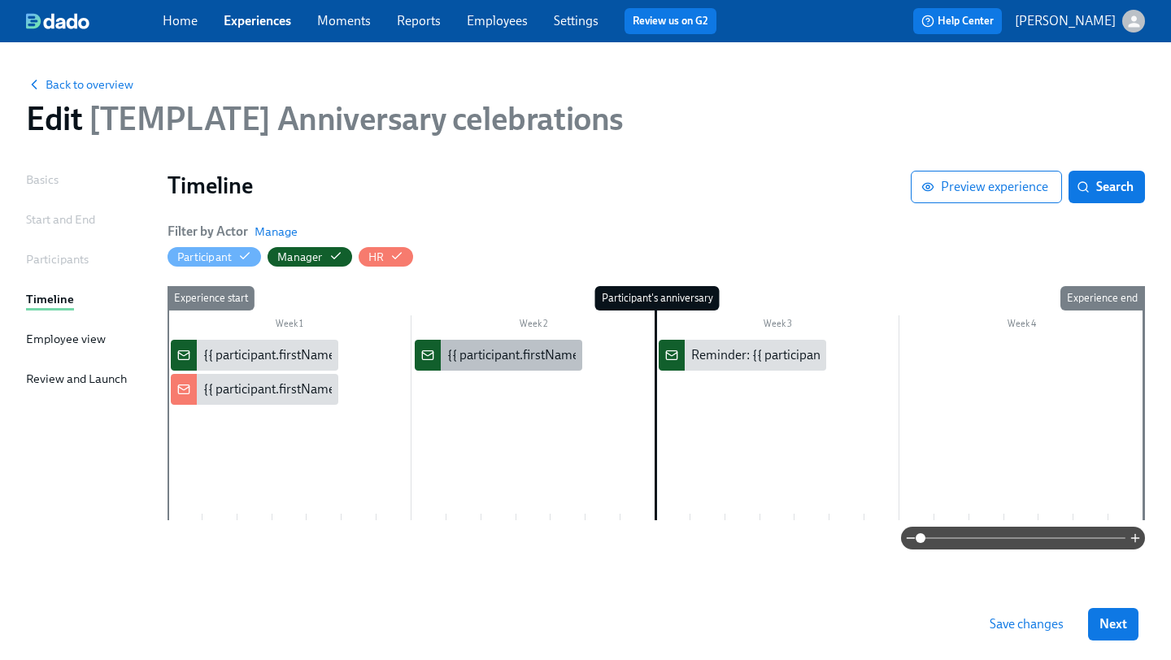
click at [475, 368] on div "{{ participant.firstName }}'s {{ participant.calculatedFields.anniversary.count…" at bounding box center [498, 355] width 167 height 31
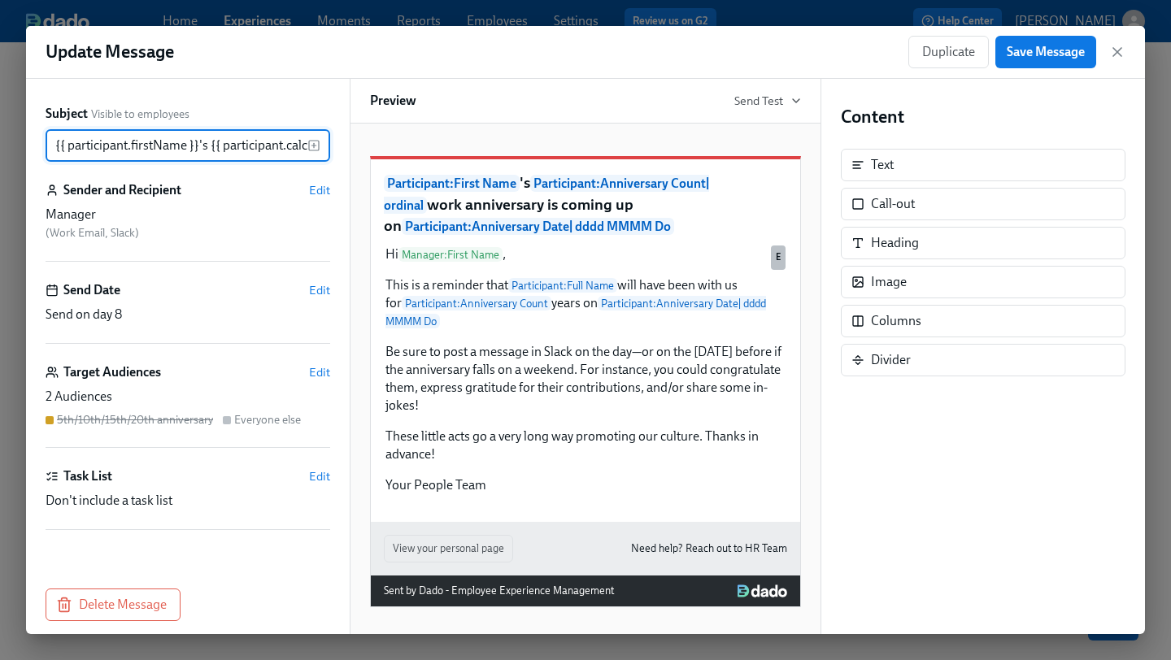
scroll to position [0, 795]
click at [475, 368] on div "Hi Manager : First Name , This is a reminder that Participant : Full Name will …" at bounding box center [585, 370] width 403 height 252
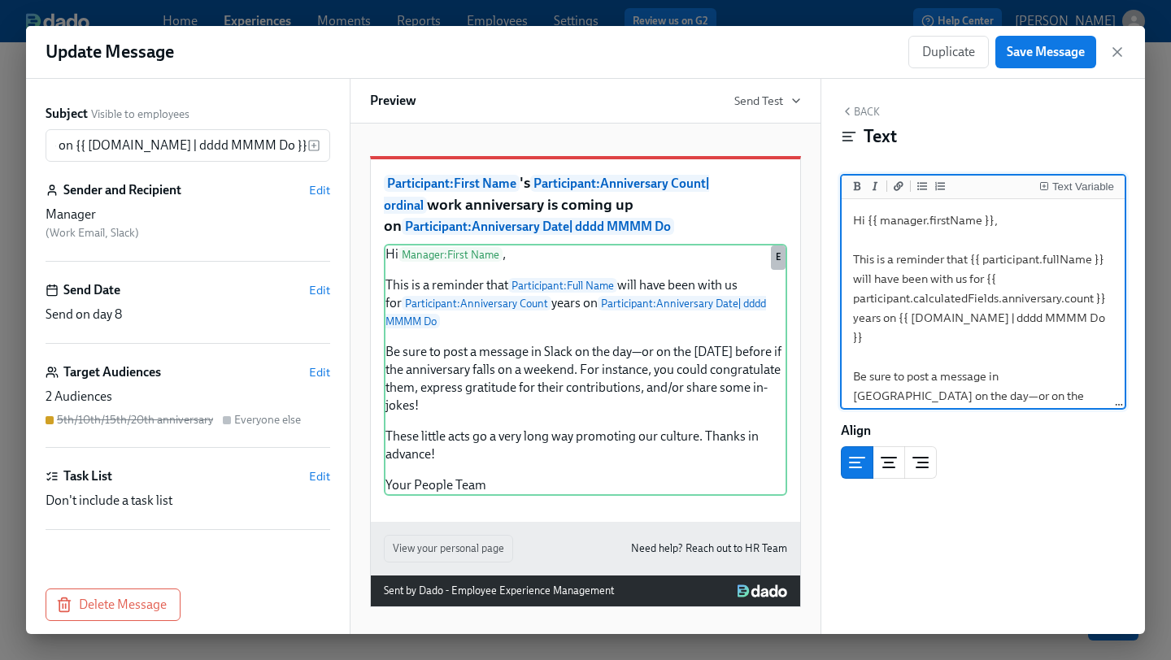
scroll to position [0, 0]
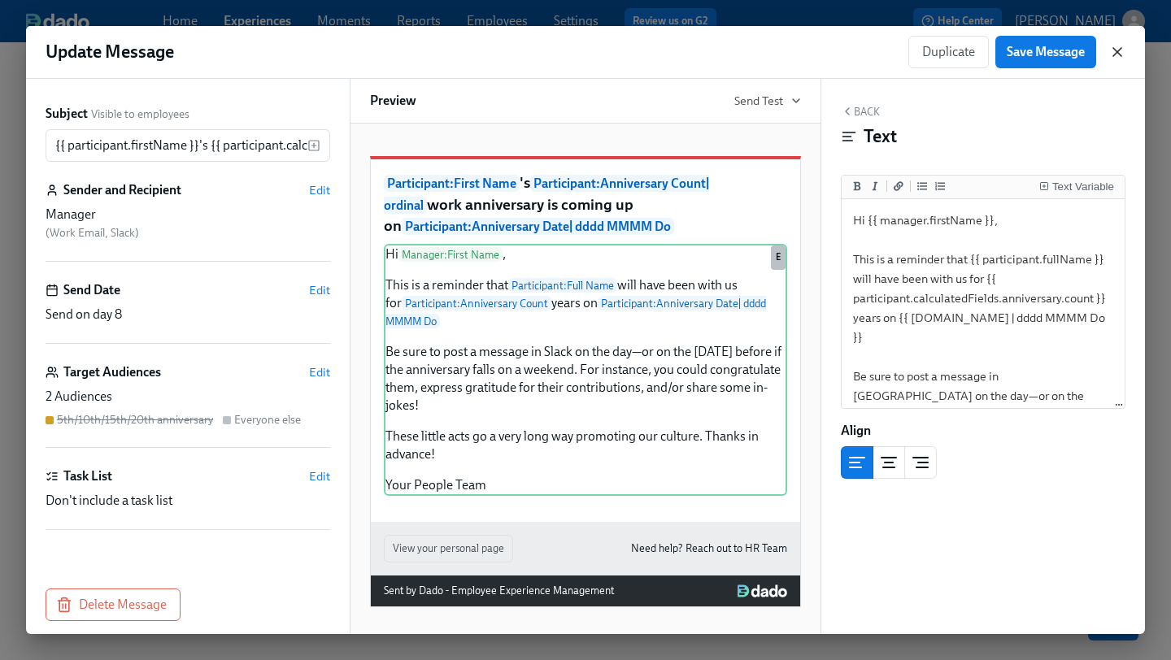
click at [1119, 46] on icon "button" at bounding box center [1117, 52] width 16 height 16
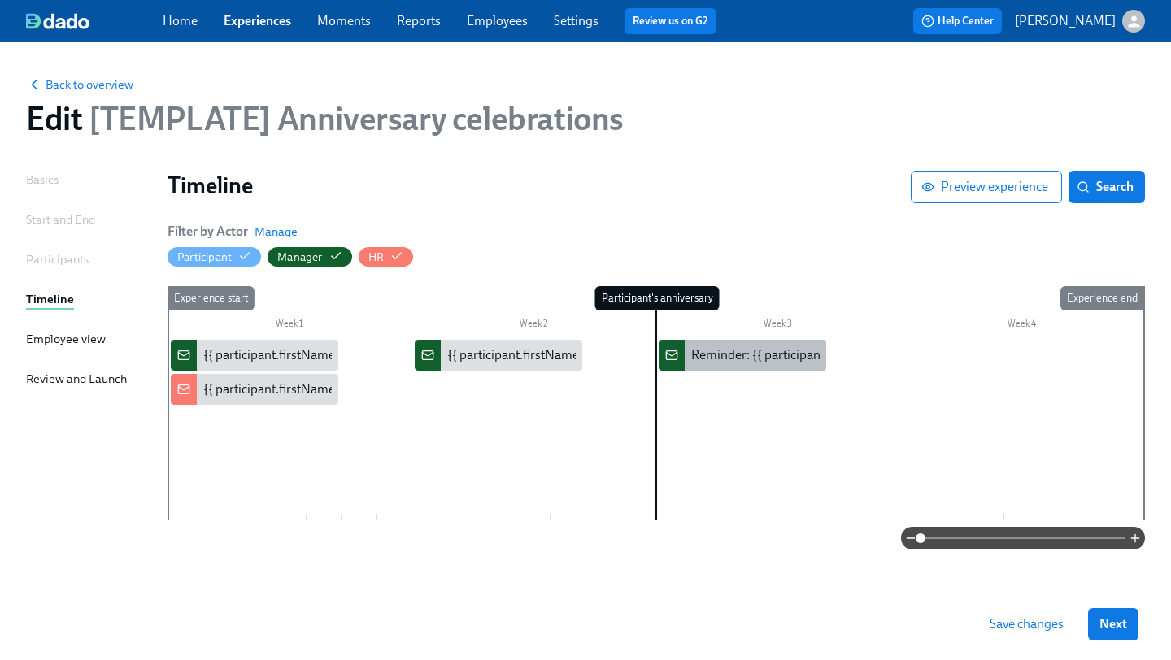
click at [746, 344] on div "Reminder: {{ participant.firstName }}'s anniversary is [DATE]" at bounding box center [742, 355] width 167 height 31
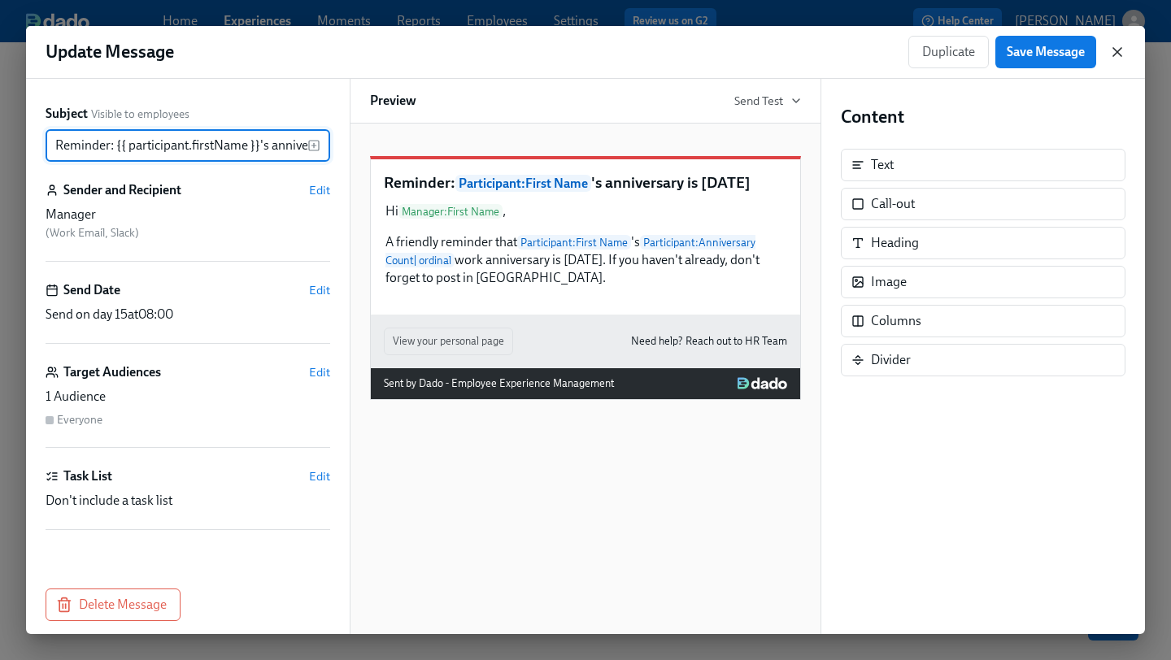
click at [1118, 53] on icon "button" at bounding box center [1117, 52] width 8 height 8
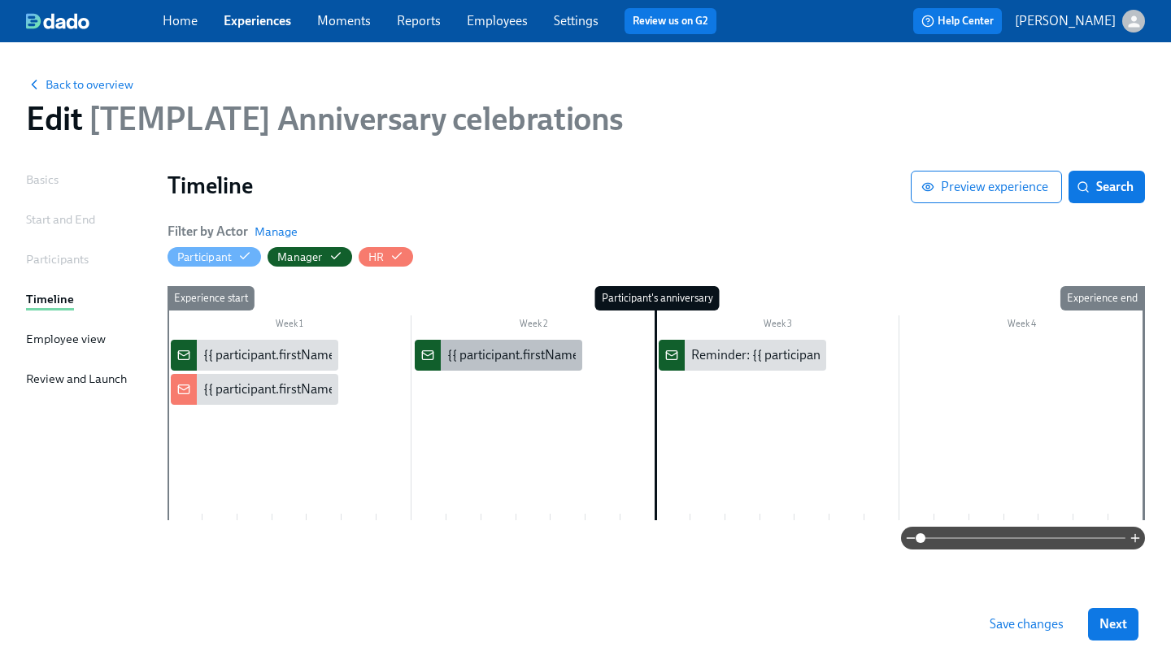
click at [471, 350] on div "{{ participant.firstName }}'s {{ participant.calculatedFields.anniversary.count…" at bounding box center [899, 355] width 904 height 18
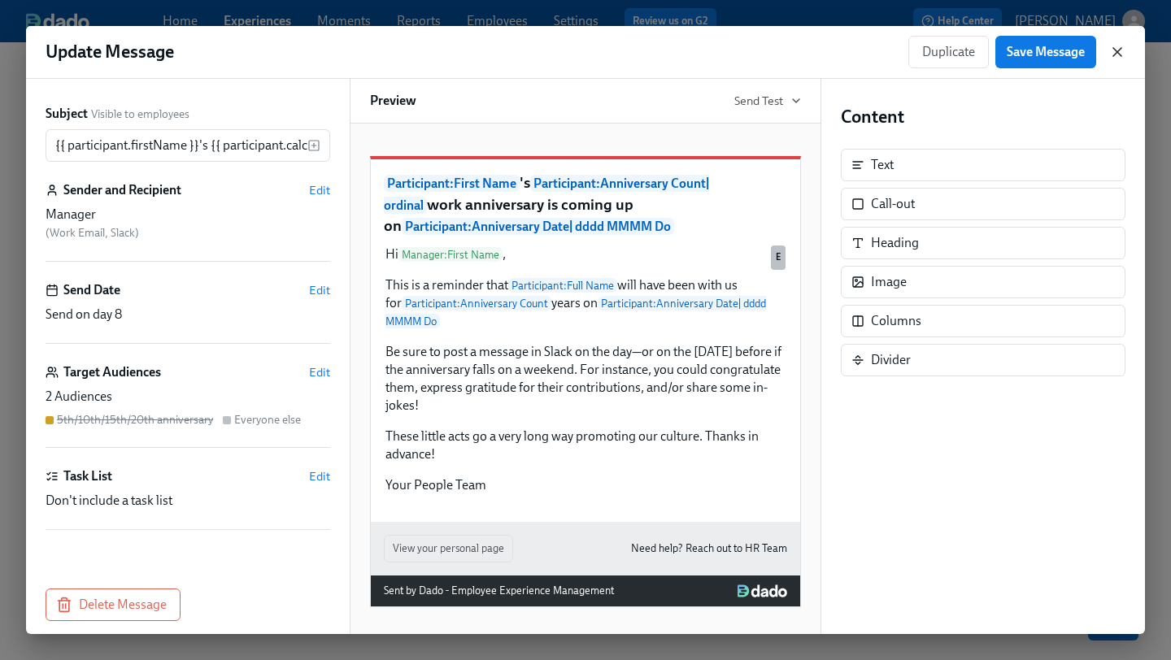
click at [1114, 50] on icon "button" at bounding box center [1117, 52] width 8 height 8
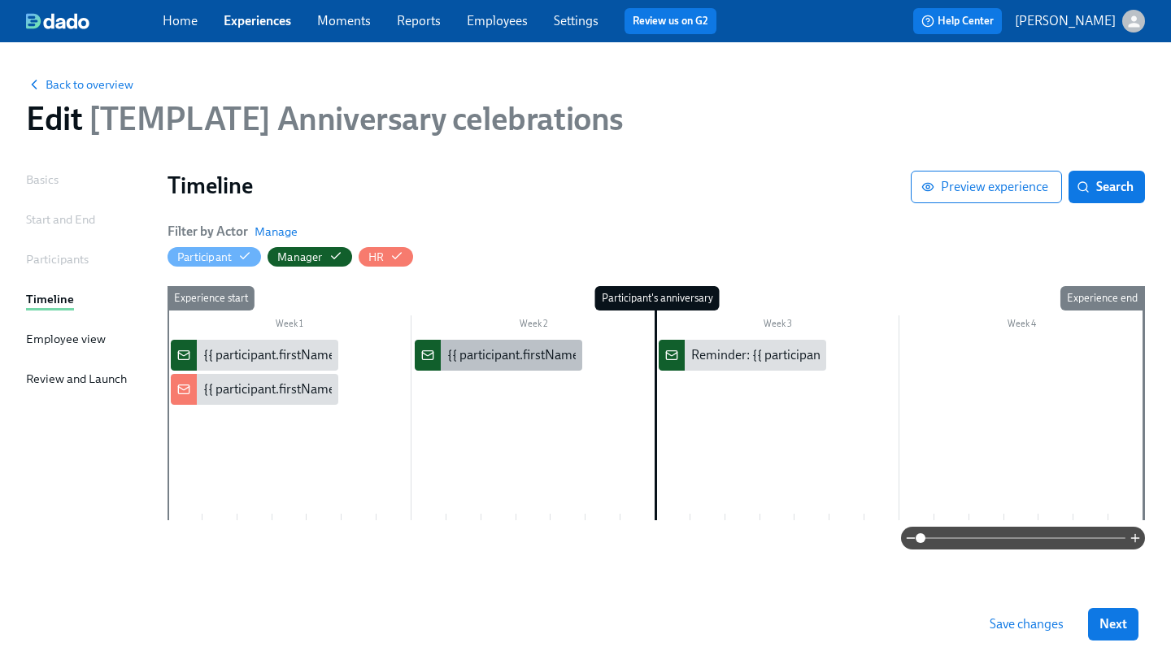
click at [485, 350] on div "{{ participant.firstName }}'s {{ participant.calculatedFields.anniversary.count…" at bounding box center [899, 355] width 904 height 18
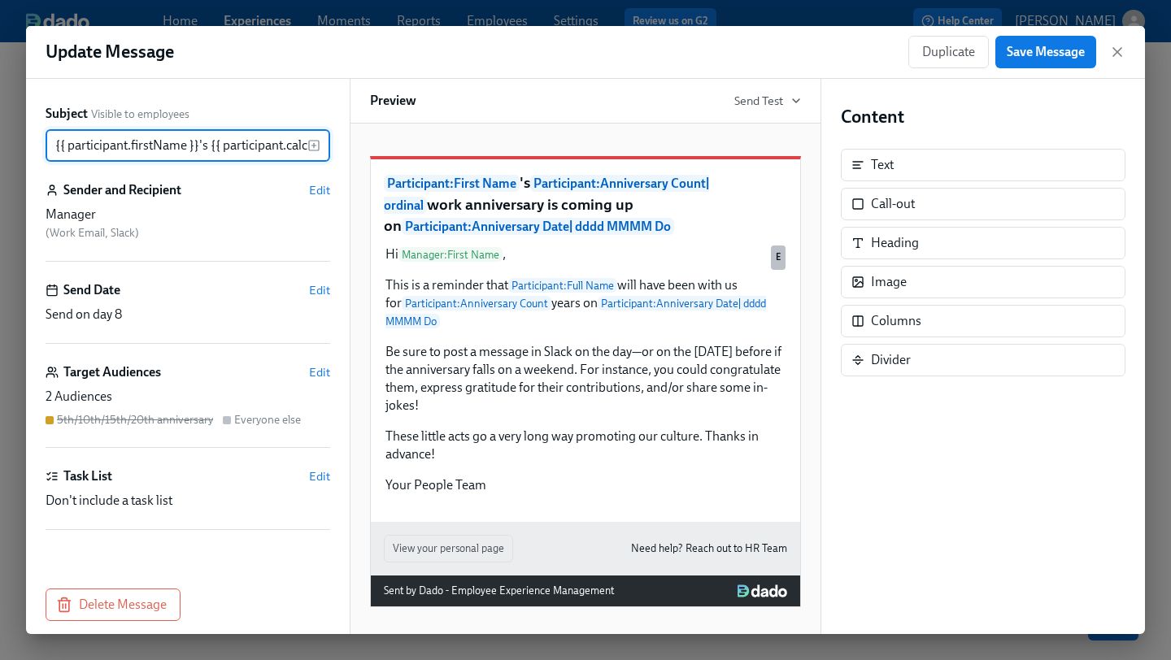
scroll to position [0, 795]
click at [1116, 44] on icon "button" at bounding box center [1117, 52] width 16 height 16
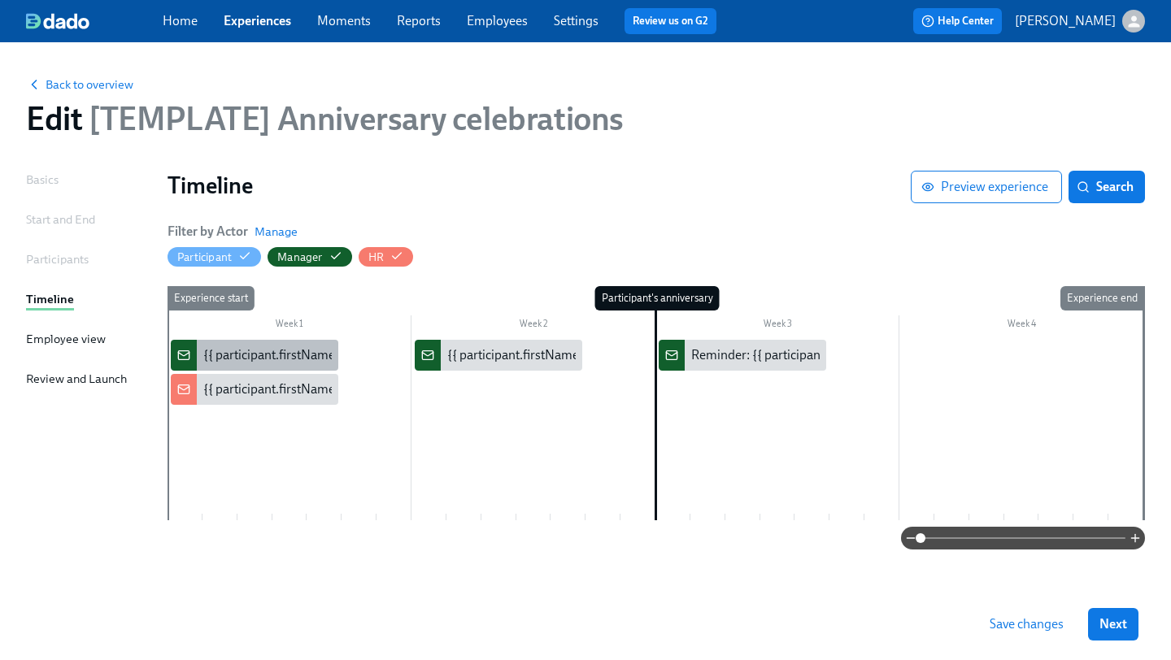
click at [251, 348] on div "{{ participant.firstName }}'s {{ participant.calculatedFields.anniversary.count…" at bounding box center [655, 355] width 904 height 18
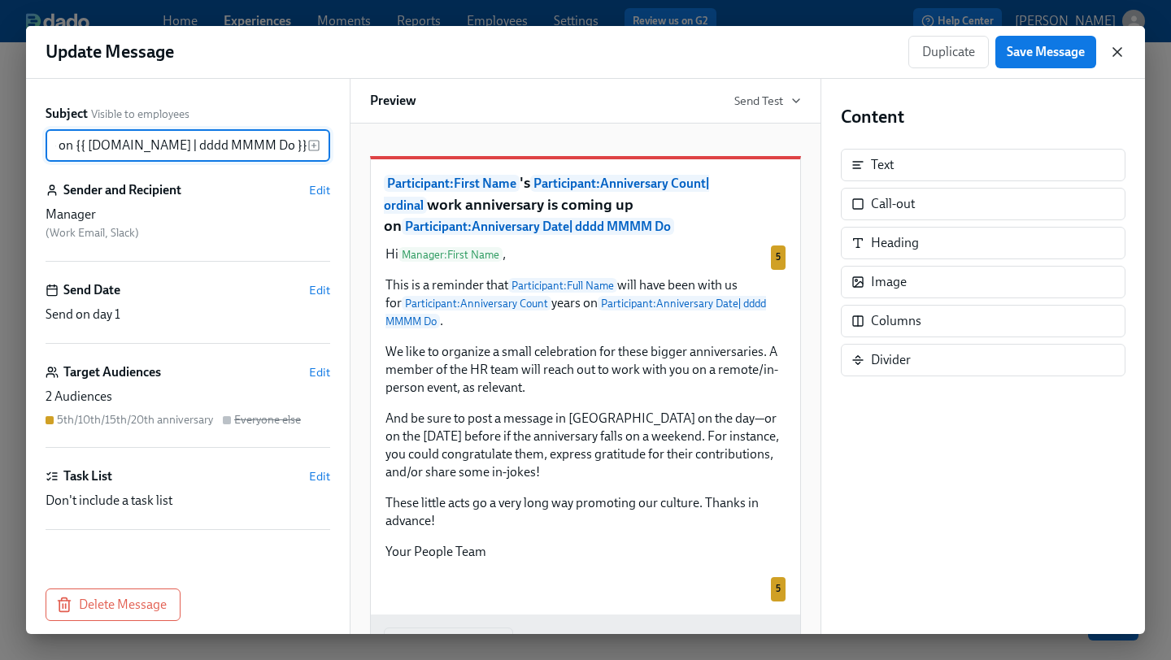
click at [1123, 59] on icon "button" at bounding box center [1117, 52] width 16 height 16
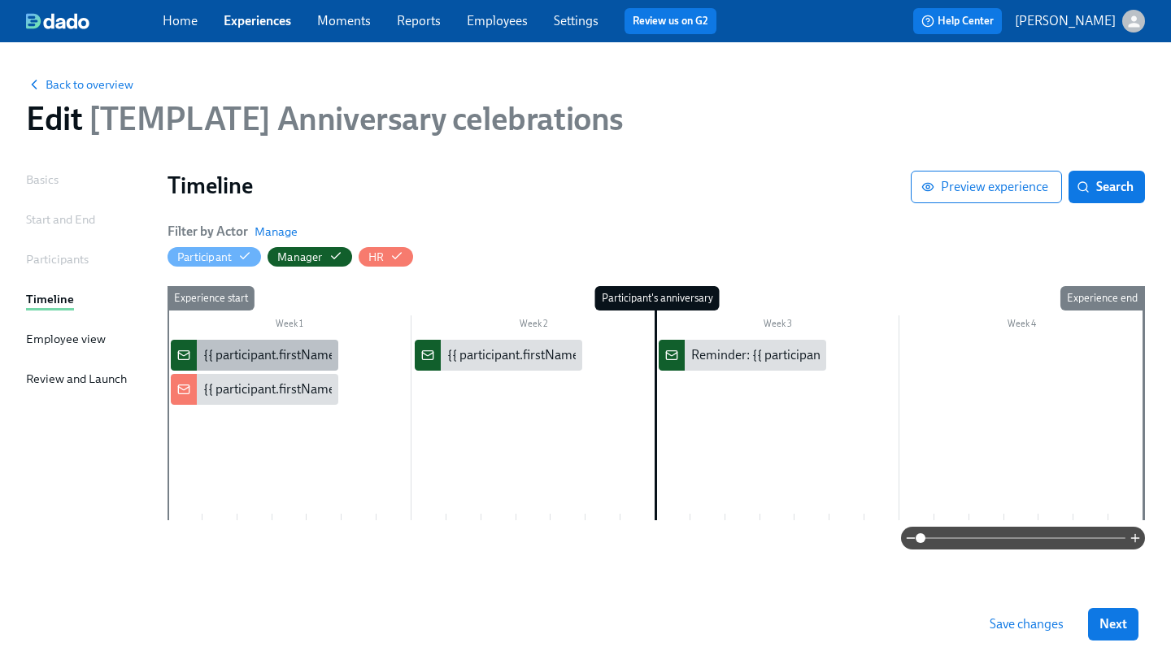
click at [224, 351] on div "{{ participant.firstName }}'s {{ participant.calculatedFields.anniversary.count…" at bounding box center [655, 355] width 904 height 18
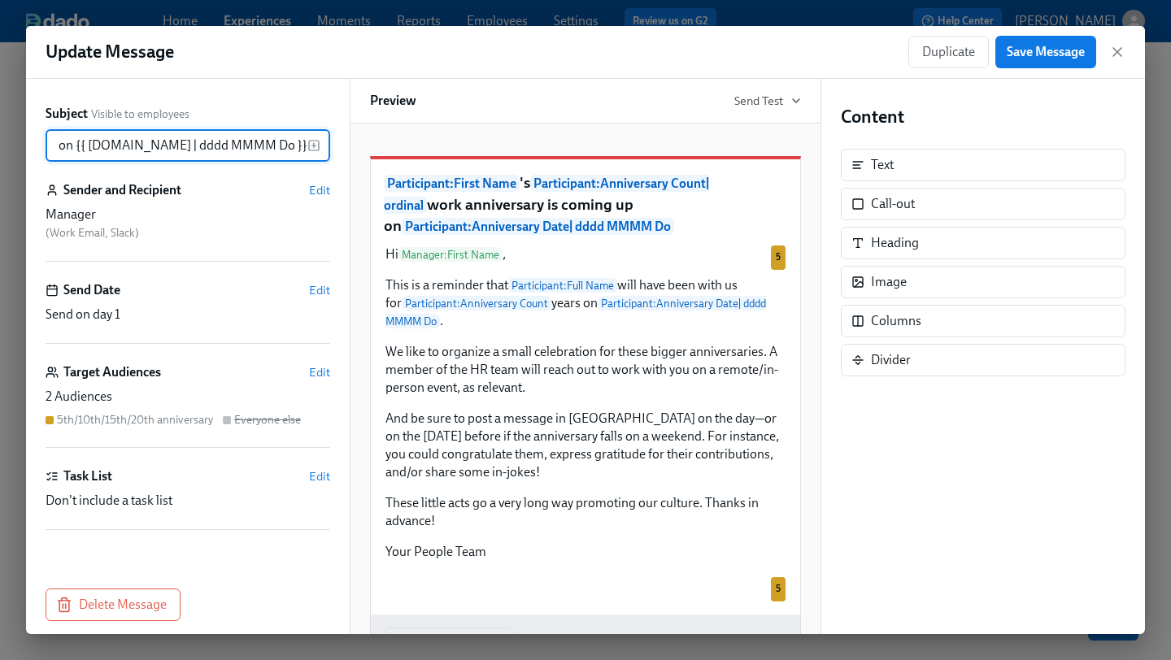
scroll to position [13, 0]
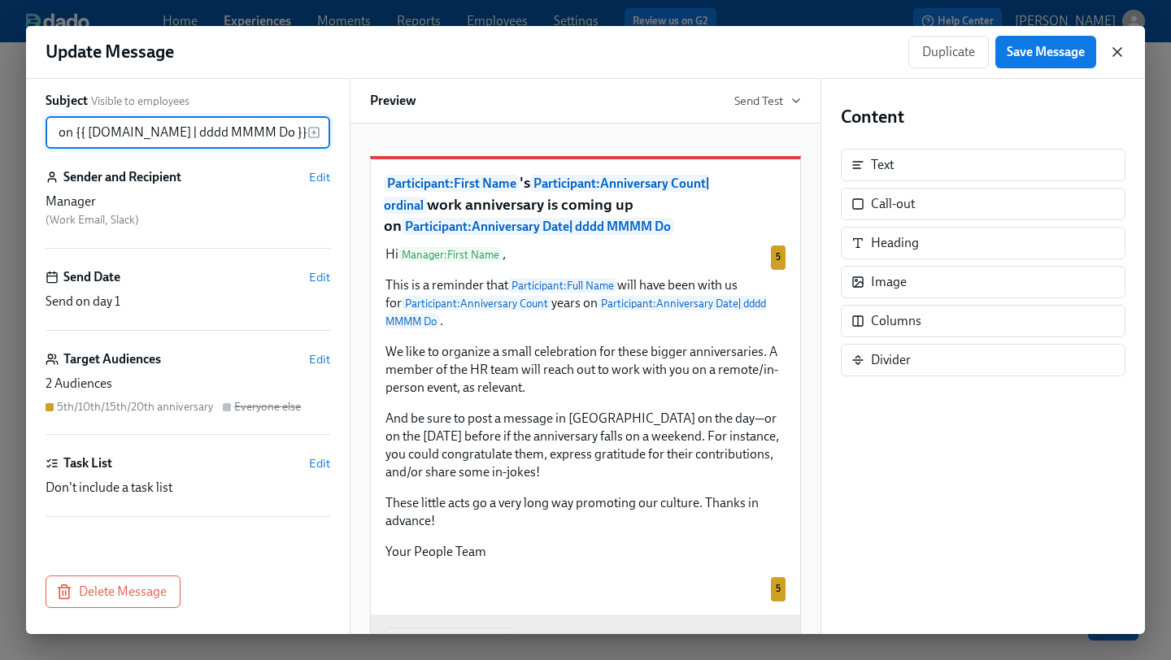
click at [1120, 49] on icon "button" at bounding box center [1117, 52] width 8 height 8
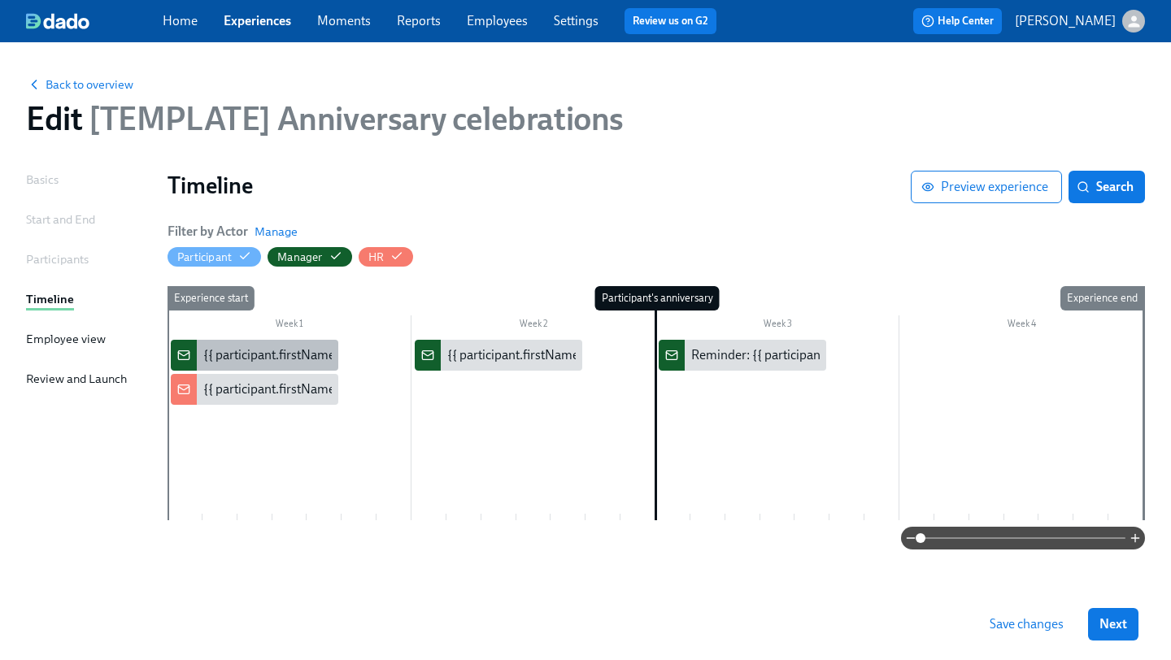
click at [246, 356] on div "{{ participant.firstName }}'s {{ participant.calculatedFields.anniversary.count…" at bounding box center [655, 355] width 904 height 18
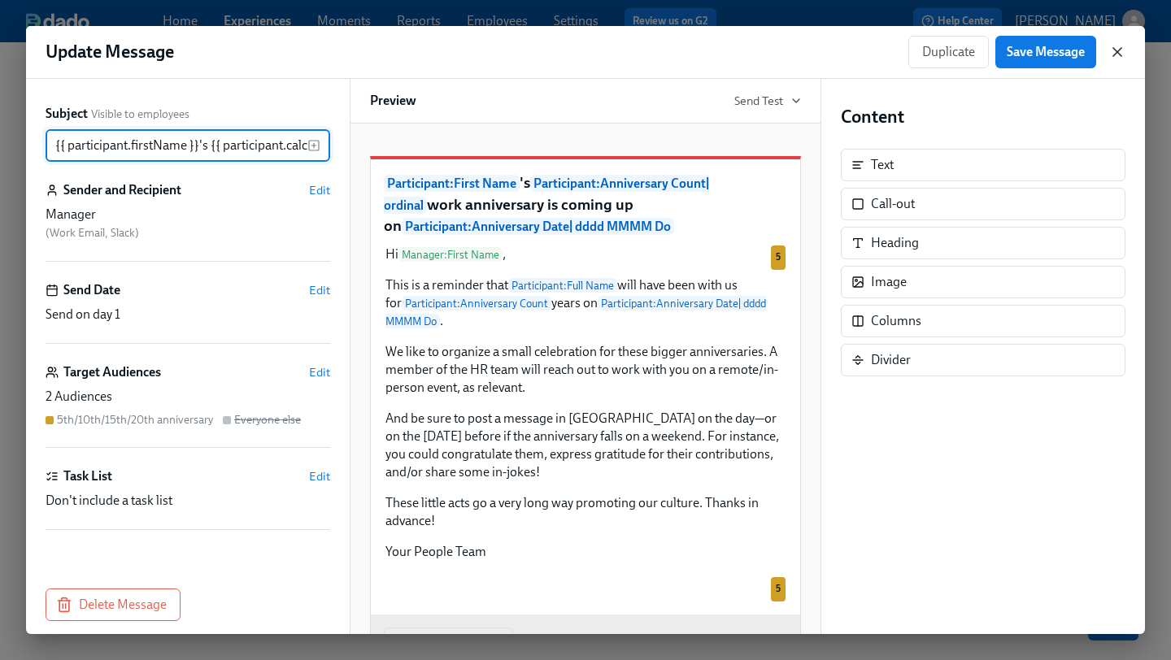
click at [1120, 53] on icon "button" at bounding box center [1117, 52] width 16 height 16
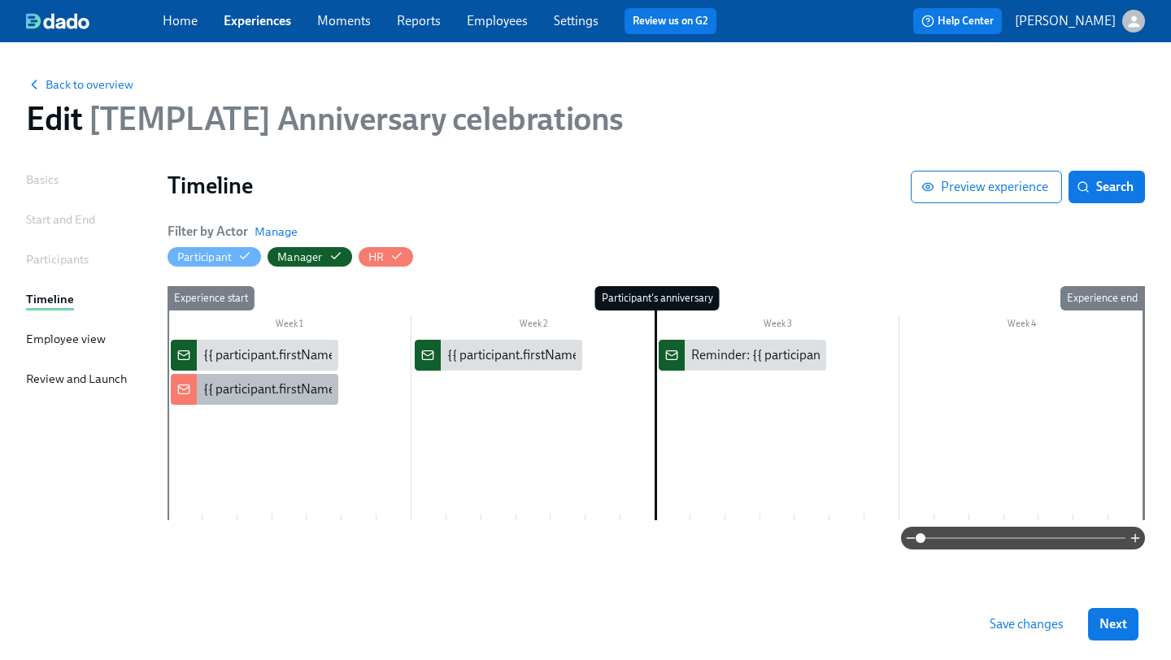
click at [258, 404] on div "{{ participant.firstName }}'s {{ participant.calculatedFields.anniversary.count…" at bounding box center [254, 389] width 167 height 31
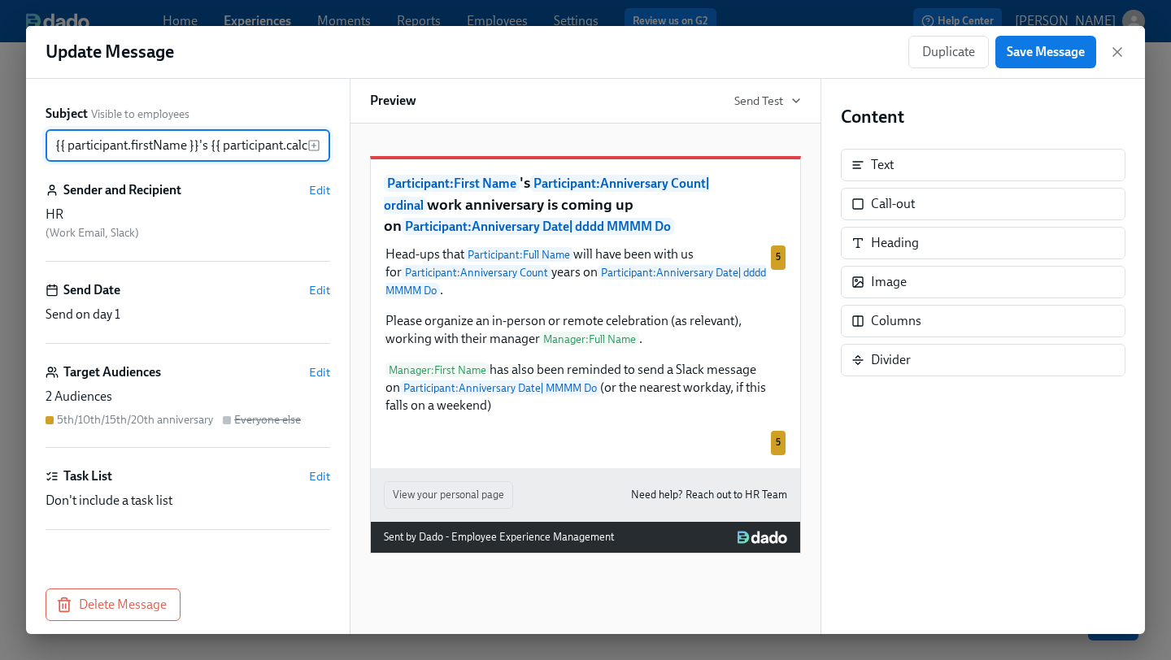
scroll to position [0, 795]
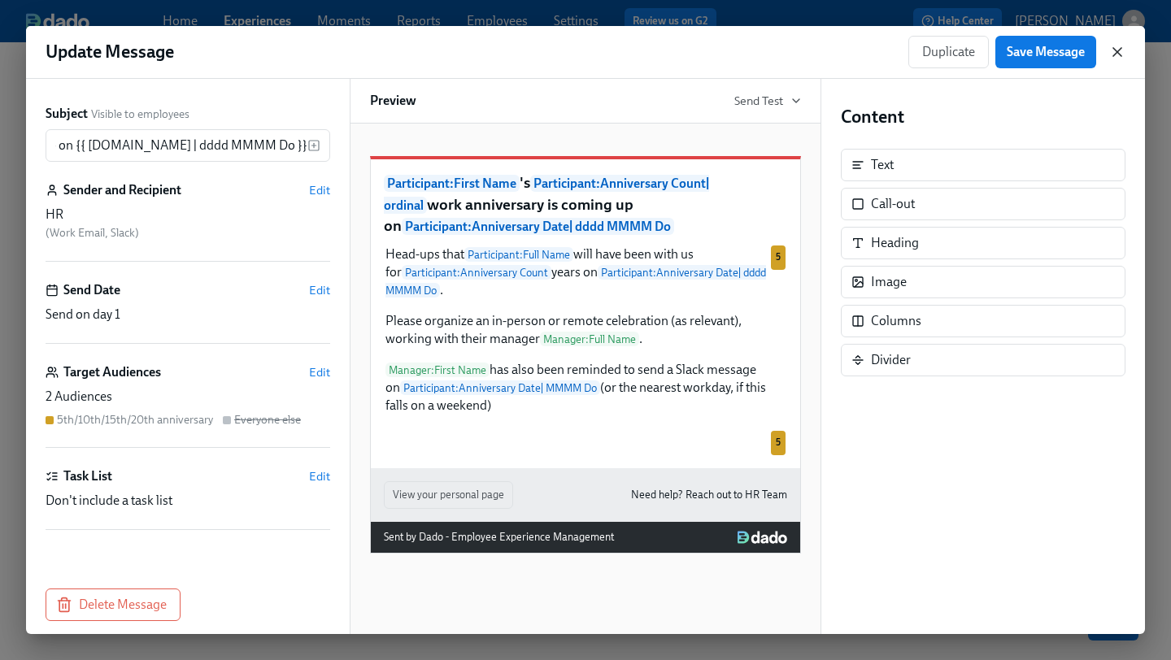
click at [1114, 50] on icon "button" at bounding box center [1117, 52] width 16 height 16
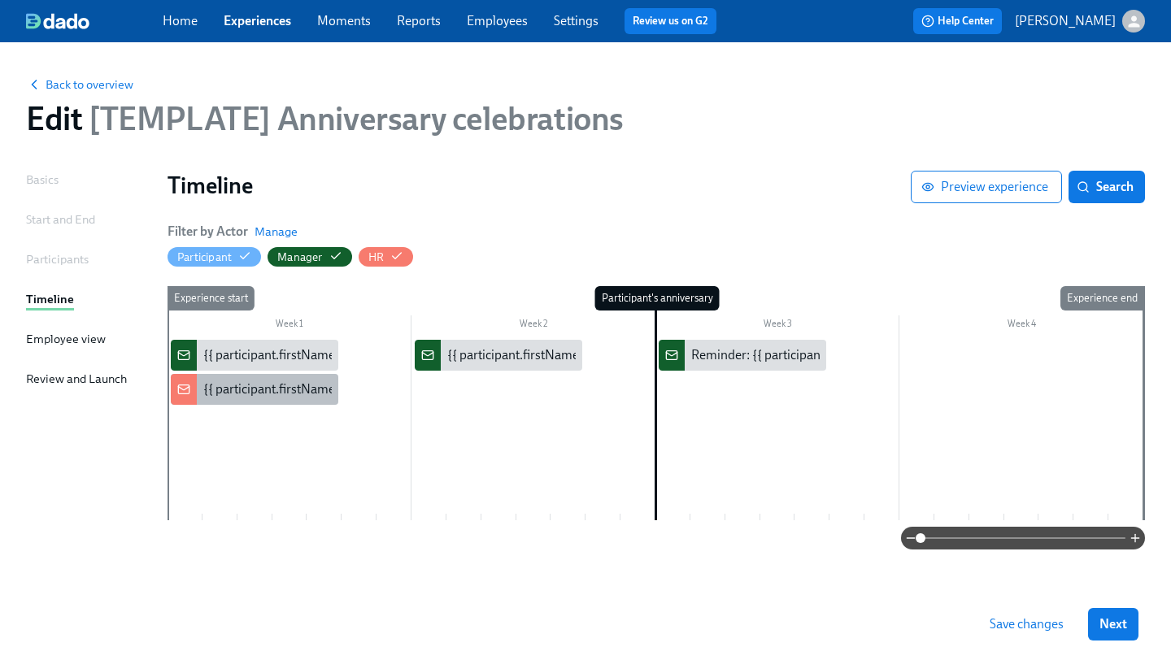
click at [237, 394] on div "{{ participant.firstName }}'s {{ participant.calculatedFields.anniversary.count…" at bounding box center [655, 390] width 904 height 18
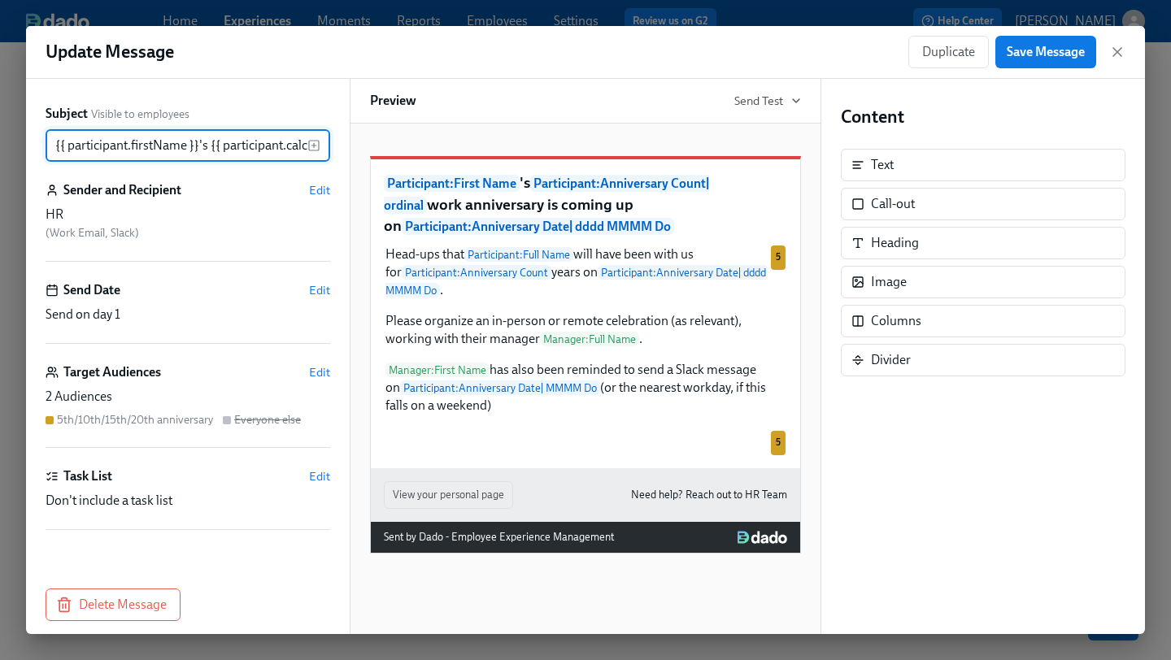
scroll to position [0, 795]
click at [1109, 49] on icon "button" at bounding box center [1117, 52] width 16 height 16
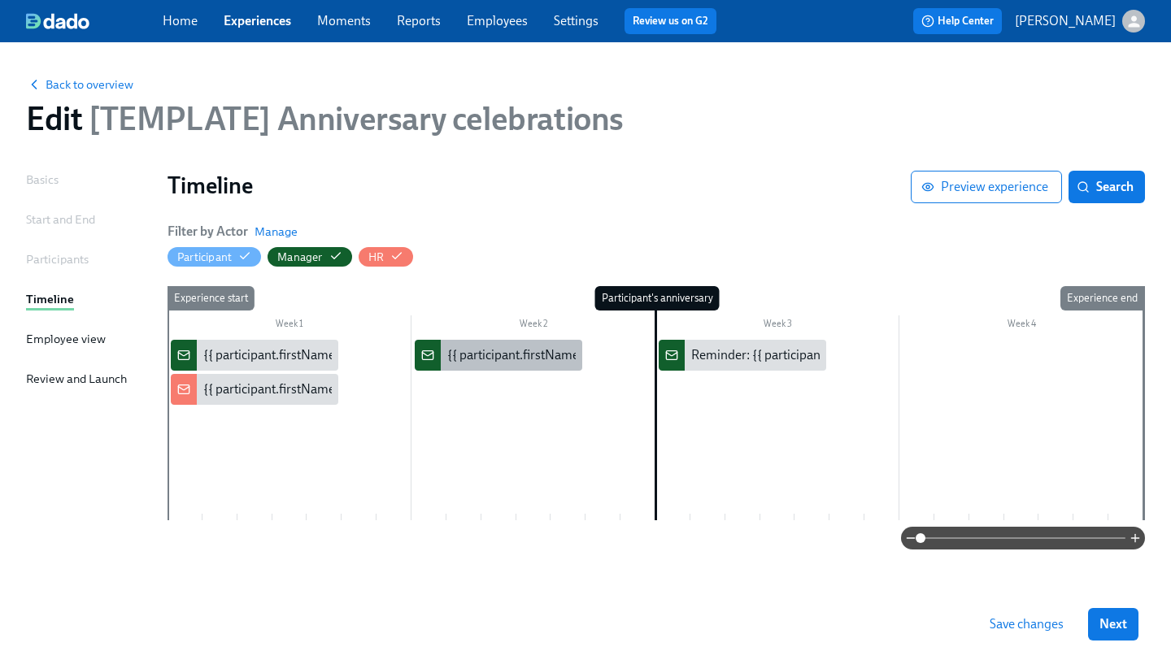
click at [471, 359] on div "{{ participant.firstName }}'s {{ participant.calculatedFields.anniversary.count…" at bounding box center [899, 355] width 904 height 18
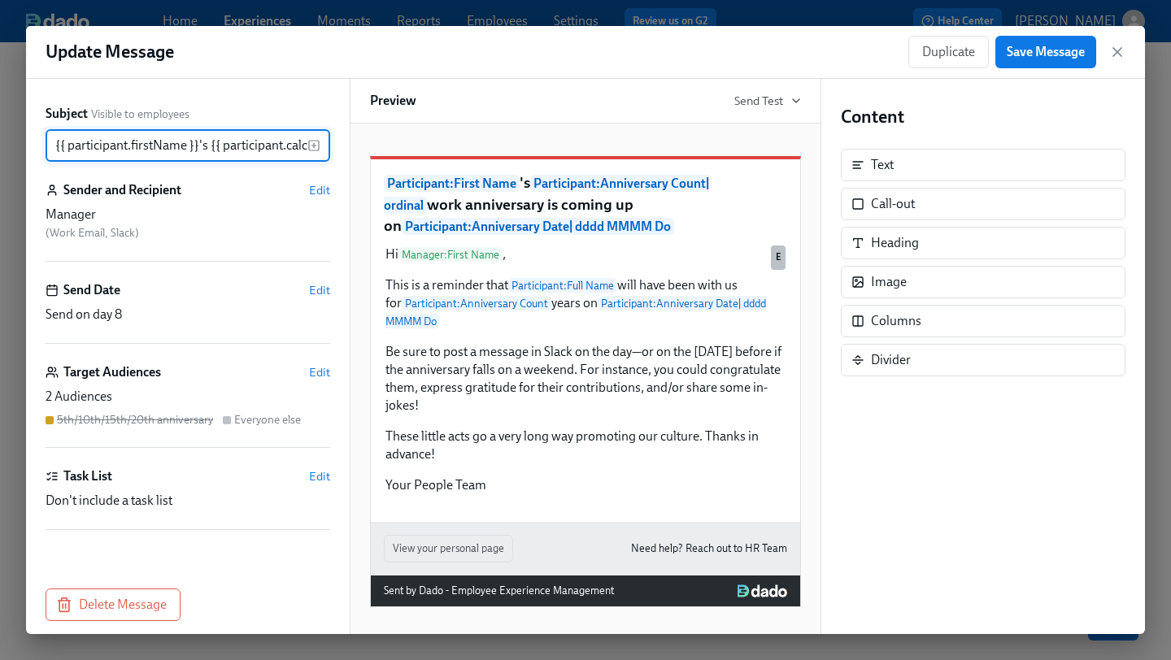
scroll to position [0, 795]
click at [1121, 58] on icon "button" at bounding box center [1117, 52] width 16 height 16
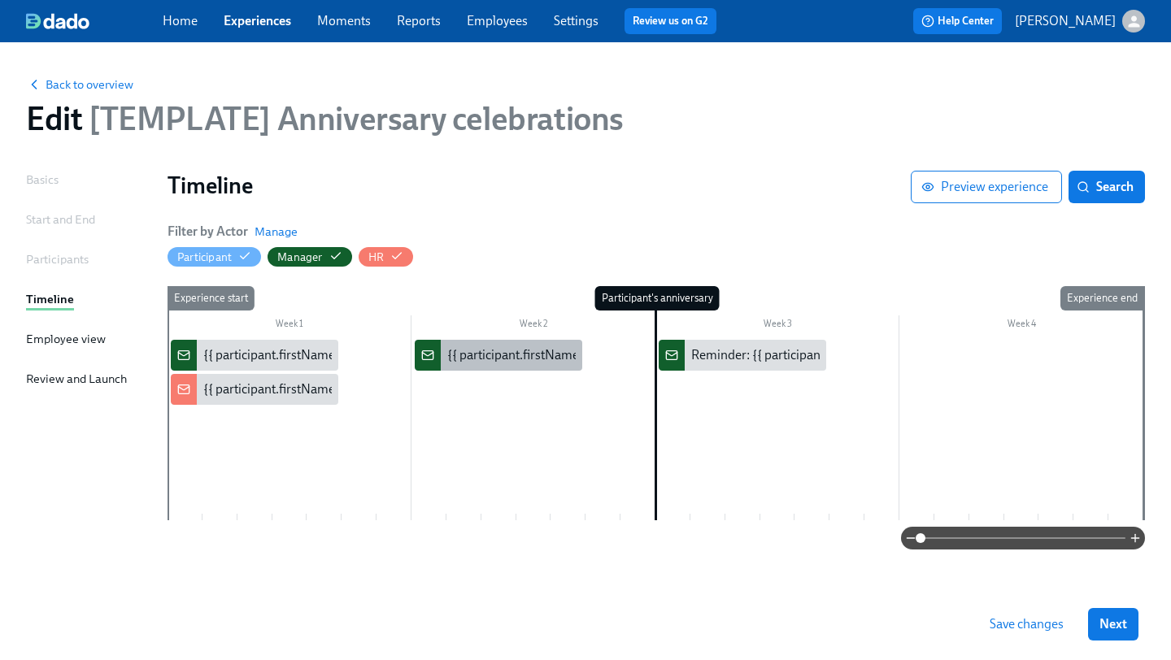
click at [470, 359] on div "{{ participant.firstName }}'s {{ participant.calculatedFields.anniversary.count…" at bounding box center [899, 355] width 904 height 18
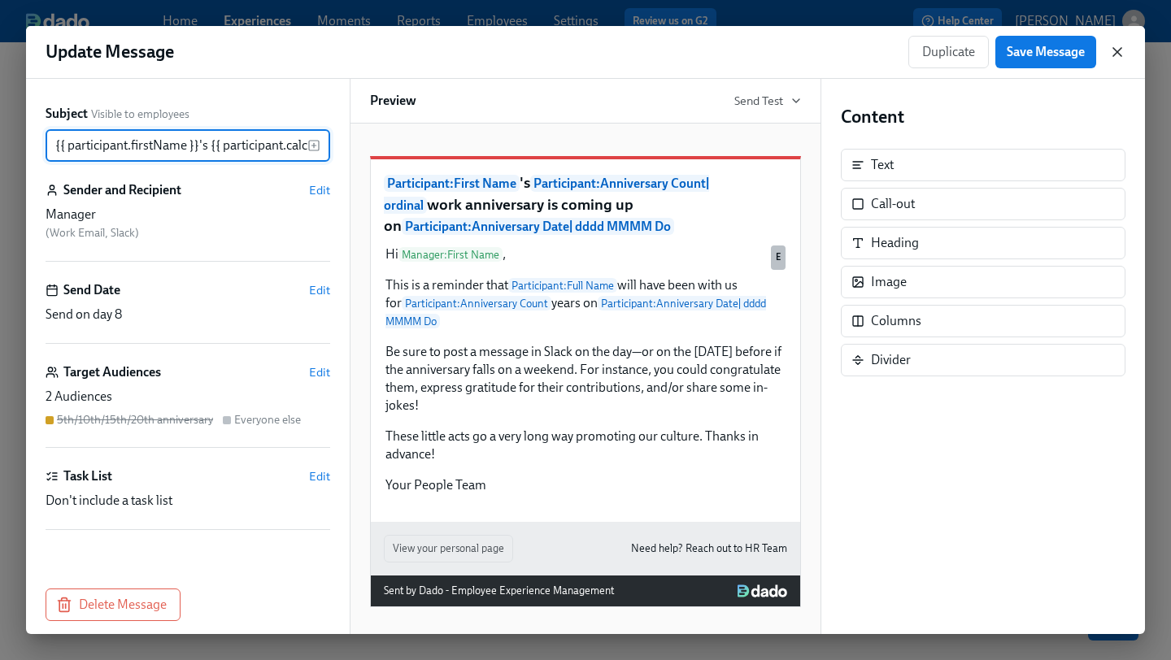
click at [1117, 49] on icon "button" at bounding box center [1117, 52] width 16 height 16
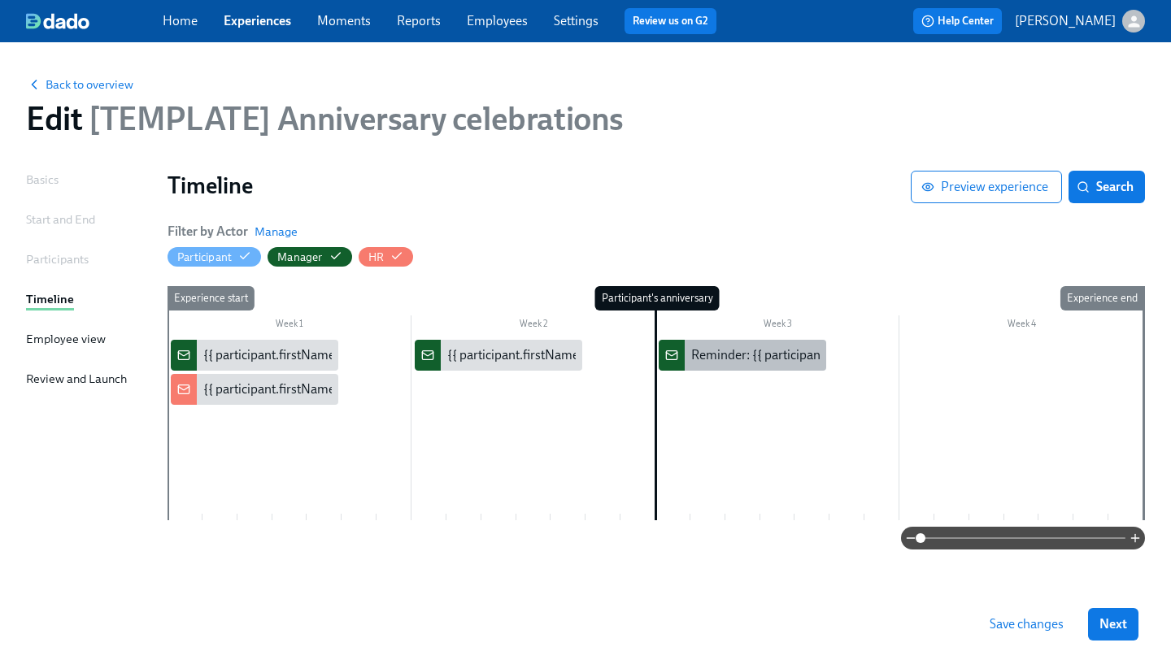
click at [750, 350] on div "Reminder: {{ participant.firstName }}'s anniversary is [DATE]" at bounding box center [857, 355] width 333 height 18
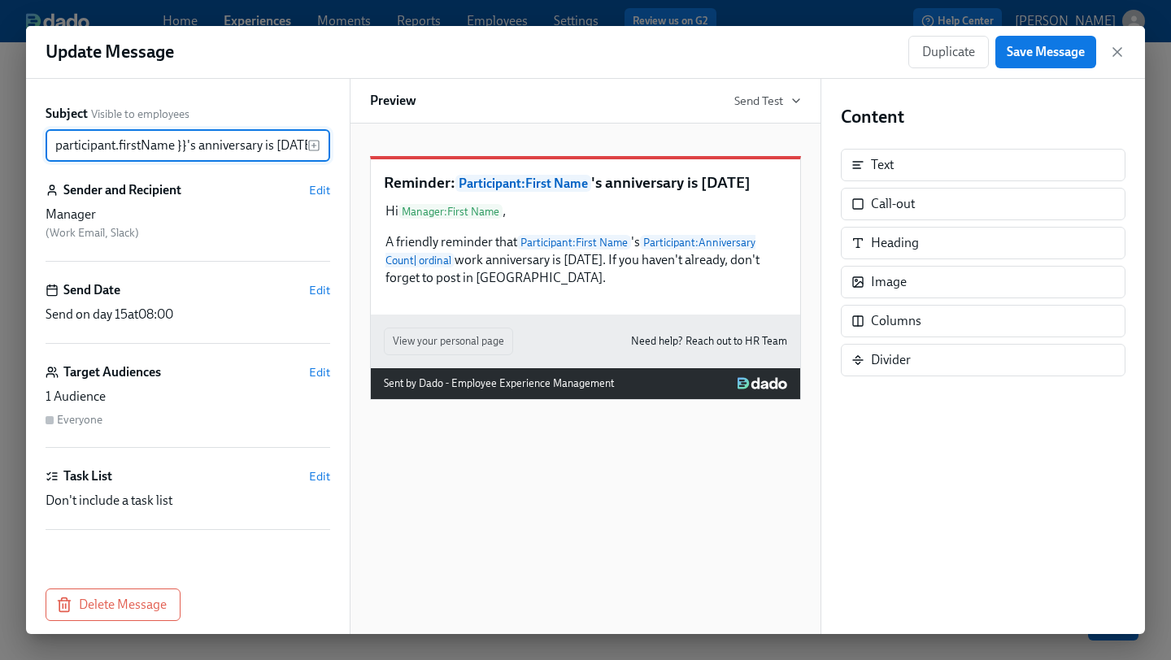
scroll to position [13, 0]
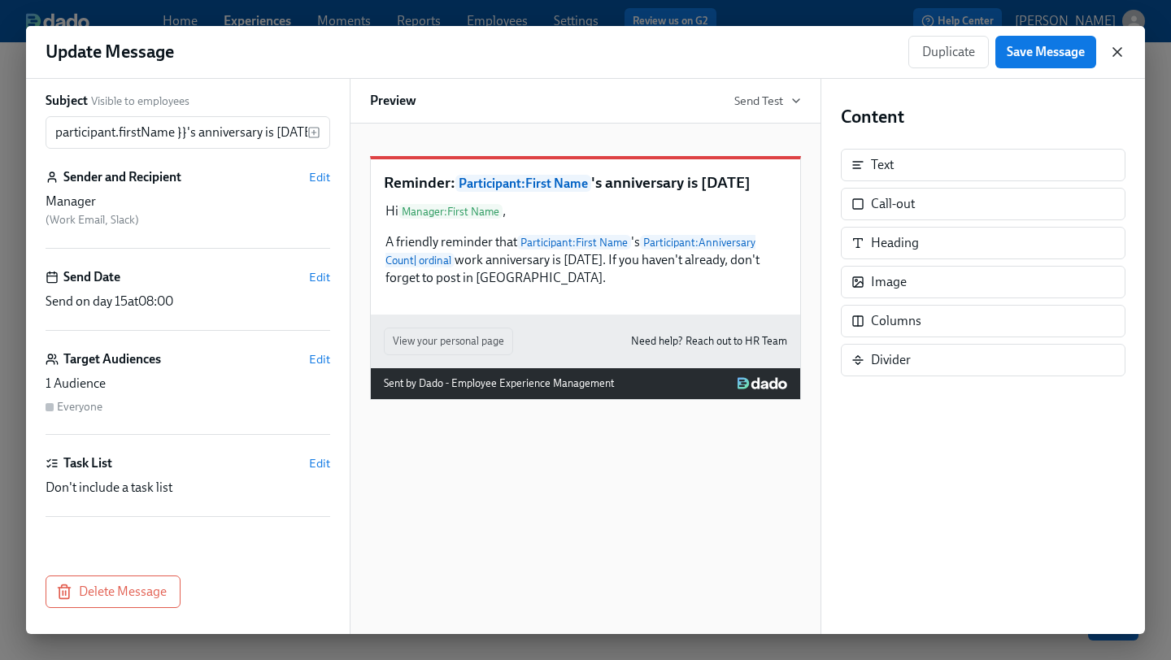
click at [1122, 59] on icon "button" at bounding box center [1117, 52] width 16 height 16
